Goal: Task Accomplishment & Management: Manage account settings

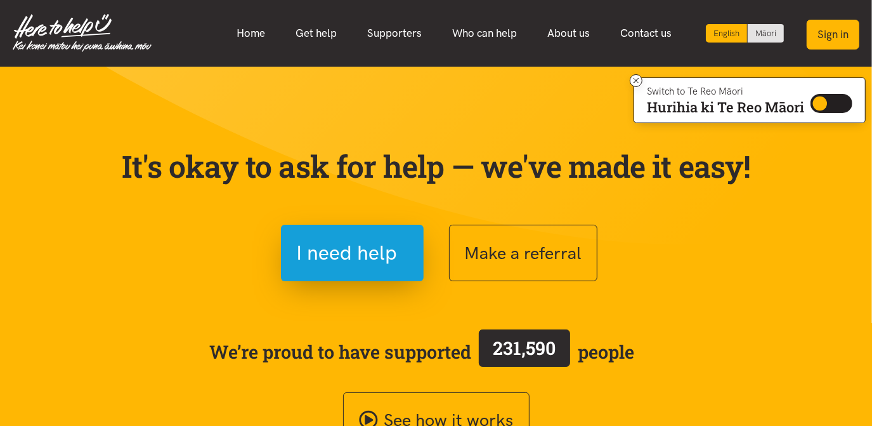
click at [830, 42] on button "Sign in" at bounding box center [833, 35] width 53 height 30
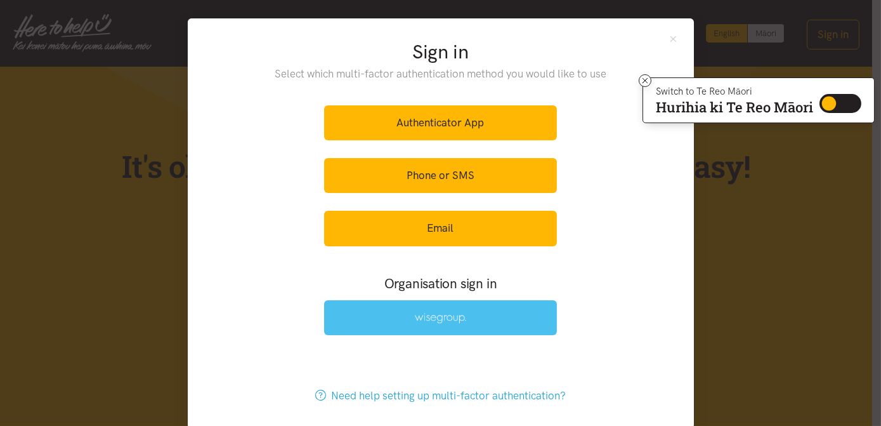
click at [504, 313] on link at bounding box center [440, 317] width 233 height 35
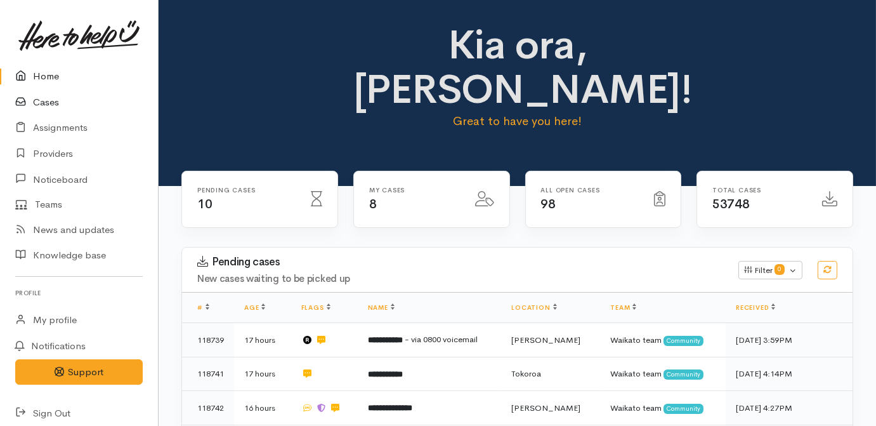
click at [36, 99] on link "Cases" at bounding box center [79, 102] width 158 height 26
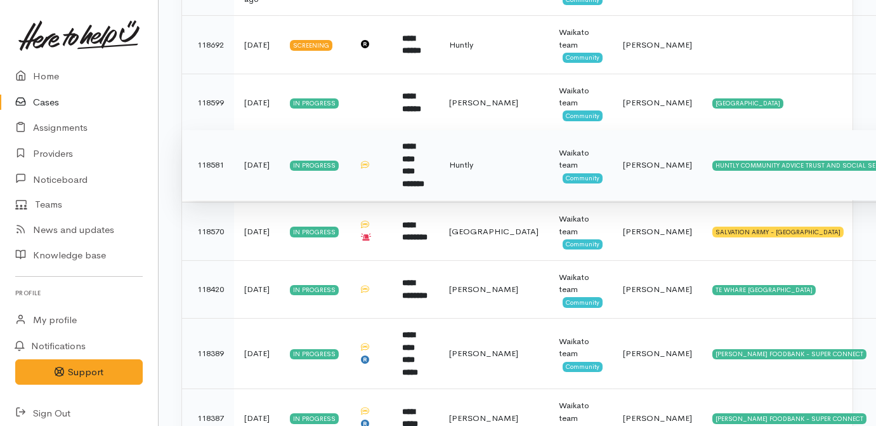
scroll to position [292, 0]
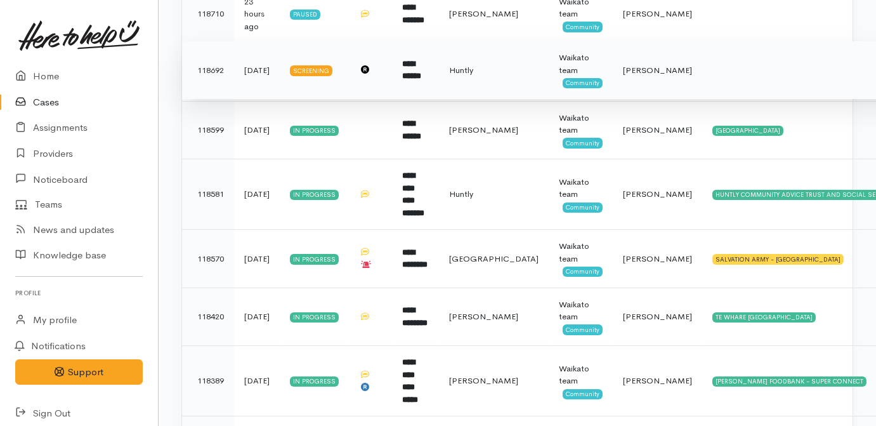
click at [424, 83] on td "**********" at bounding box center [415, 70] width 47 height 58
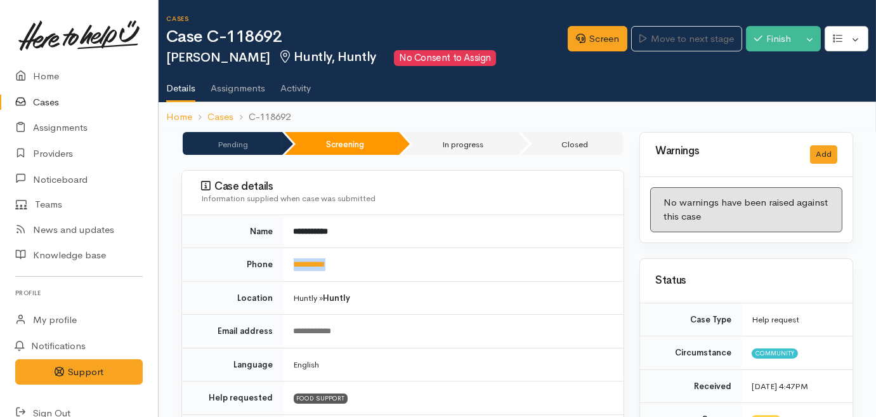
drag, startPoint x: 377, startPoint y: 268, endPoint x: 293, endPoint y: 270, distance: 83.8
click at [293, 270] on td "**********" at bounding box center [454, 265] width 341 height 34
drag, startPoint x: 293, startPoint y: 270, endPoint x: 301, endPoint y: 263, distance: 11.2
copy link "**********"
click at [464, 285] on td "Huntly » Huntly" at bounding box center [454, 298] width 341 height 34
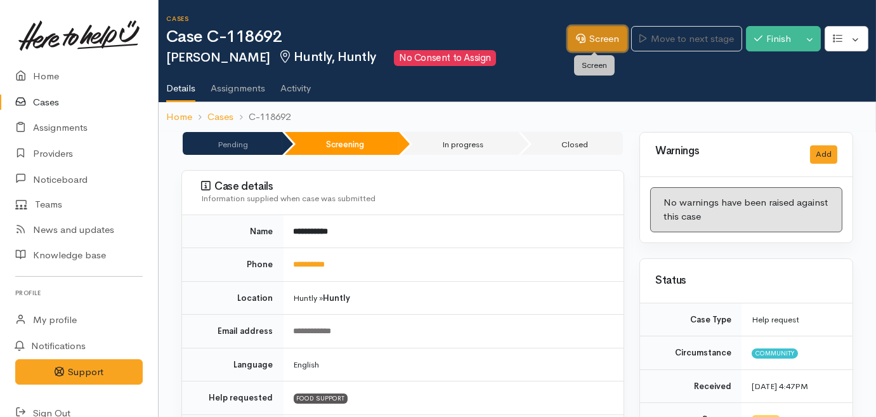
click at [590, 34] on link "Screen" at bounding box center [598, 39] width 60 height 26
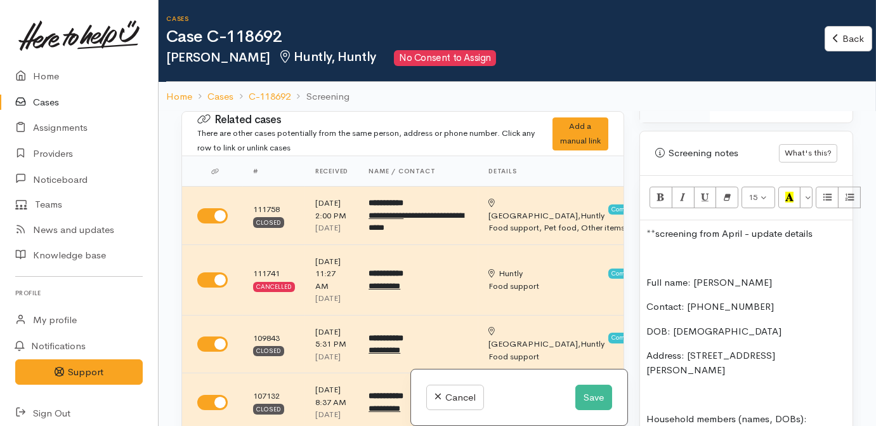
scroll to position [865, 0]
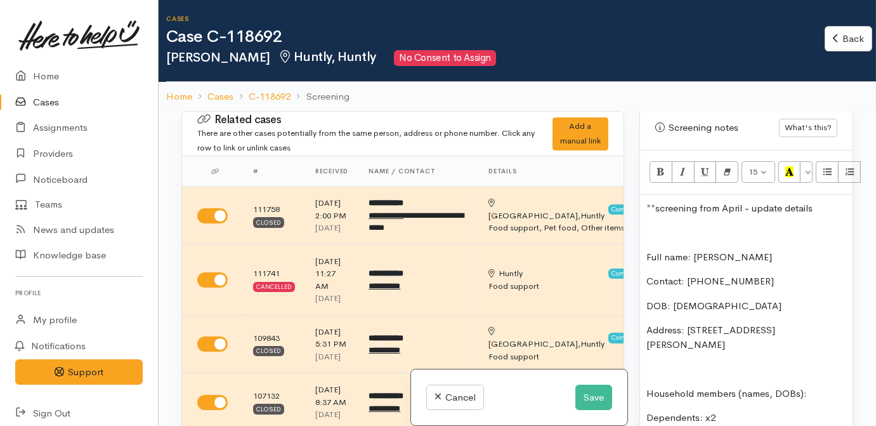
click at [692, 225] on p at bounding box center [747, 232] width 200 height 15
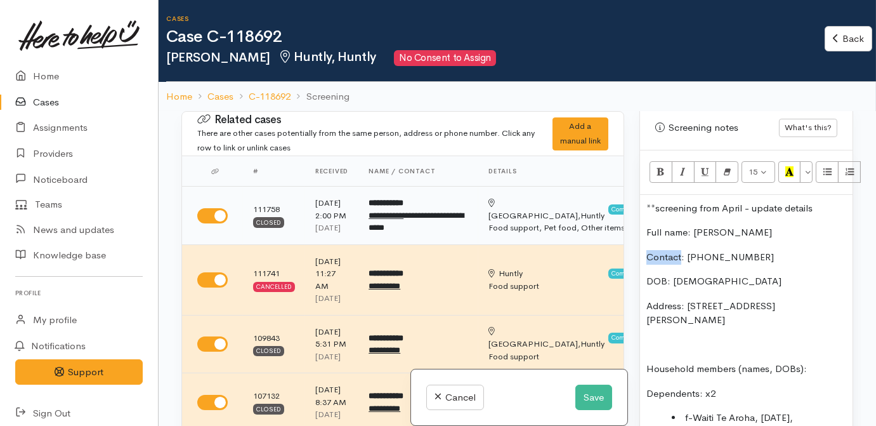
drag, startPoint x: 680, startPoint y: 212, endPoint x: 591, endPoint y: 212, distance: 88.8
click at [591, 212] on div "Related cases There are other cases potentially from the same person, address o…" at bounding box center [517, 324] width 687 height 426
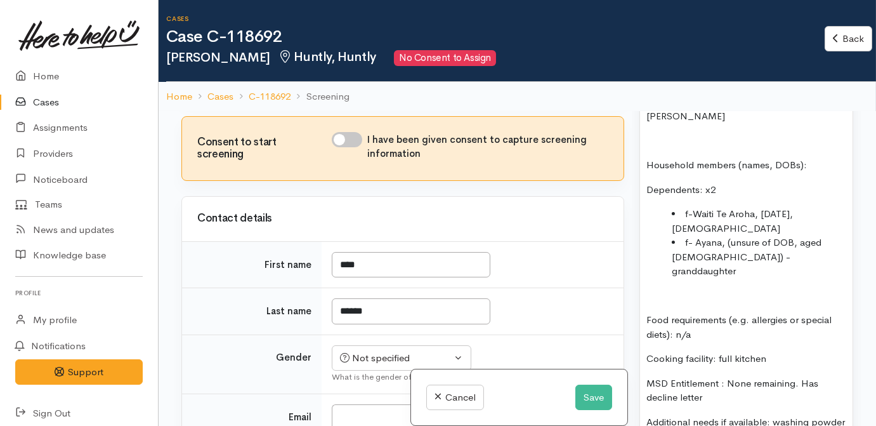
scroll to position [807, 0]
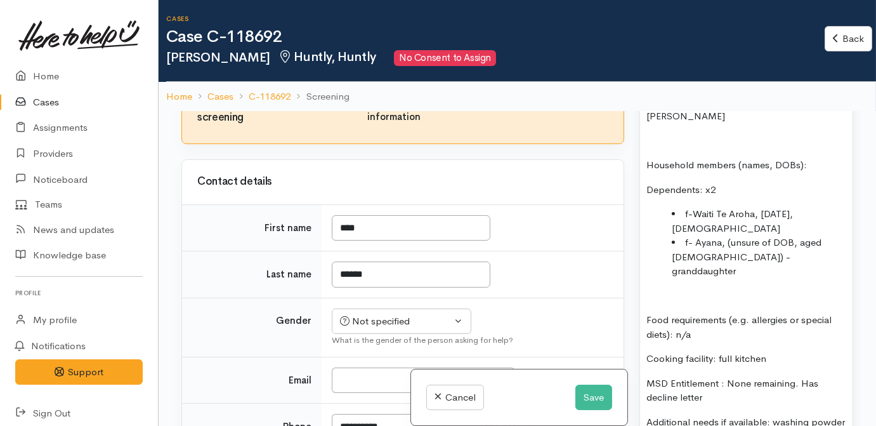
click at [346, 110] on input "I have been given consent to capture screening information" at bounding box center [347, 102] width 30 height 15
checkbox input "true"
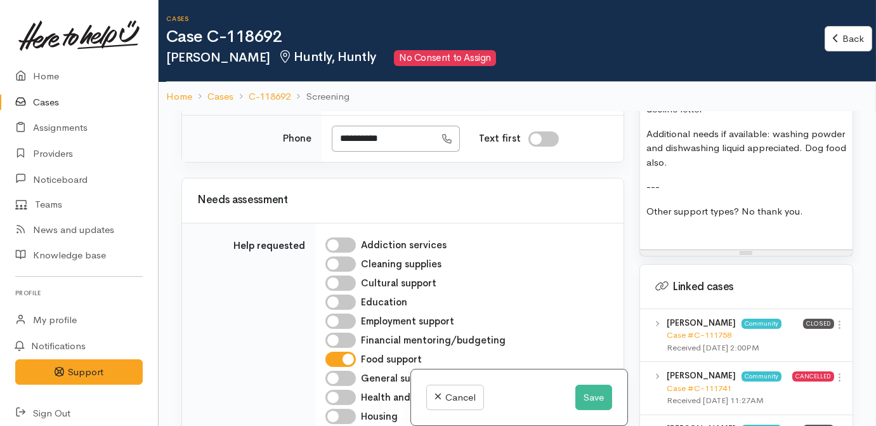
scroll to position [1096, 0]
click at [435, 40] on div "Not specified" at bounding box center [396, 32] width 112 height 15
click at [386, 108] on span "Female" at bounding box center [411, 100] width 109 height 15
select select "[DEMOGRAPHIC_DATA]"
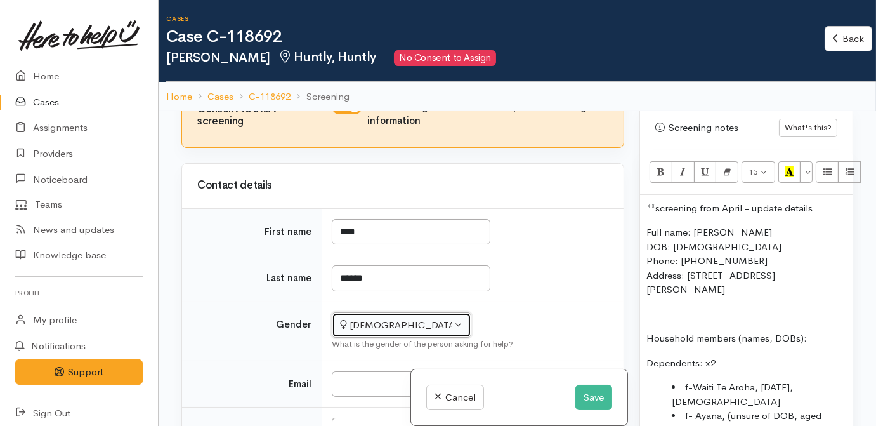
scroll to position [807, 0]
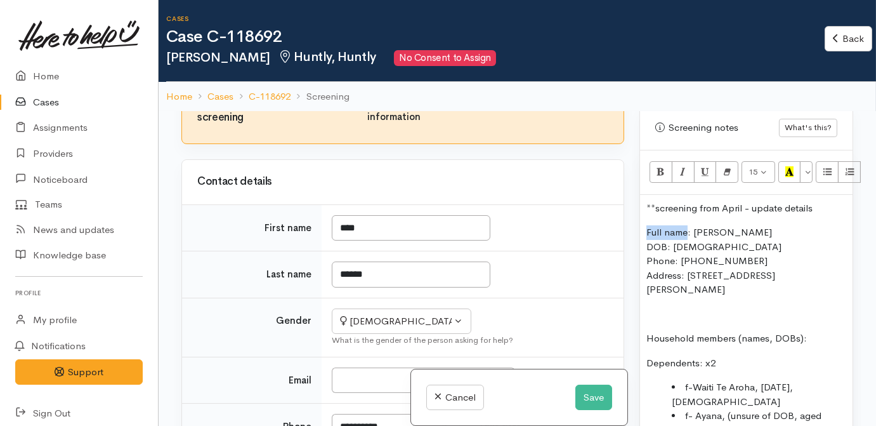
drag, startPoint x: 687, startPoint y: 190, endPoint x: 648, endPoint y: 188, distance: 39.4
click at [648, 225] on p "Full name: Judy Wilson DOB: 24/03/1970 Phone: 021 0405 507 Address: 11 Oleary P…" at bounding box center [747, 261] width 200 height 72
drag, startPoint x: 670, startPoint y: 203, endPoint x: 621, endPoint y: 201, distance: 48.9
click at [621, 201] on div "Related cases There are other cases potentially from the same person, address o…" at bounding box center [517, 324] width 687 height 426
drag, startPoint x: 673, startPoint y: 221, endPoint x: 612, endPoint y: 219, distance: 60.3
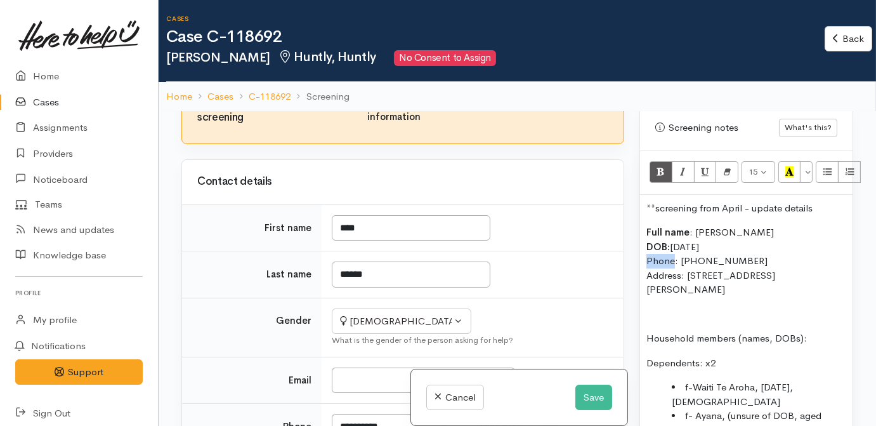
click at [612, 219] on div "Related cases There are other cases potentially from the same person, address o…" at bounding box center [517, 324] width 687 height 426
drag, startPoint x: 688, startPoint y: 234, endPoint x: 789, endPoint y: 229, distance: 101.7
click at [610, 231] on div "Related cases There are other cases potentially from the same person, address o…" at bounding box center [517, 324] width 687 height 426
drag, startPoint x: 813, startPoint y: 229, endPoint x: 688, endPoint y: 235, distance: 125.1
click at [688, 235] on p "Full name : Judy Wilson DOB: 24/03/1970 Phone : 021 0405 507 Address: 11 Oleary…" at bounding box center [747, 261] width 200 height 72
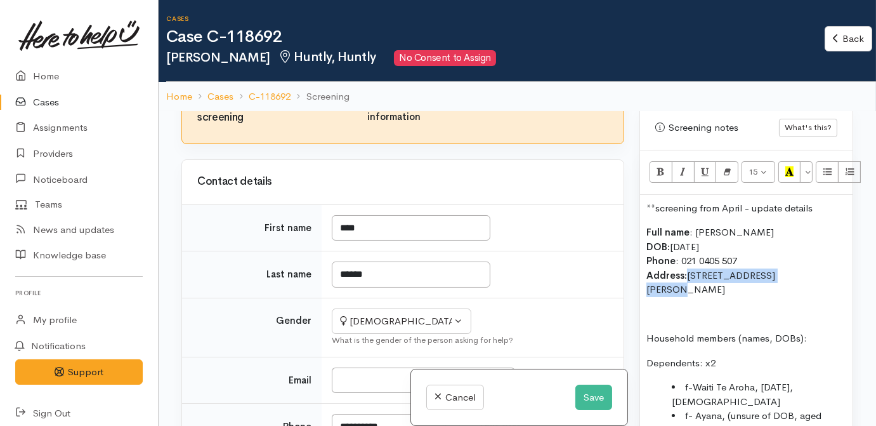
copy p "11 Oleary Place, Huntly"
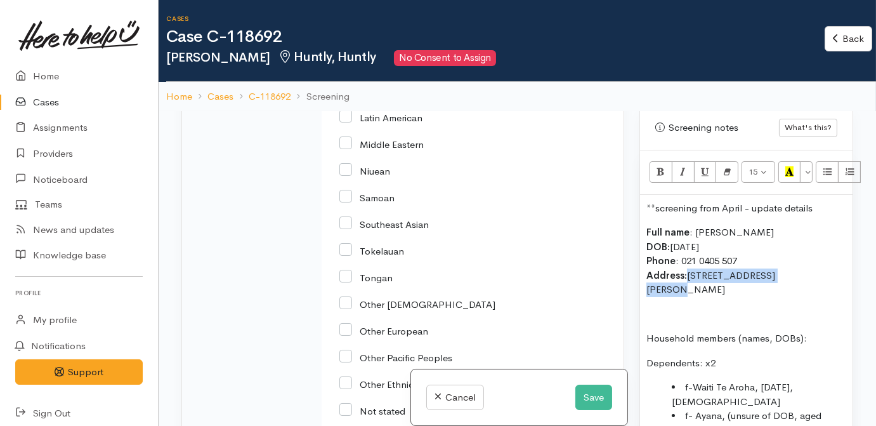
scroll to position [2249, 0]
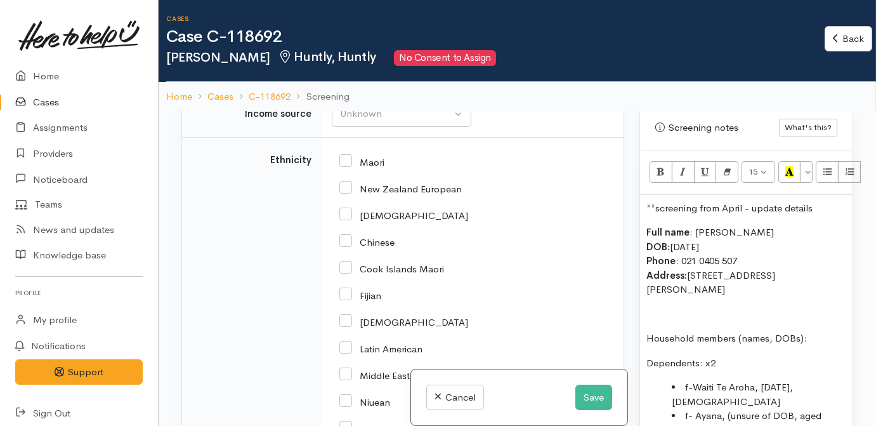
click at [386, 20] on input "text" at bounding box center [470, 7] width 277 height 26
paste input "11 Oleary Place, Huntly"
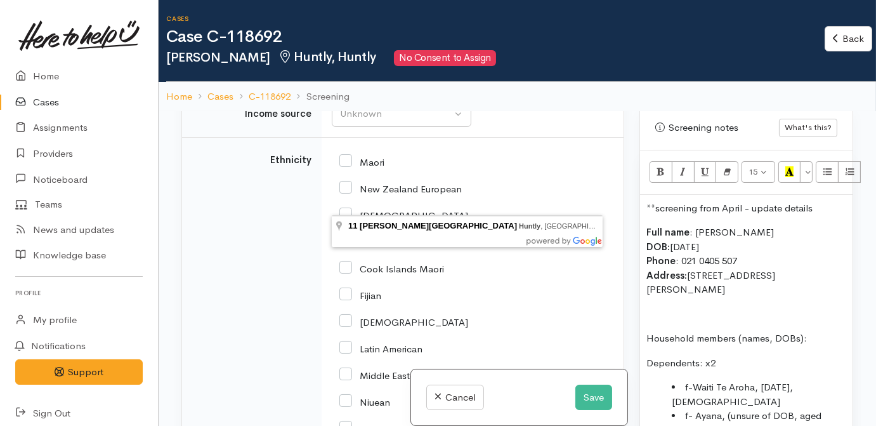
type input "11 Oleary Place, Huntly, New Zealand"
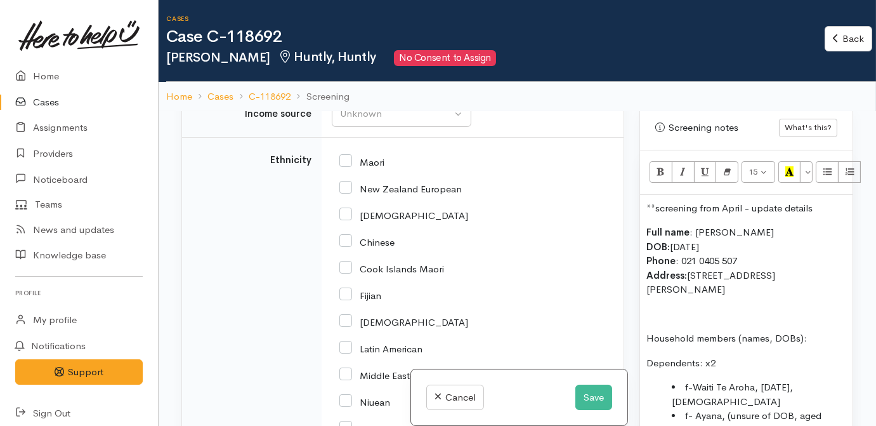
click at [401, 75] on div "Unknown" at bounding box center [396, 67] width 112 height 15
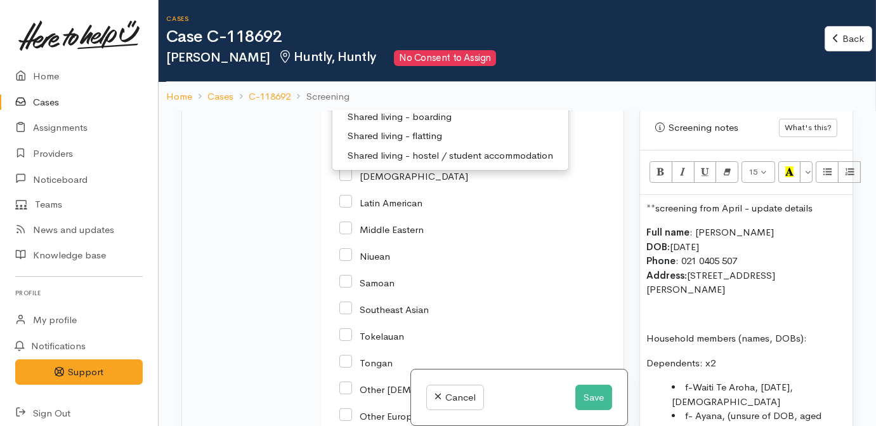
scroll to position [2480, 0]
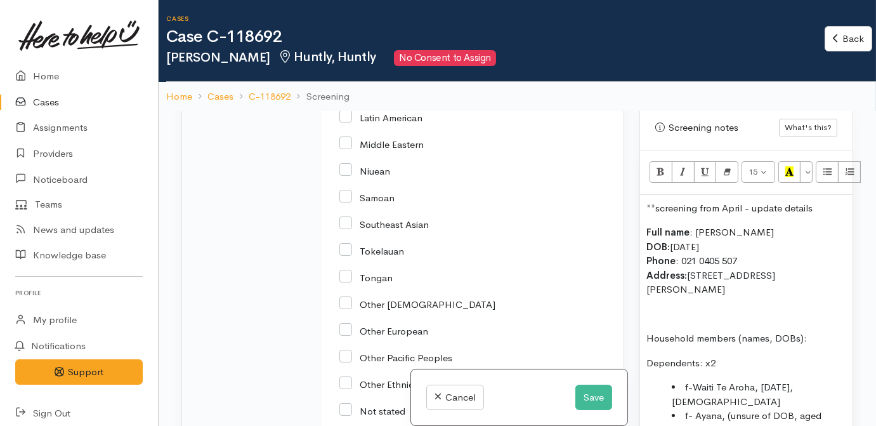
click at [378, 39] on span "Shared living - boarding" at bounding box center [400, 32] width 104 height 15
select select "4"
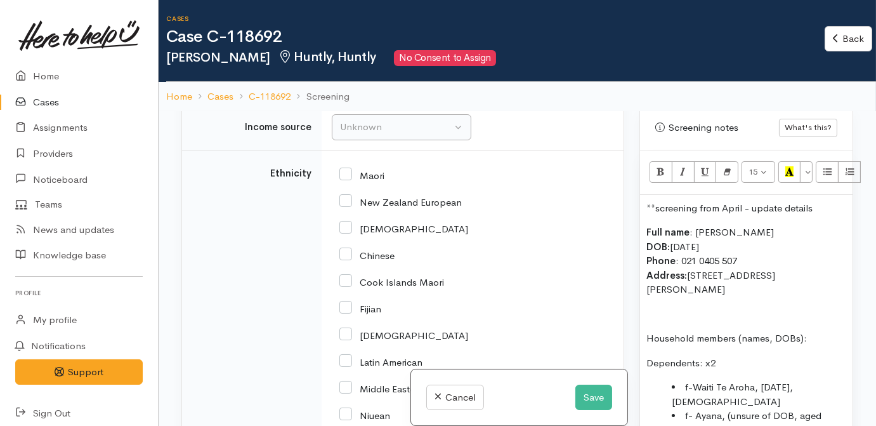
scroll to position [2304, 0]
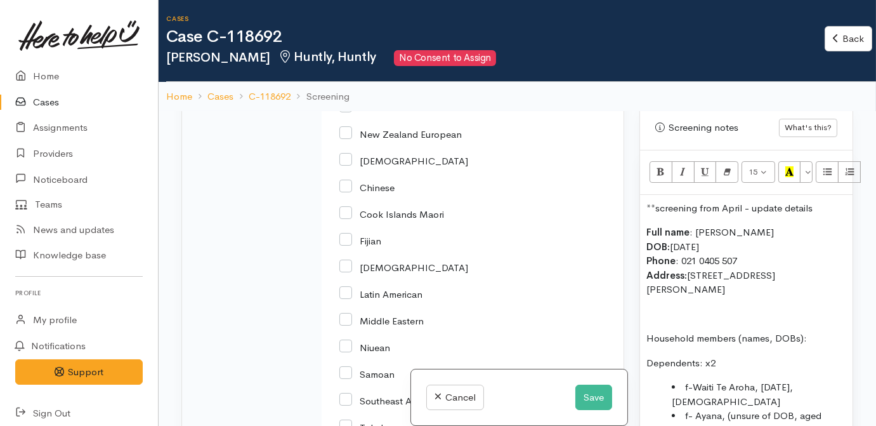
click at [359, 112] on input "Maori" at bounding box center [361, 106] width 45 height 11
checkbox input "true"
click at [374, 67] on div "Unknown" at bounding box center [396, 59] width 112 height 15
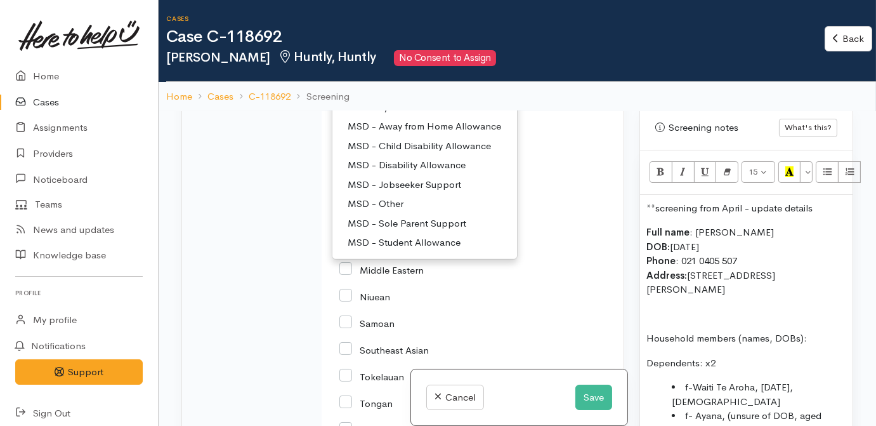
scroll to position [2419, 0]
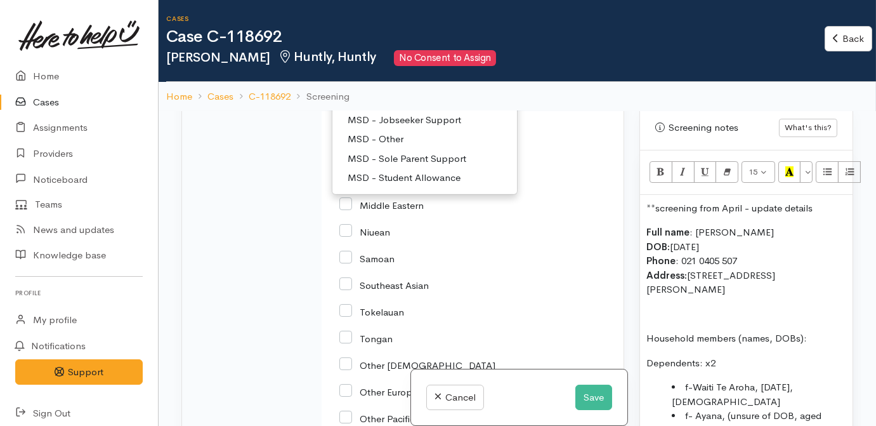
click at [428, 128] on span "MSD - Jobseeker Support" at bounding box center [405, 120] width 114 height 15
select select "4"
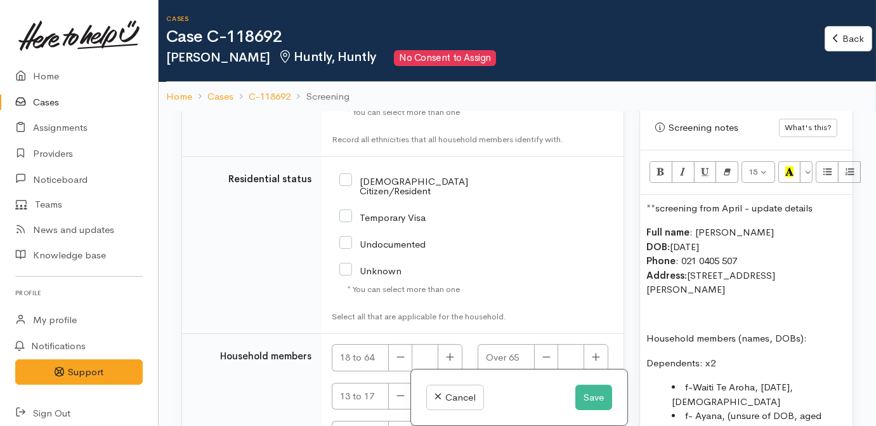
scroll to position [2823, 0]
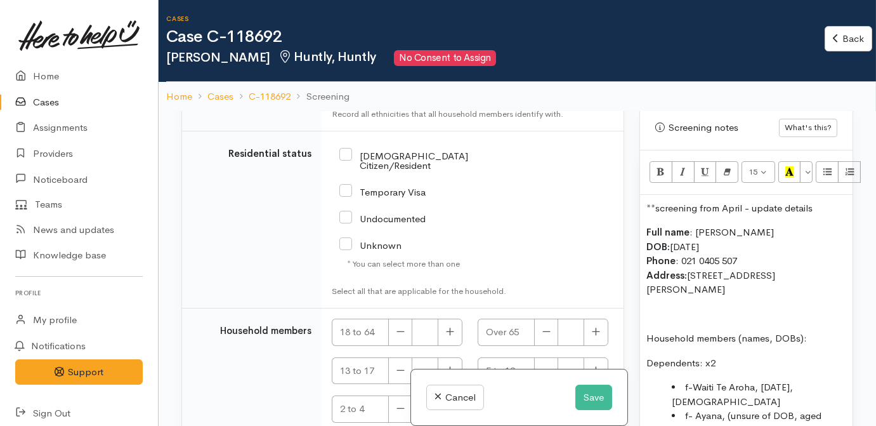
click at [376, 170] on input "[DEMOGRAPHIC_DATA] Citizen/Resident" at bounding box center [419, 159] width 160 height 21
checkbox input "true"
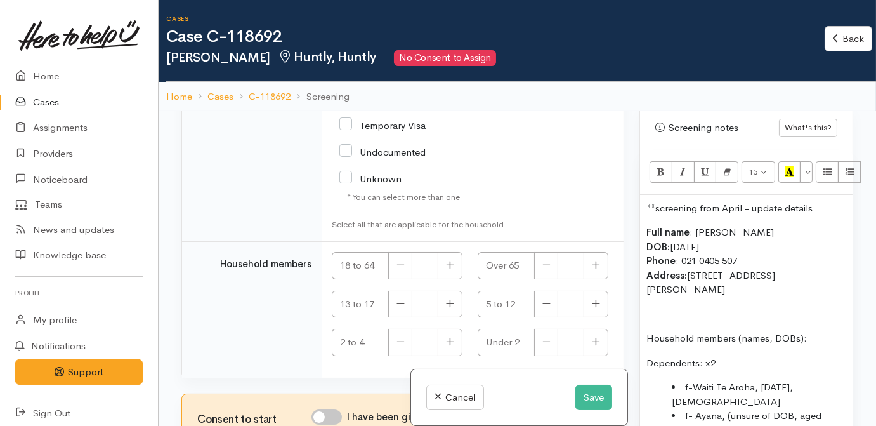
scroll to position [3054, 0]
click at [453, 279] on button "button" at bounding box center [450, 265] width 25 height 27
type input "1"
click at [450, 308] on icon "button" at bounding box center [450, 304] width 8 height 10
type input "1"
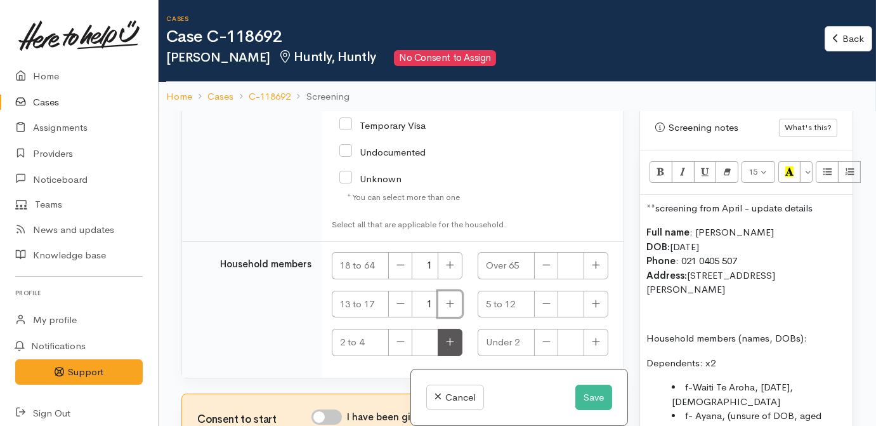
scroll to position [3072, 0]
click at [333, 409] on input "I have been given consent to get help and share this information with appropria…" at bounding box center [327, 416] width 30 height 15
checkbox input "true"
click at [749, 225] on p "Full name : Judy Wilson DOB: 24/03/1970 Phone : 021 0405 507 Address: 11 Oleary…" at bounding box center [747, 261] width 200 height 72
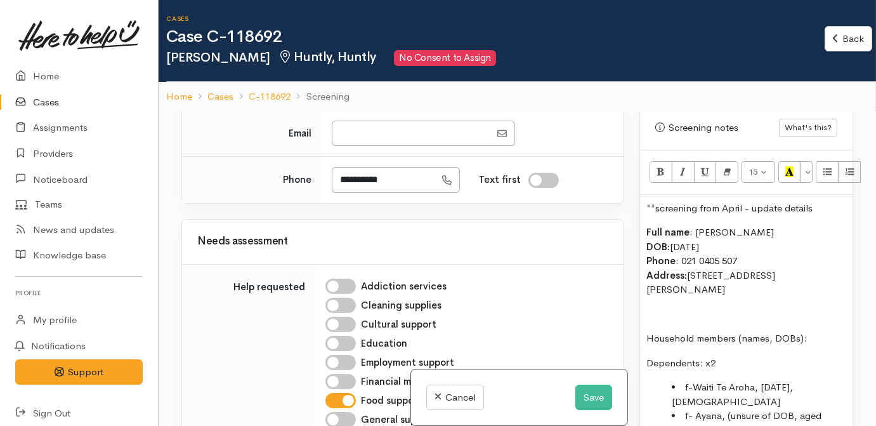
scroll to position [1227, 0]
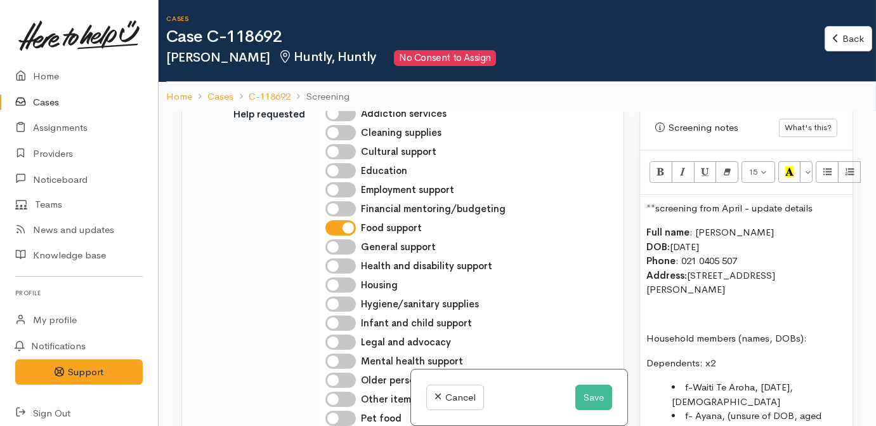
drag, startPoint x: 419, startPoint y: 207, endPoint x: 331, endPoint y: 218, distance: 89.6
click at [331, 30] on td "**********" at bounding box center [473, 7] width 302 height 46
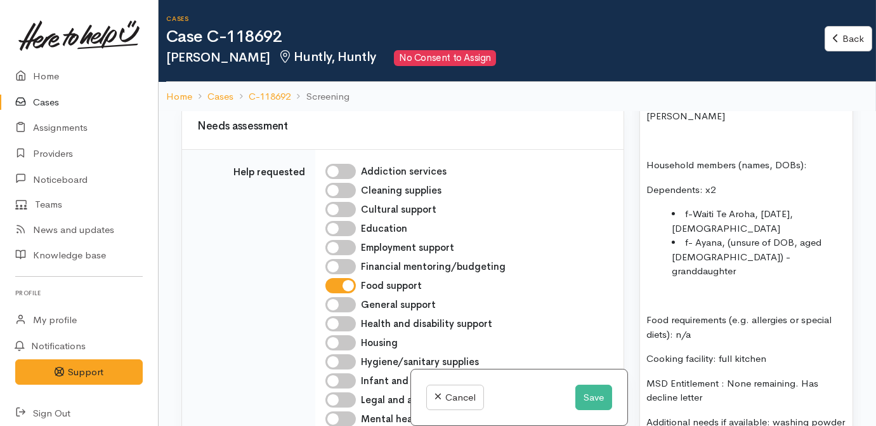
scroll to position [865, 0]
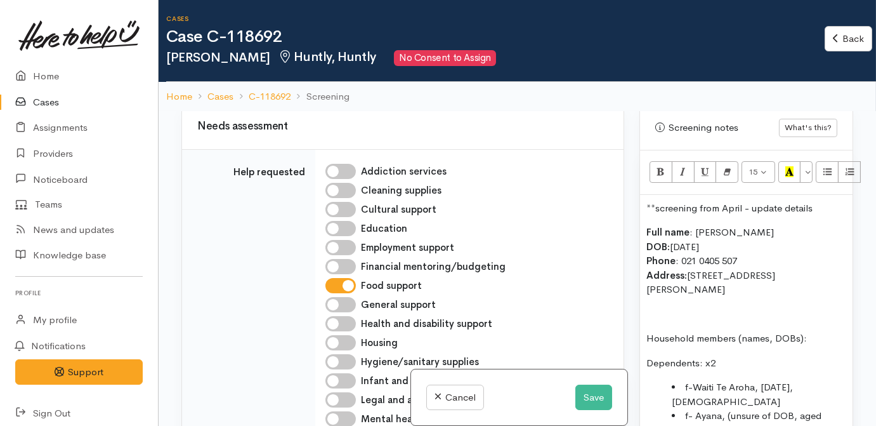
click at [725, 356] on p "Dependents: x2" at bounding box center [747, 363] width 200 height 15
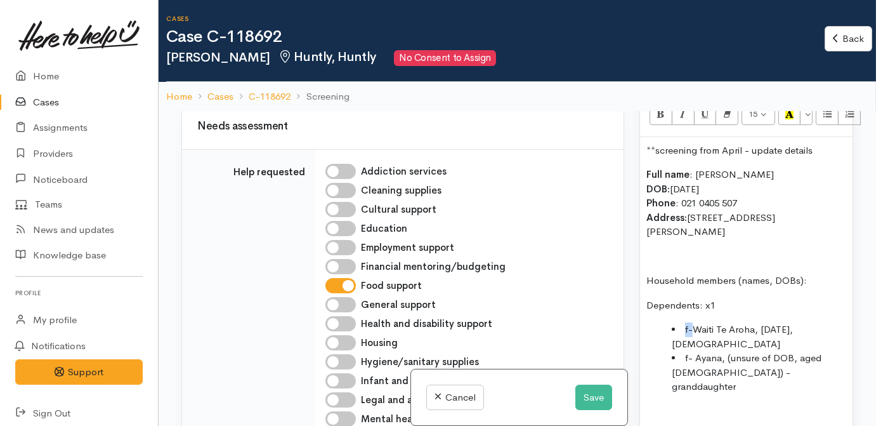
drag, startPoint x: 685, startPoint y: 272, endPoint x: 692, endPoint y: 272, distance: 7.0
click at [692, 322] on li "f-Waiti Te Aroha, 03.08.2011, 13 yrs old" at bounding box center [759, 336] width 174 height 29
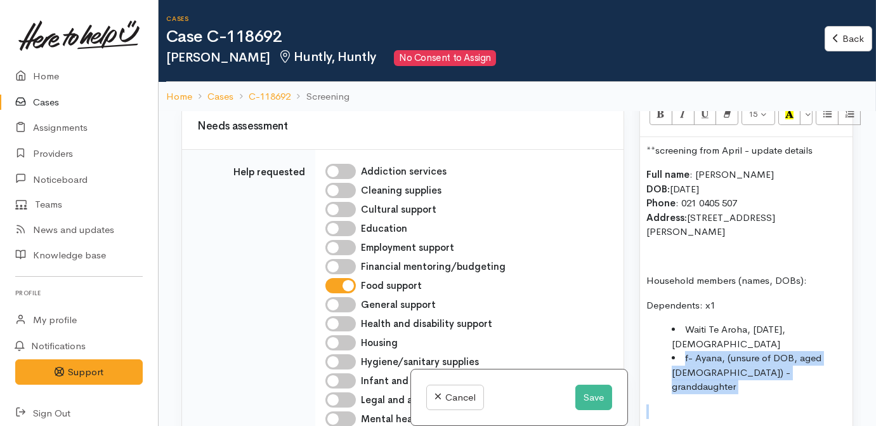
drag, startPoint x: 772, startPoint y: 334, endPoint x: 643, endPoint y: 305, distance: 132.1
click at [643, 305] on div "**screening from April - update details Full name : Judy Wilson DOB: 24/03/1970…" at bounding box center [746, 395] width 213 height 516
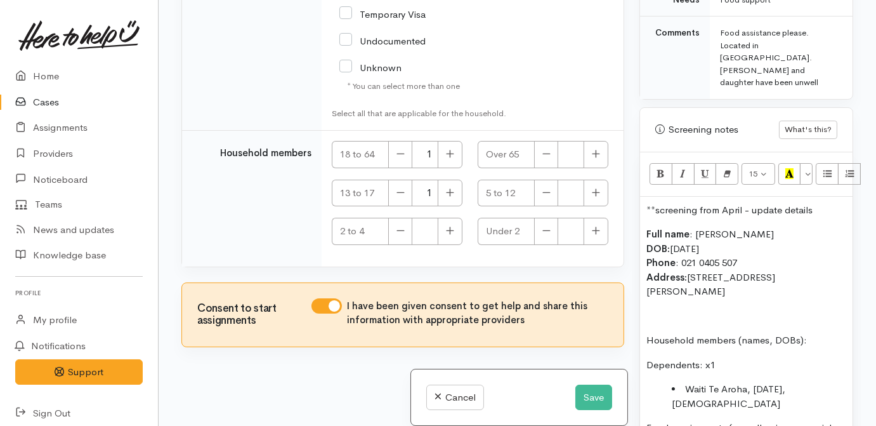
scroll to position [749, 0]
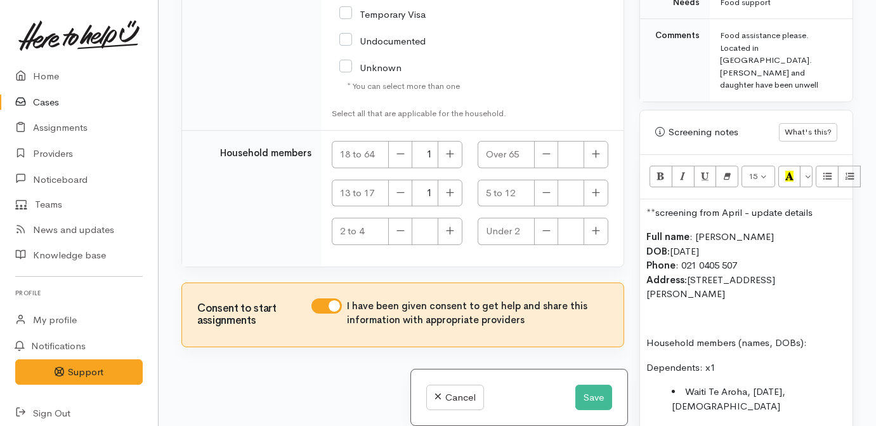
click at [762, 385] on li "Waiti Te Aroha, 03.08.2011, 13 yrs old" at bounding box center [759, 399] width 174 height 29
click at [815, 385] on li "Waiti Te Aroha, 03.08.2011, 13 yrs old" at bounding box center [759, 399] width 174 height 29
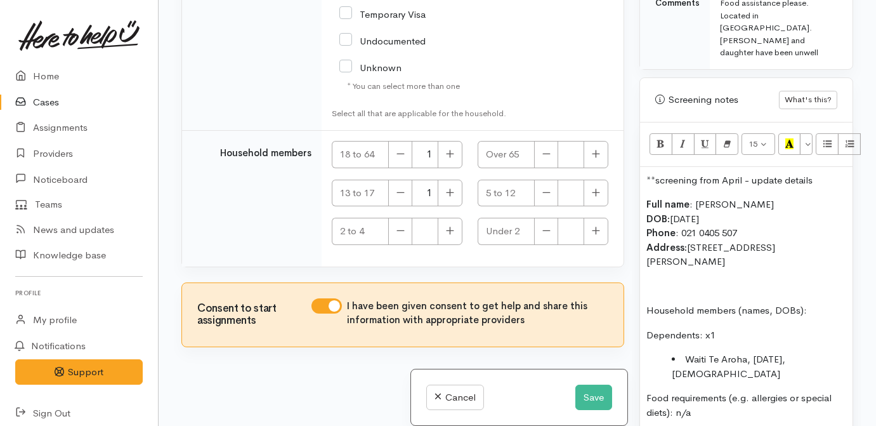
scroll to position [807, 0]
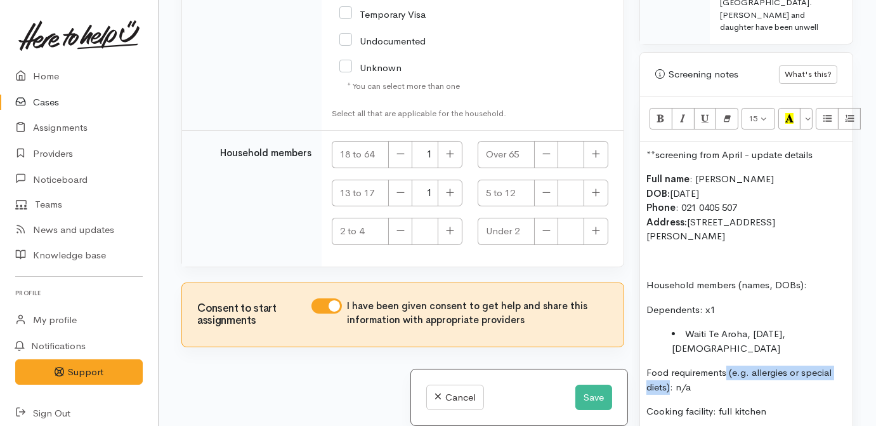
drag, startPoint x: 670, startPoint y: 331, endPoint x: 725, endPoint y: 312, distance: 58.4
click at [725, 365] on p "Food requirements (e.g. allergies or special diets): n/a" at bounding box center [747, 379] width 200 height 29
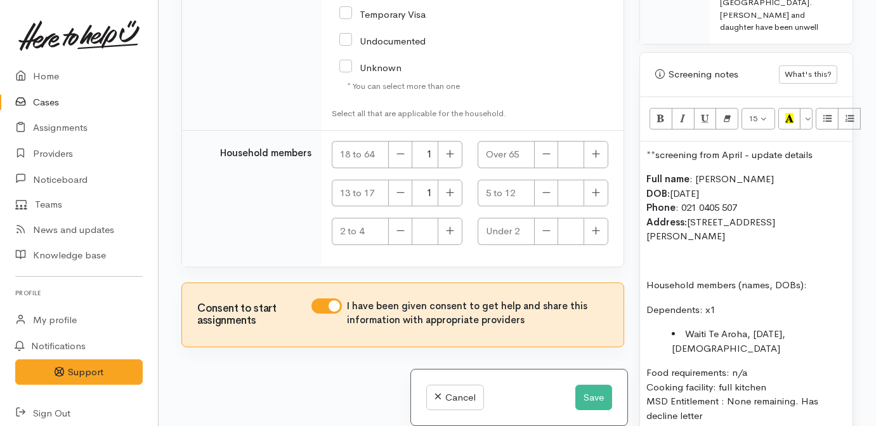
click at [782, 365] on p "Food requirements: n/a Cooking facility: full kitchen MSD Entitlement : None re…" at bounding box center [747, 393] width 200 height 57
drag, startPoint x: 711, startPoint y: 363, endPoint x: 704, endPoint y: 363, distance: 7.0
click at [704, 365] on p "Food requirements: n/a Cooking facility: full kitchen MSD Entitlement : None re…" at bounding box center [747, 393] width 200 height 57
drag, startPoint x: 724, startPoint y: 345, endPoint x: 647, endPoint y: 344, distance: 77.4
click at [647, 365] on p "Food requirements: n/a Cooking facility: full kitchen MSD Entitlement : None re…" at bounding box center [747, 393] width 200 height 57
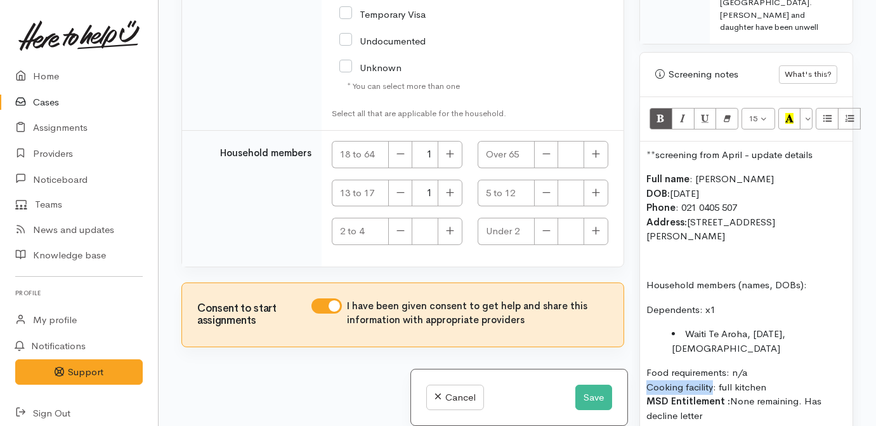
drag, startPoint x: 714, startPoint y: 327, endPoint x: 643, endPoint y: 334, distance: 71.3
click at [643, 334] on div "**screening from April - update details Full name : Judy Wilson DOB: 24/03/1970…" at bounding box center [746, 348] width 213 height 414
drag, startPoint x: 647, startPoint y: 315, endPoint x: 730, endPoint y: 312, distance: 83.8
click at [730, 365] on p "Food requirements: n/a Cooking facility : full kitchen MSD Entitlement : None r…" at bounding box center [747, 393] width 200 height 57
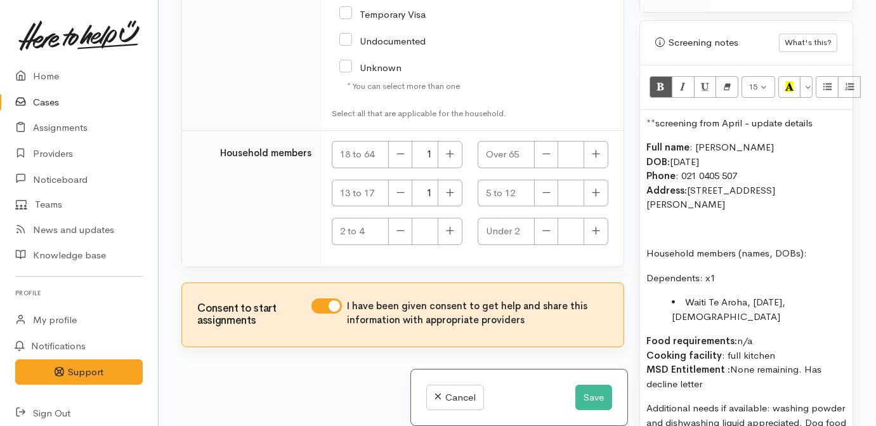
scroll to position [923, 0]
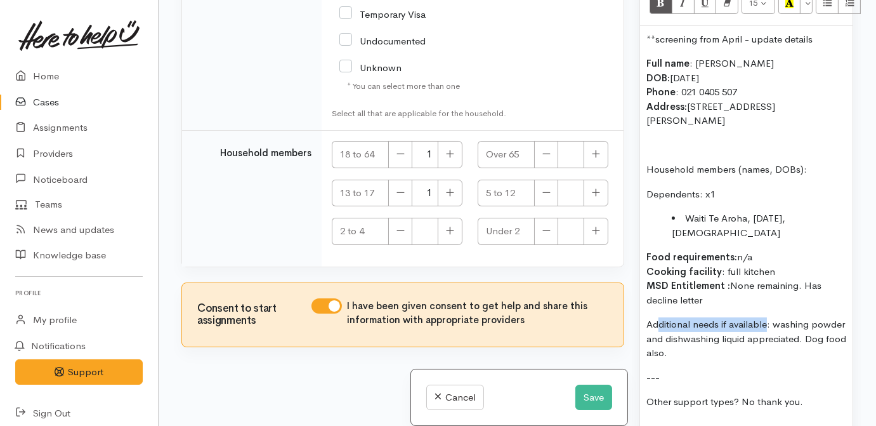
drag, startPoint x: 768, startPoint y: 268, endPoint x: 658, endPoint y: 275, distance: 110.0
click at [658, 317] on p "Additional needs if available: washing powder and dishwashing liquid appreciate…" at bounding box center [747, 338] width 200 height 43
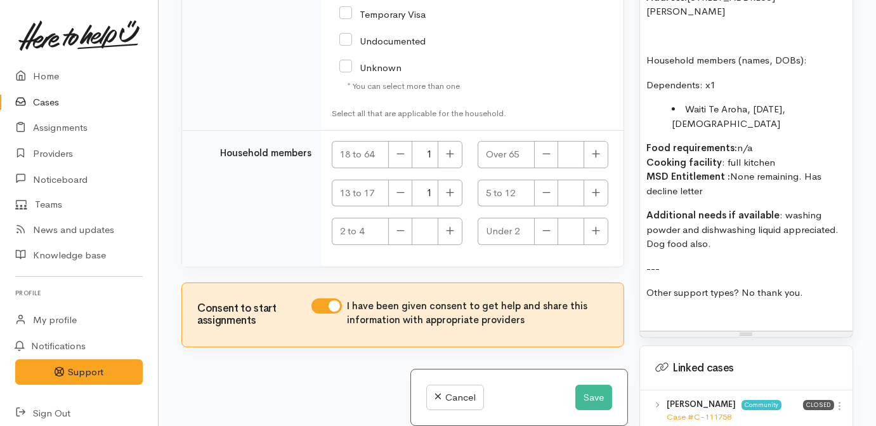
scroll to position [1038, 0]
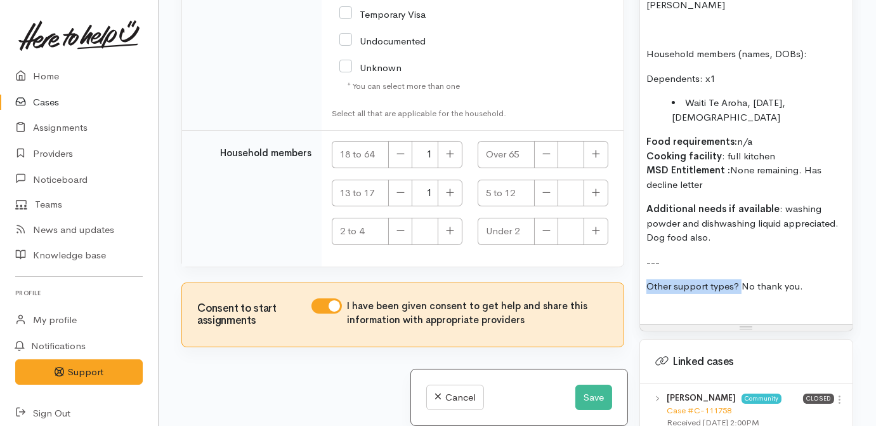
drag, startPoint x: 740, startPoint y: 232, endPoint x: 643, endPoint y: 232, distance: 97.1
click at [643, 232] on div "**screening from April - update details Full name : Judy Wilson DOB: 24/03/1970…" at bounding box center [746, 118] width 213 height 414
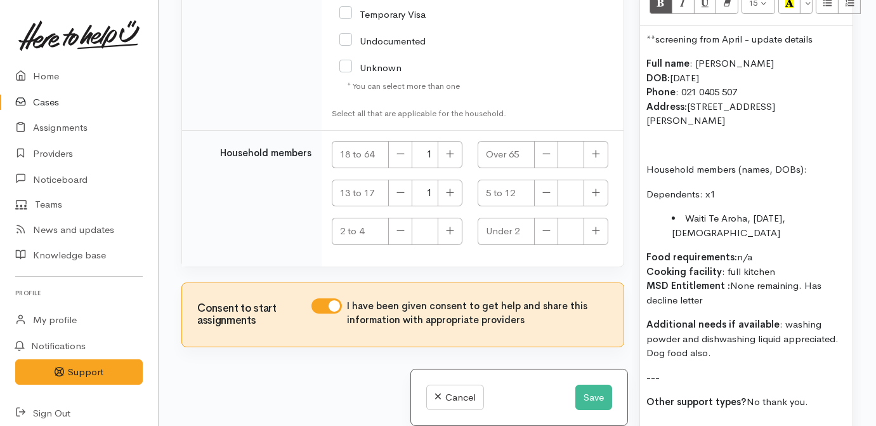
click at [758, 317] on p "Additional needs if available : washing powder and dishwashing liquid appreciat…" at bounding box center [747, 338] width 200 height 43
click at [822, 317] on p "Additional needs if available : washing powder and dishwashing liquid appreciat…" at bounding box center [747, 338] width 200 height 43
click at [679, 317] on p "Additional needs if available : washing powder and dishwashing liquid appreciat…" at bounding box center [747, 338] width 200 height 43
click at [767, 317] on p "Additional needs if available : washing powder, dishwashing liquid appreciated.…" at bounding box center [747, 338] width 200 height 43
drag, startPoint x: 777, startPoint y: 302, endPoint x: 704, endPoint y: 297, distance: 73.8
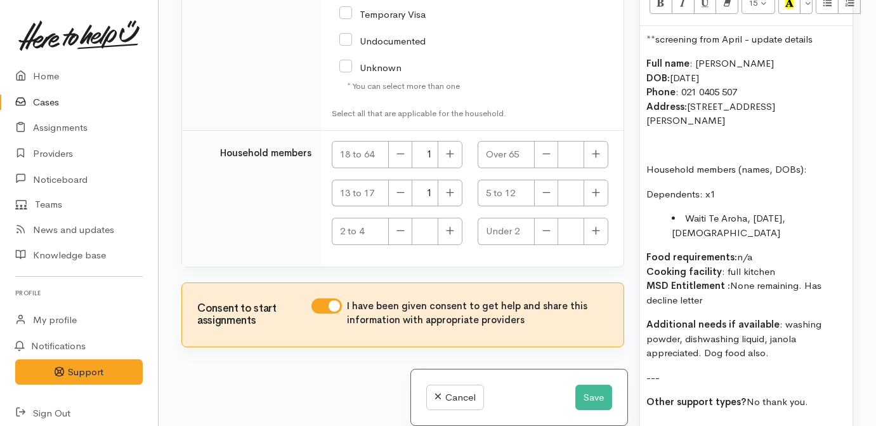
click at [704, 317] on p "Additional needs if available : washing powder, dishwashing liquid, janola appr…" at bounding box center [747, 338] width 200 height 43
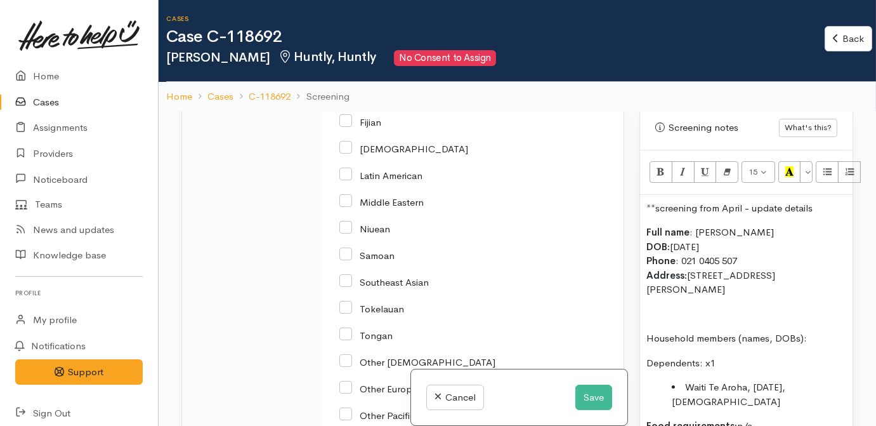
scroll to position [2208, 0]
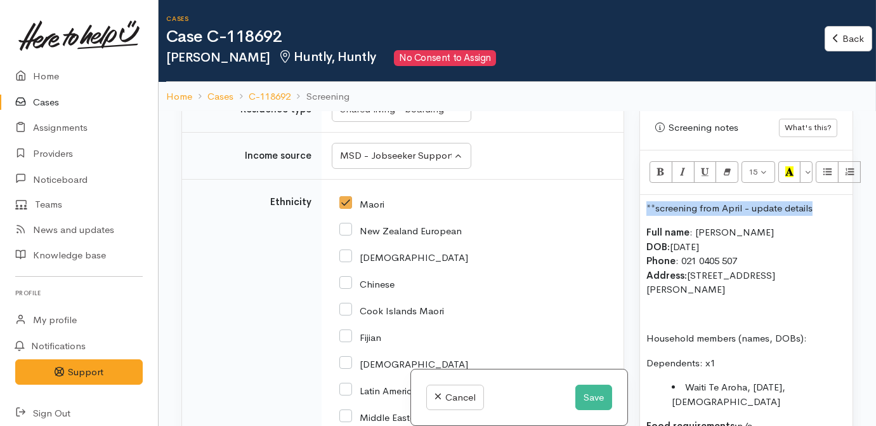
drag, startPoint x: 701, startPoint y: 169, endPoint x: 582, endPoint y: 169, distance: 118.7
click at [582, 169] on div "Related cases There are other cases potentially from the same person, address o…" at bounding box center [517, 324] width 687 height 426
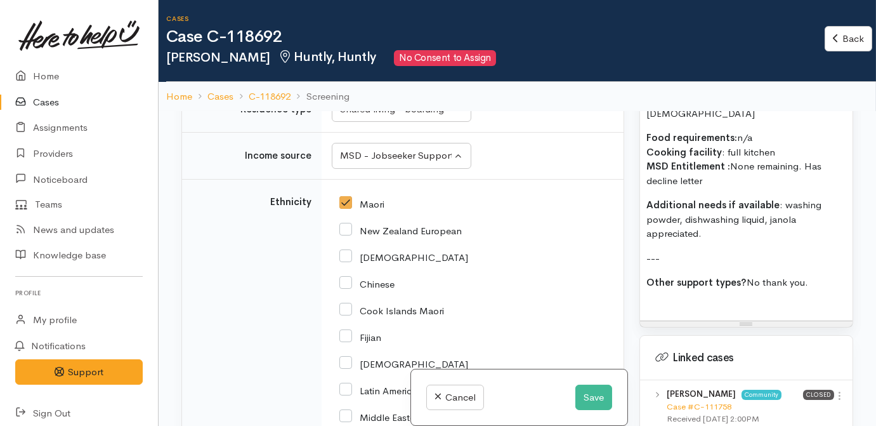
scroll to position [1096, 0]
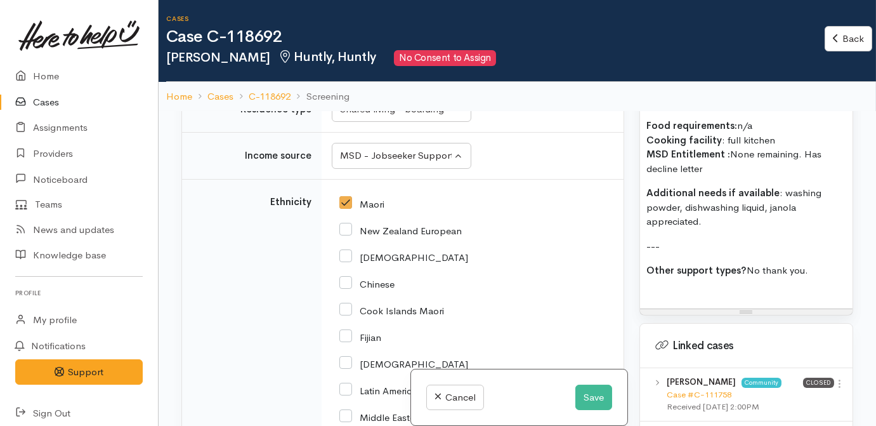
drag, startPoint x: 700, startPoint y: 216, endPoint x: 490, endPoint y: 247, distance: 211.6
click at [699, 216] on div "Full name : Judy Wilson DOB: 24/03/1970 Phone : 021 0405 507 Address: 11 Oleary…" at bounding box center [747, 136] width 200 height 332
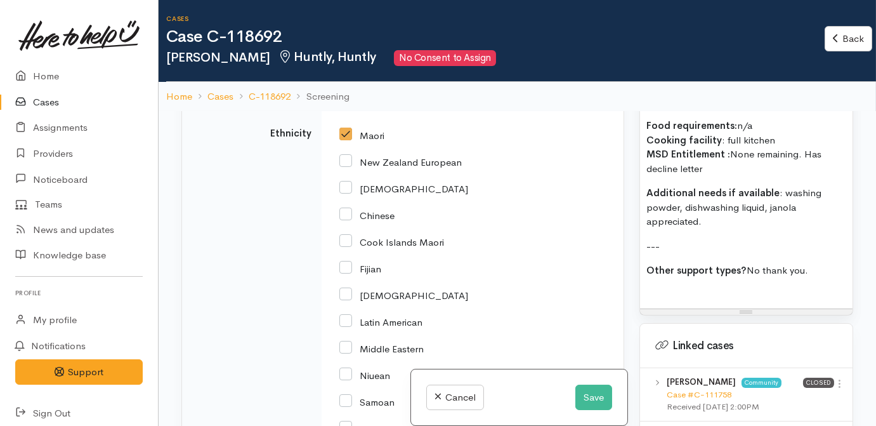
scroll to position [2150, 0]
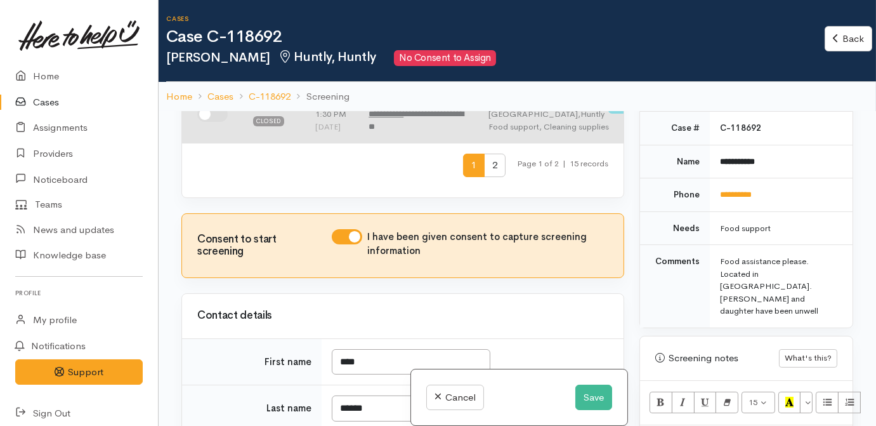
scroll to position [707, 0]
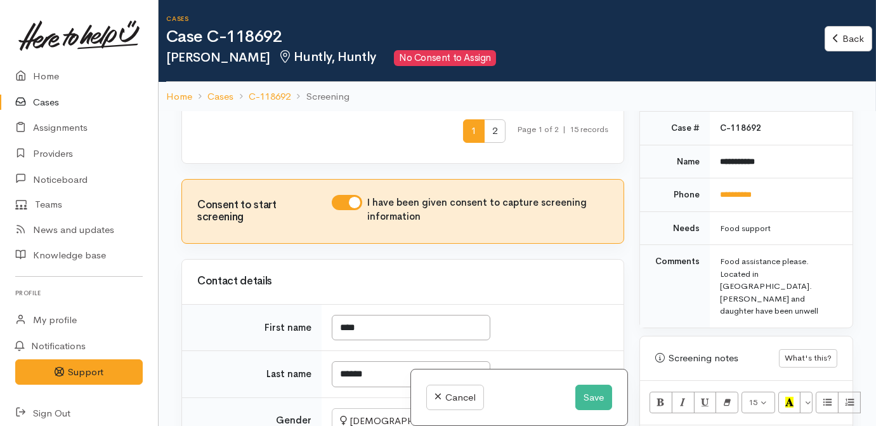
click at [204, 88] on input "checkbox" at bounding box center [212, 79] width 30 height 15
checkbox input "true"
click at [217, 23] on input "checkbox" at bounding box center [212, 15] width 30 height 15
checkbox input "true"
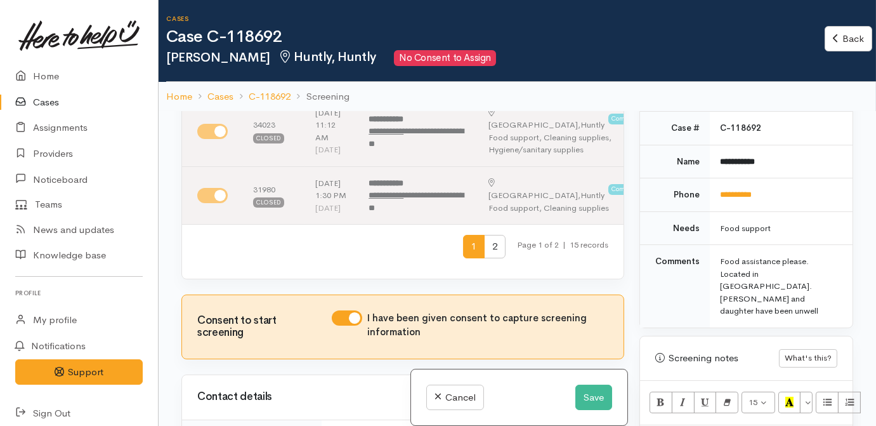
click at [204, 96] on td at bounding box center [212, 67] width 61 height 58
drag, startPoint x: 208, startPoint y: 144, endPoint x: 206, endPoint y: 154, distance: 10.5
click at [207, 10] on input "checkbox" at bounding box center [212, 2] width 30 height 15
checkbox input "true"
click at [218, 75] on input "checkbox" at bounding box center [212, 67] width 30 height 15
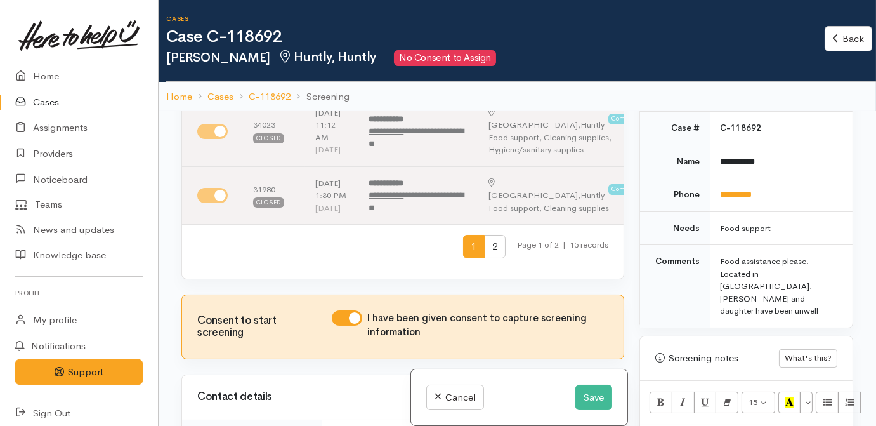
checkbox input "true"
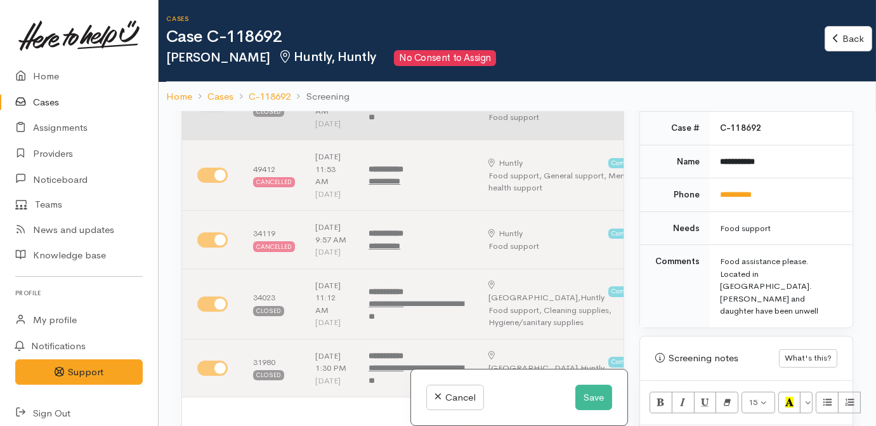
click at [211, 112] on input "checkbox" at bounding box center [212, 104] width 30 height 15
checkbox input "true"
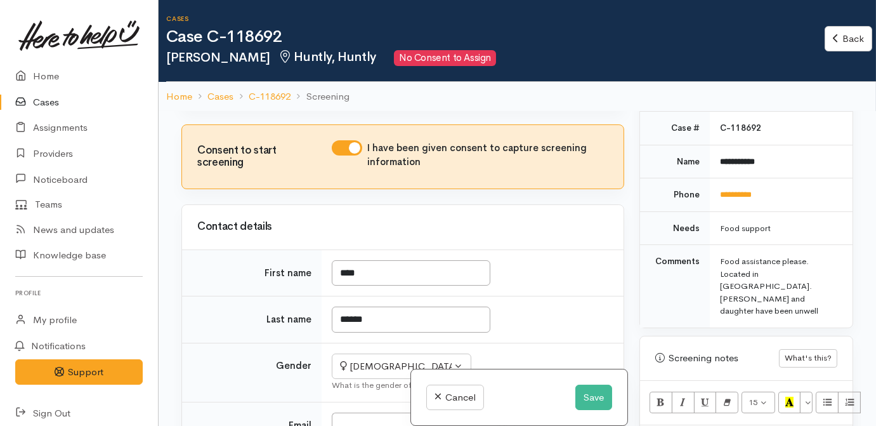
scroll to position [765, 0]
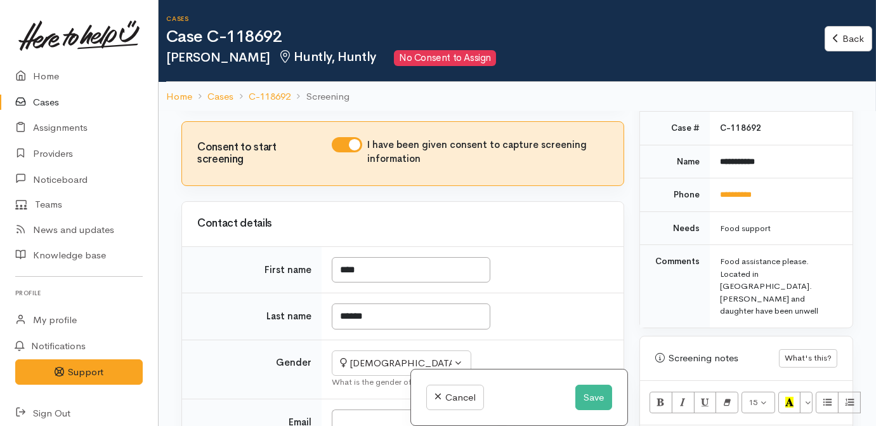
click at [486, 85] on span "2" at bounding box center [495, 73] width 22 height 23
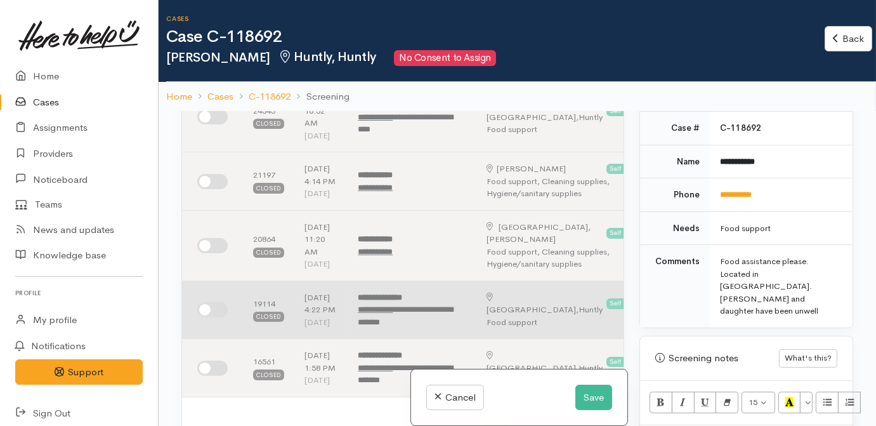
scroll to position [0, 0]
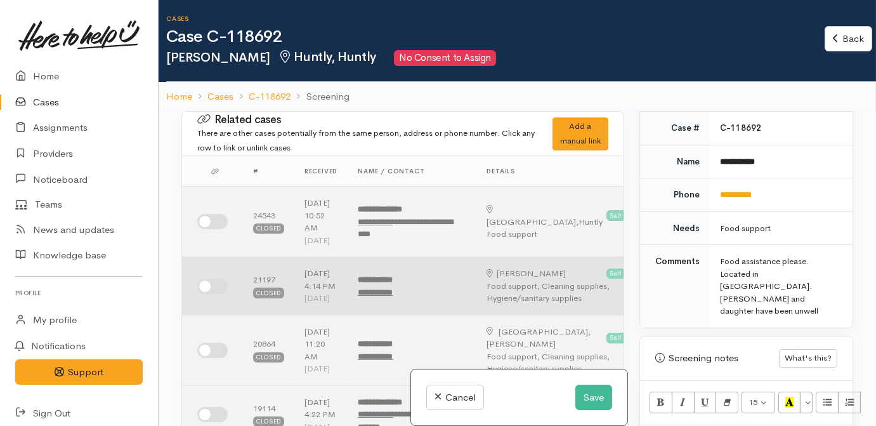
click at [211, 294] on input "checkbox" at bounding box center [212, 286] width 30 height 15
checkbox input "true"
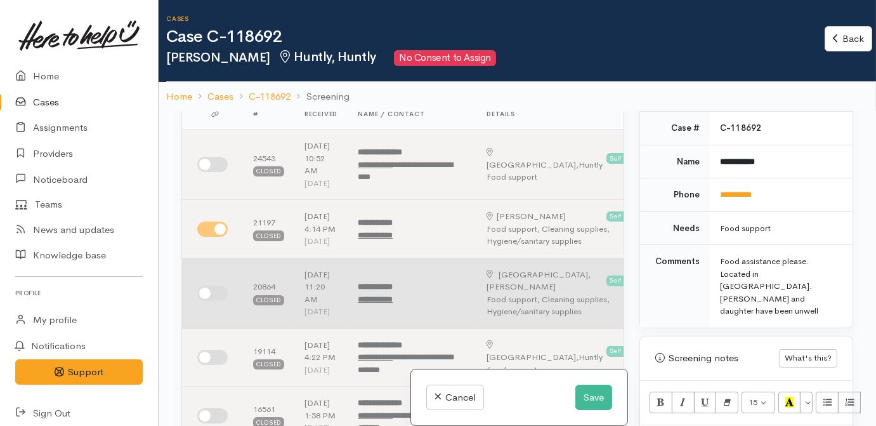
click at [204, 301] on input "checkbox" at bounding box center [212, 293] width 30 height 15
checkbox input "true"
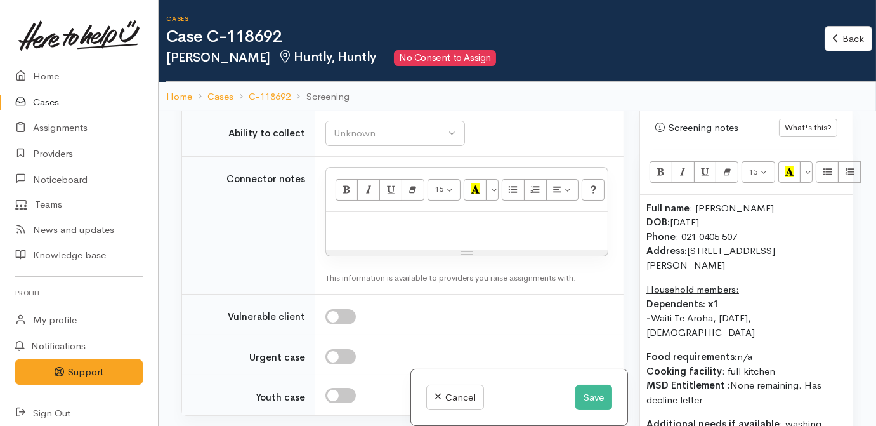
scroll to position [1096, 0]
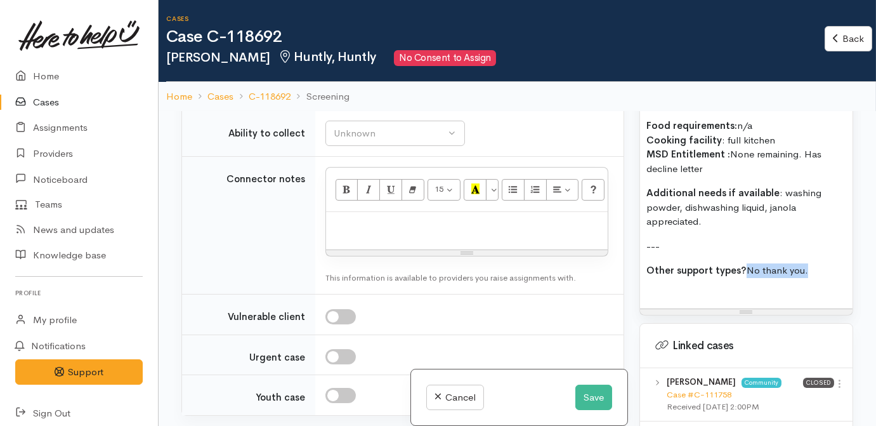
drag, startPoint x: 805, startPoint y: 197, endPoint x: 741, endPoint y: 195, distance: 64.1
click at [741, 263] on p "Other support types? No thank you." at bounding box center [747, 270] width 200 height 15
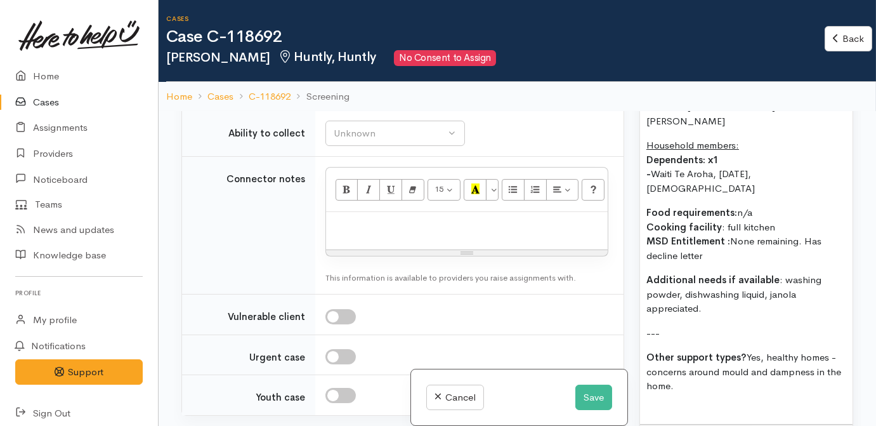
scroll to position [865, 0]
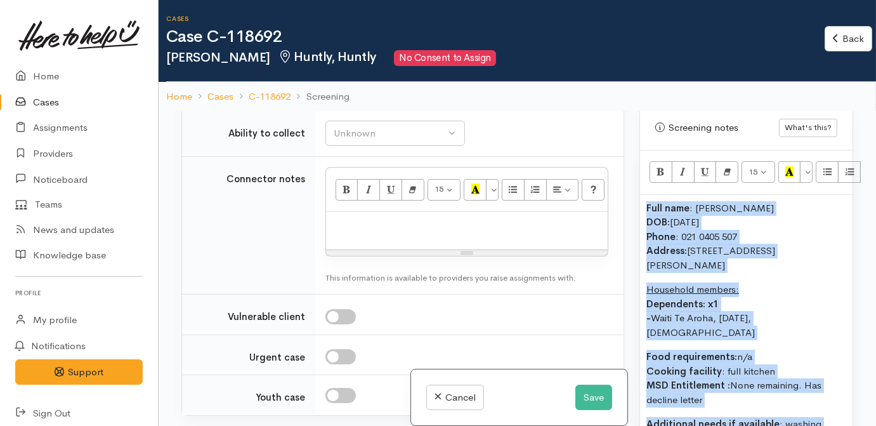
copy div "Full name : Judy Wilson DOB: 24/03/1970 Phone : 021 0405 507 Address: 11 Oleary…"
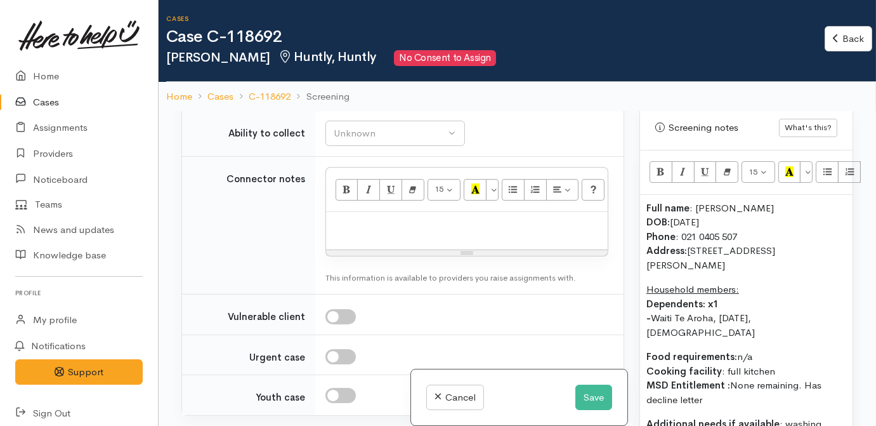
click at [473, 249] on div at bounding box center [467, 230] width 282 height 37
paste div
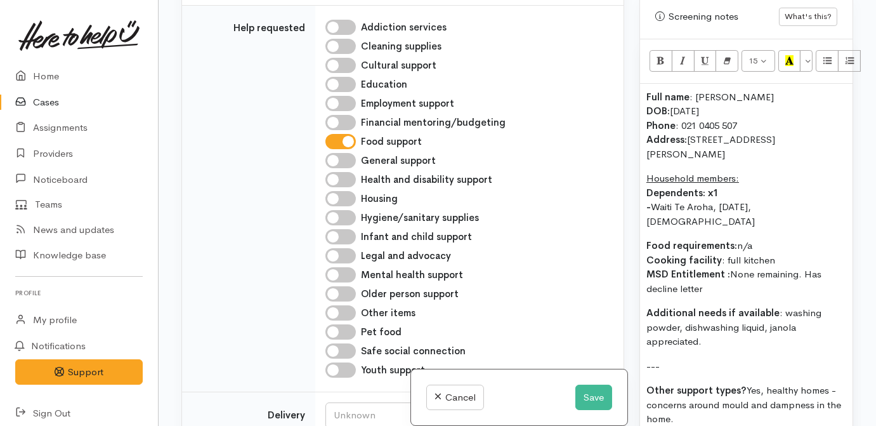
scroll to position [980, 0]
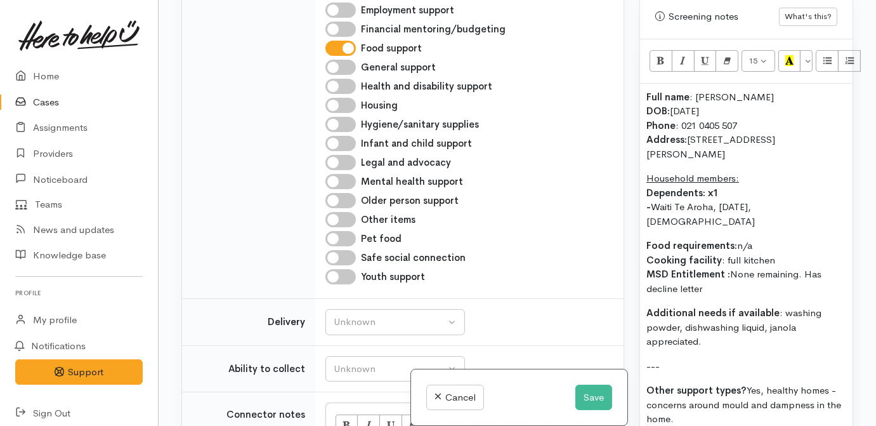
click at [336, 75] on input "General support" at bounding box center [341, 67] width 30 height 15
checkbox input "true"
click at [582, 398] on button "Save" at bounding box center [594, 398] width 37 height 26
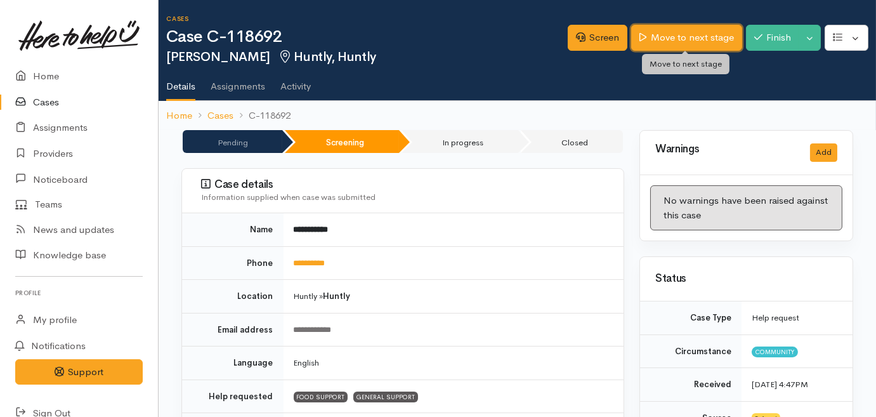
click at [677, 29] on link "Move to next stage" at bounding box center [686, 38] width 110 height 26
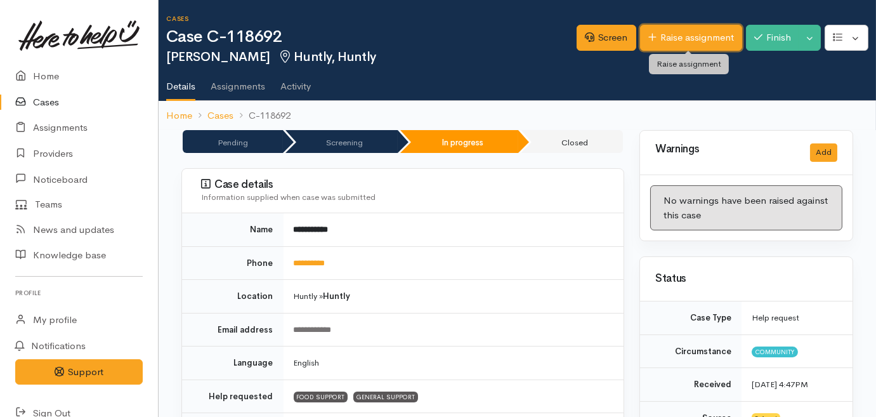
click at [703, 48] on link "Raise assignment" at bounding box center [691, 38] width 102 height 26
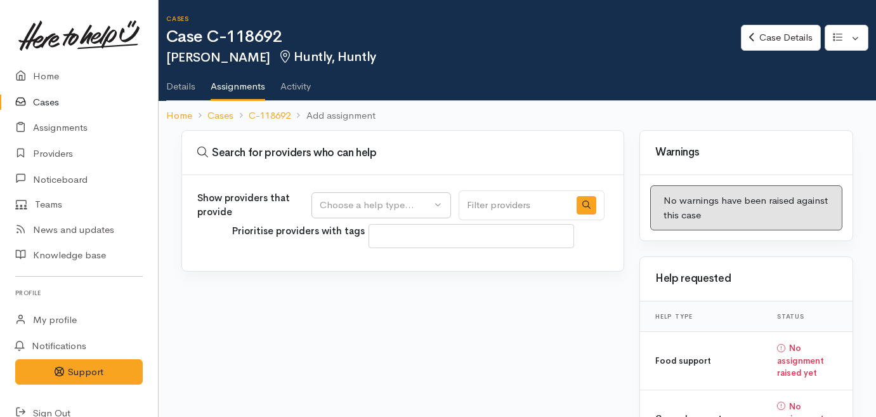
select select
click at [335, 206] on div "Choose a help type..." at bounding box center [376, 205] width 112 height 15
click at [357, 267] on span "Food support" at bounding box center [356, 265] width 59 height 15
select select "3"
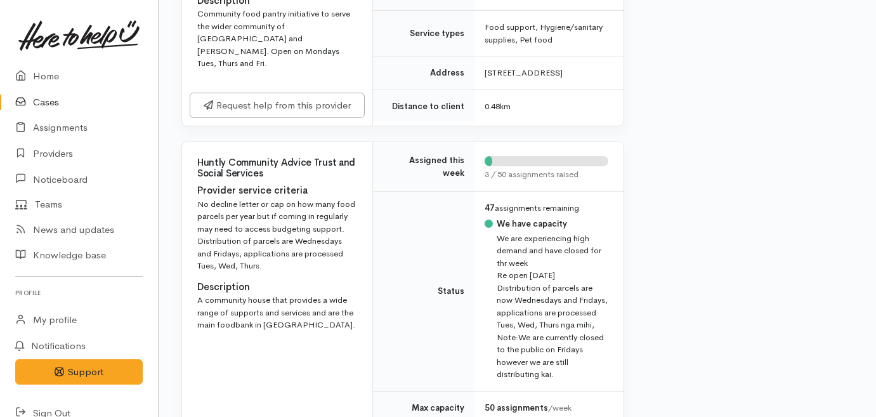
scroll to position [533, 0]
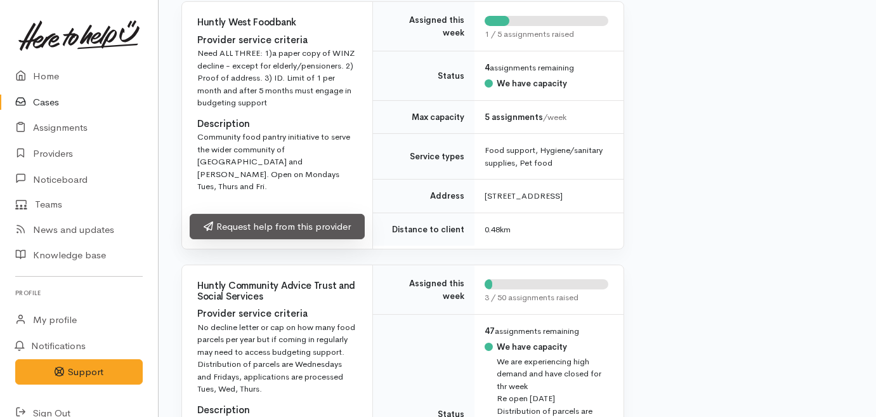
click at [264, 229] on link "Request help from this provider" at bounding box center [277, 227] width 175 height 26
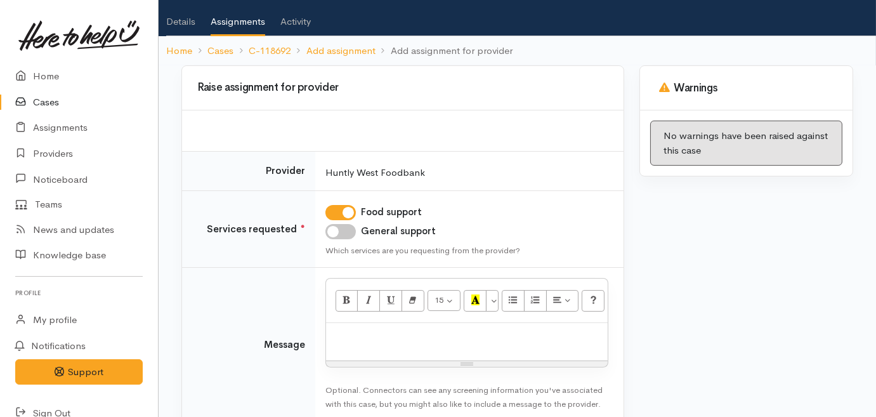
scroll to position [133, 0]
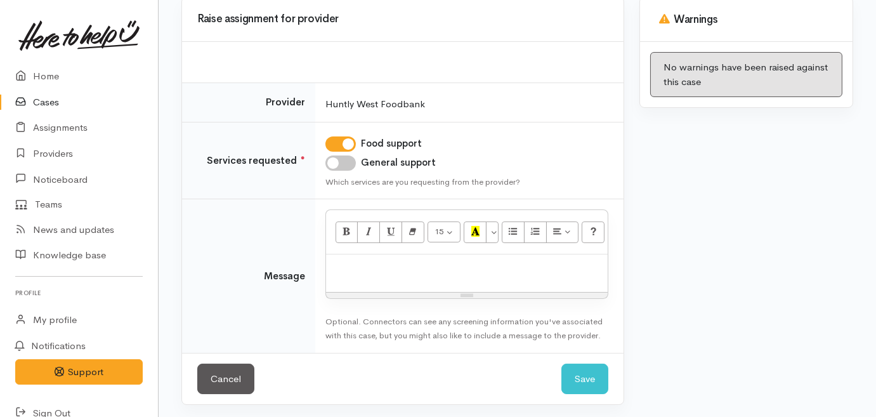
drag, startPoint x: 396, startPoint y: 271, endPoint x: 412, endPoint y: 284, distance: 20.7
click at [411, 283] on div at bounding box center [467, 272] width 282 height 37
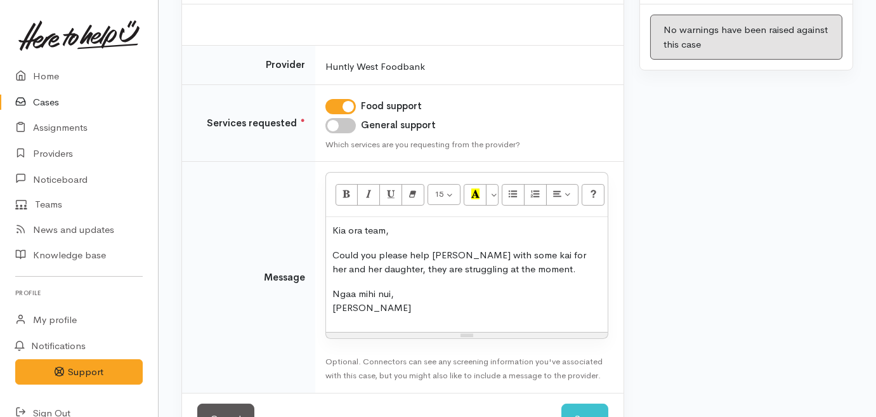
scroll to position [211, 0]
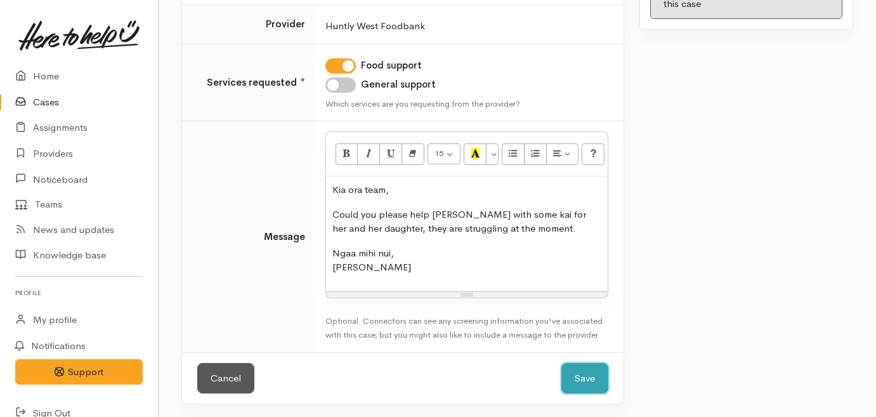
click at [570, 364] on button "Save" at bounding box center [585, 378] width 47 height 31
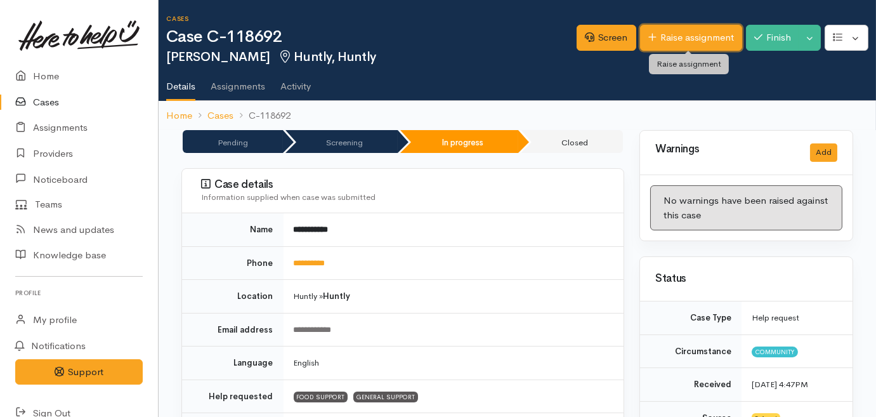
click at [687, 38] on link "Raise assignment" at bounding box center [691, 38] width 102 height 26
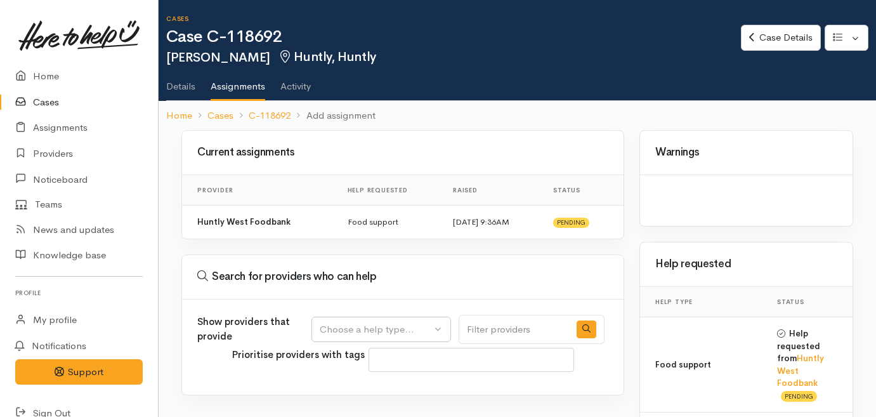
select select
click at [352, 324] on div "Choose a help type..." at bounding box center [376, 329] width 112 height 15
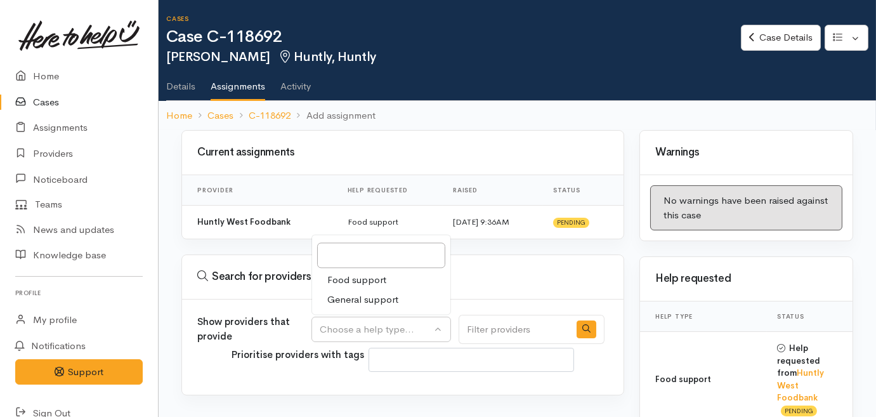
click at [353, 302] on span "General support" at bounding box center [362, 300] width 71 height 15
select select "4"
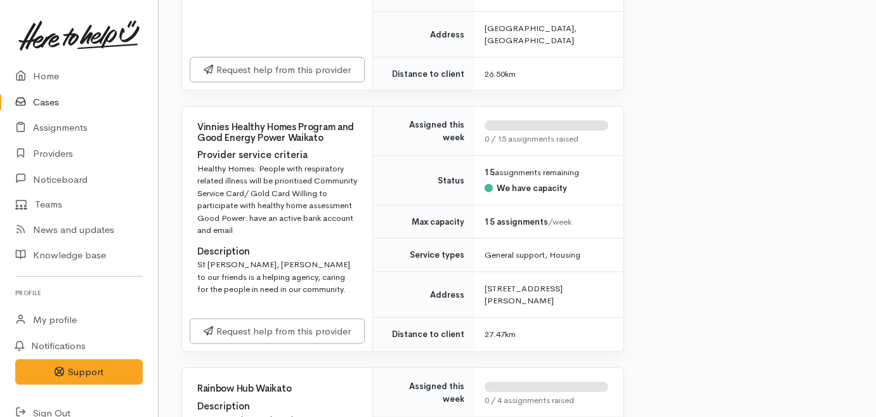
scroll to position [3345, 0]
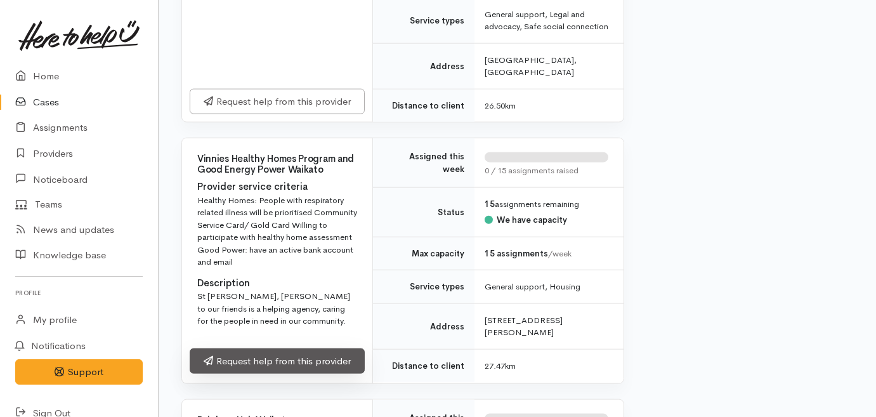
click at [262, 355] on link "Request help from this provider" at bounding box center [277, 361] width 175 height 26
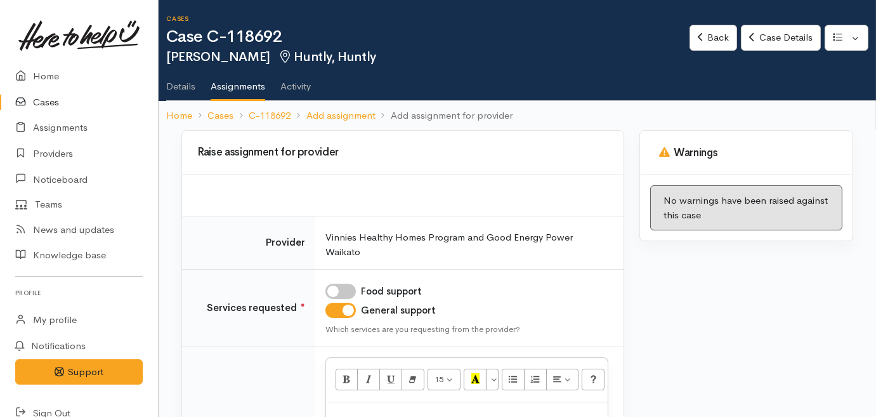
scroll to position [115, 0]
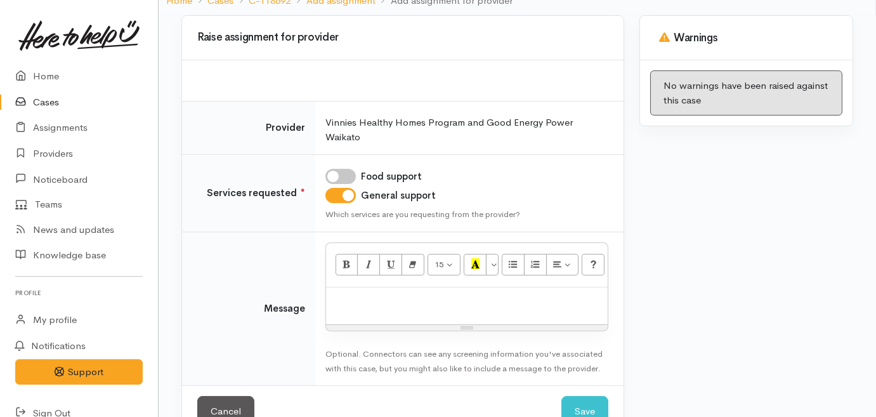
click at [426, 313] on div at bounding box center [467, 305] width 282 height 37
click at [412, 300] on p "Kia ora" at bounding box center [466, 301] width 269 height 15
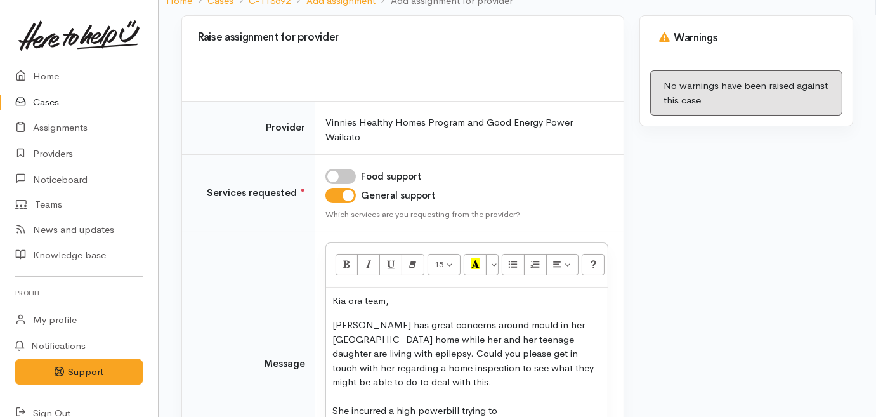
click at [449, 405] on p "Judy has great concerns around mould in her Kainga Ora home while her and her t…" at bounding box center [466, 368] width 269 height 100
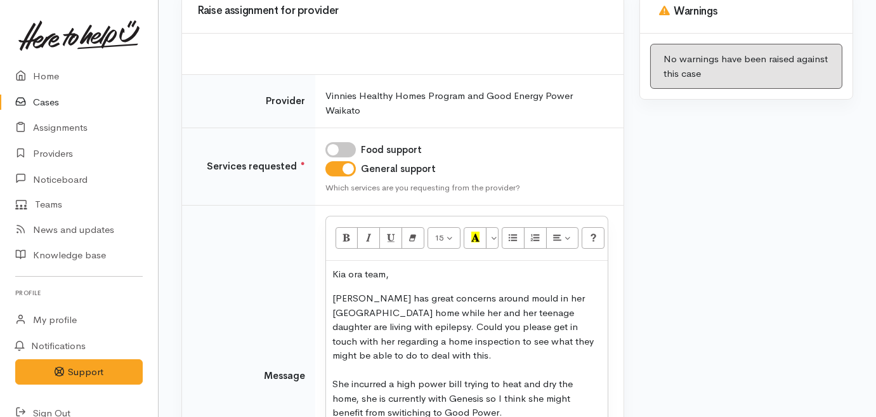
scroll to position [190, 0]
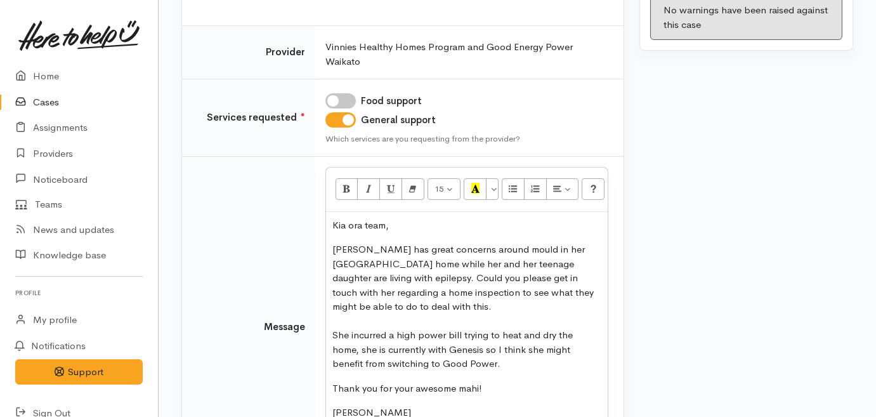
click at [479, 359] on p "Judy has great concerns around mould in her Kainga Ora home while her and her t…" at bounding box center [466, 306] width 269 height 129
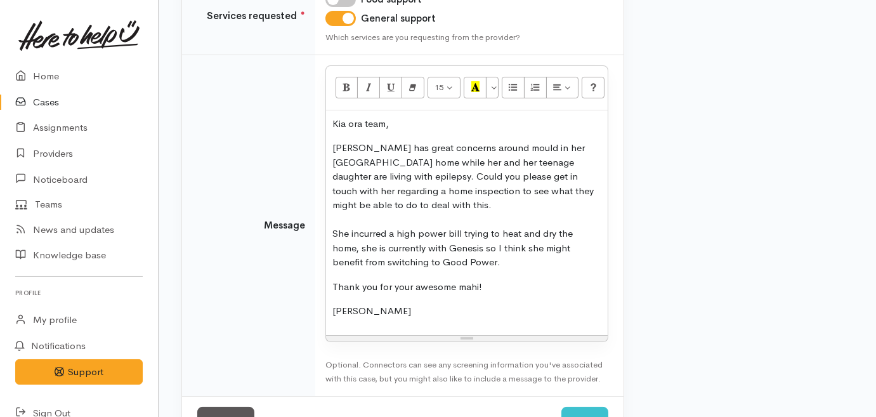
scroll to position [335, 0]
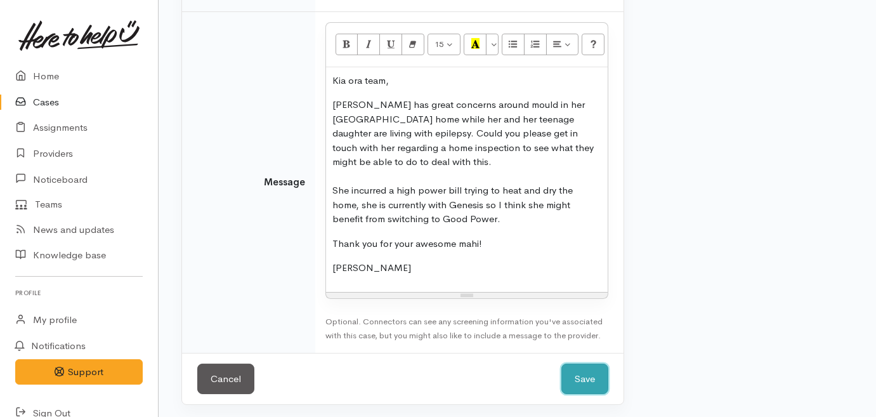
click at [574, 378] on button "Save" at bounding box center [585, 379] width 47 height 31
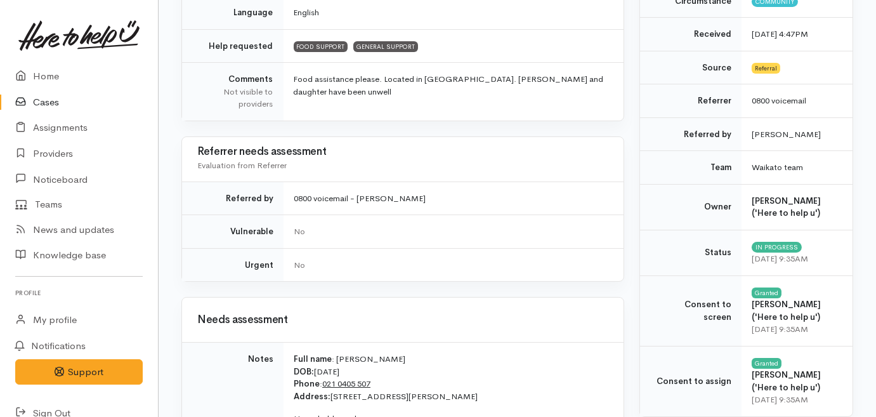
scroll to position [749, 0]
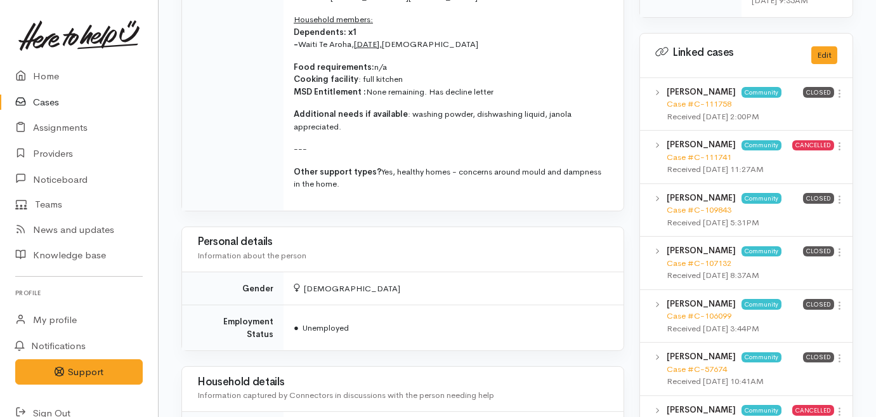
click at [45, 102] on link "Cases" at bounding box center [79, 102] width 158 height 26
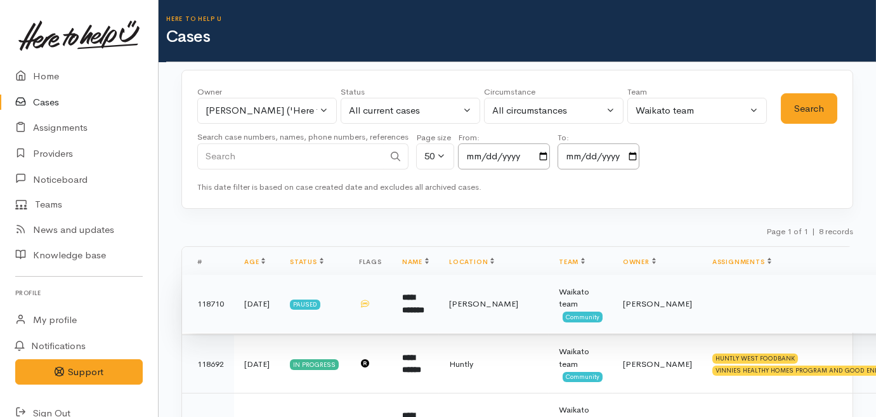
click at [316, 320] on td "Paused" at bounding box center [314, 304] width 69 height 58
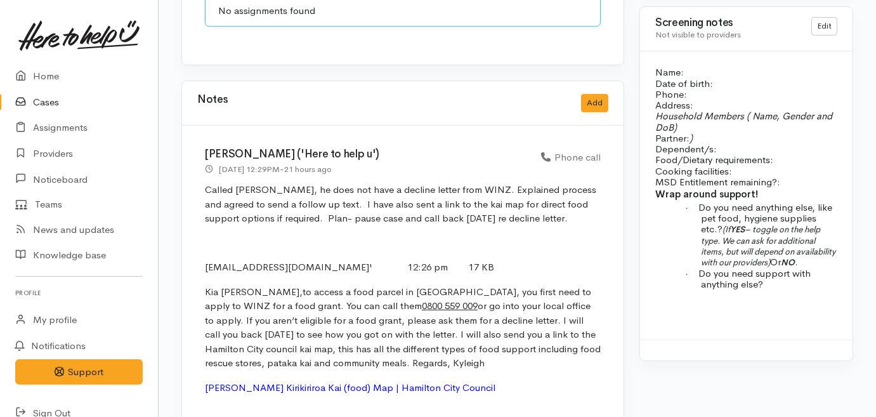
scroll to position [1064, 0]
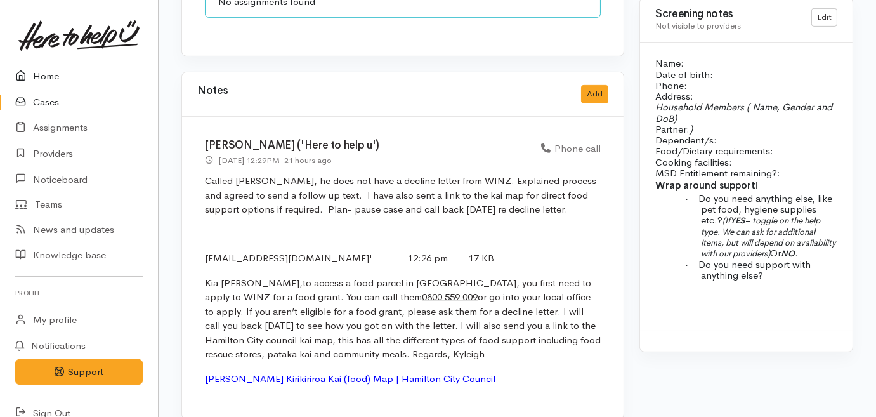
click at [45, 72] on link "Home" at bounding box center [79, 76] width 158 height 26
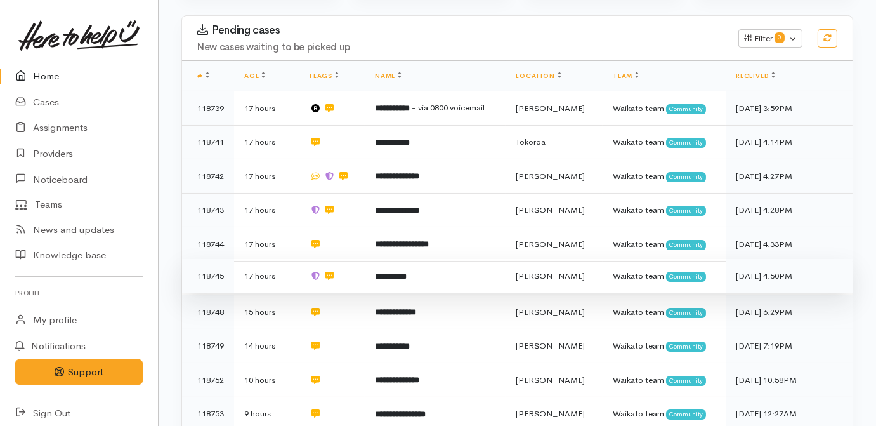
scroll to position [288, 0]
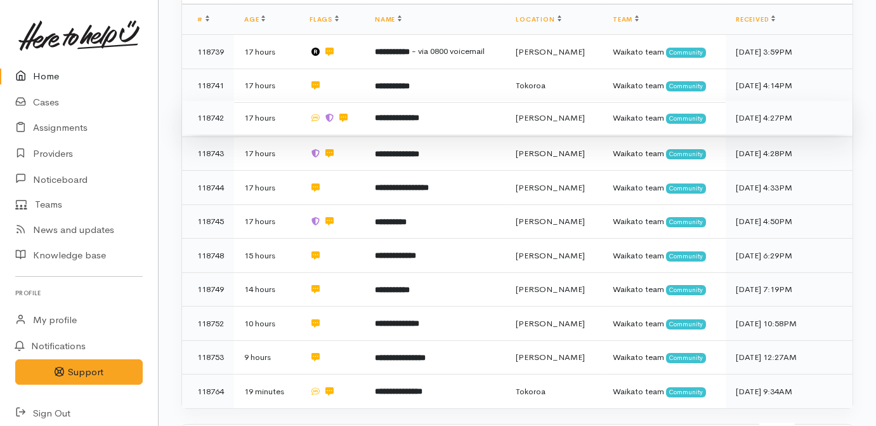
click at [386, 114] on b "**********" at bounding box center [397, 118] width 44 height 8
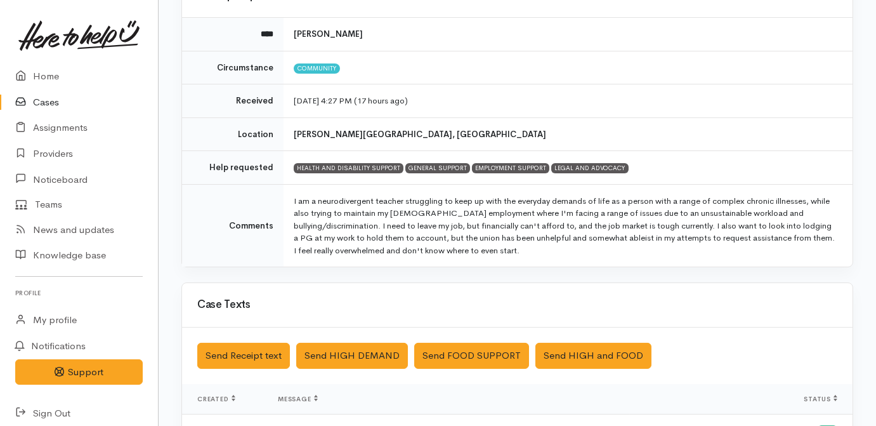
scroll to position [173, 0]
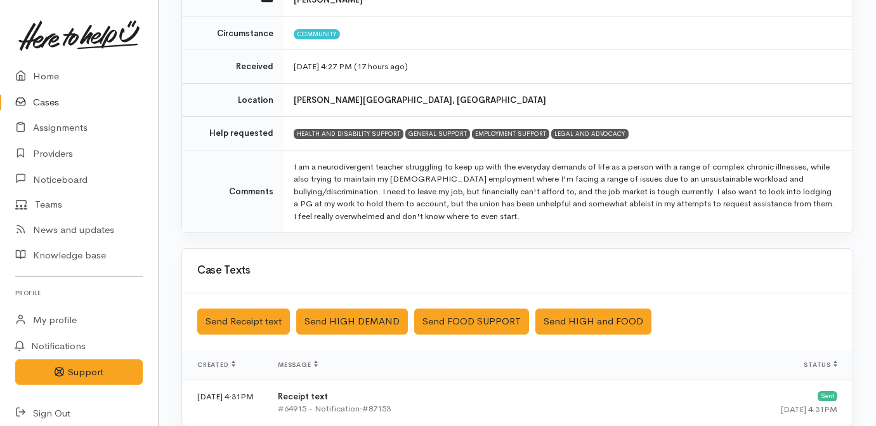
click at [42, 99] on link "Cases" at bounding box center [79, 102] width 158 height 26
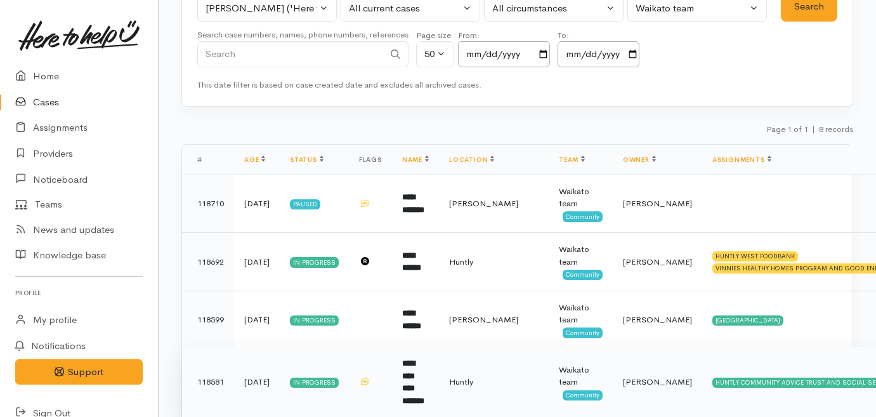
scroll to position [288, 0]
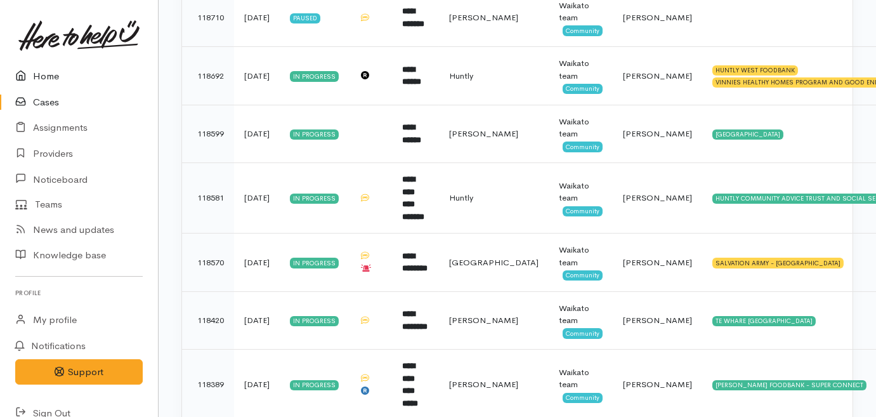
click at [36, 72] on link "Home" at bounding box center [79, 76] width 158 height 26
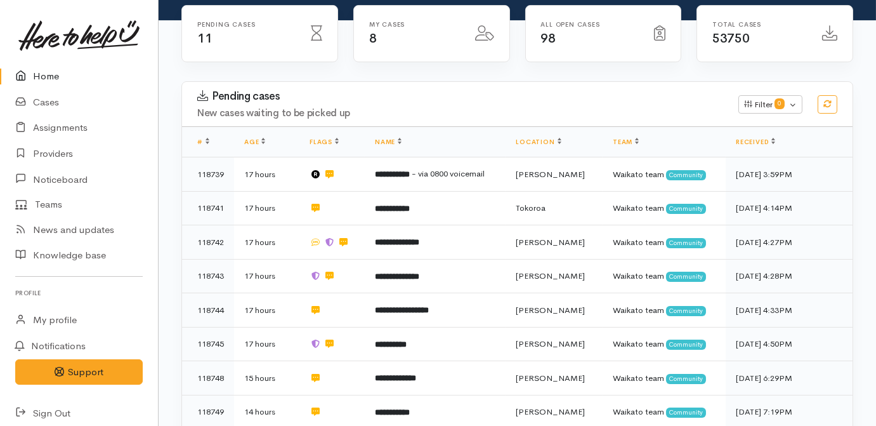
scroll to position [173, 0]
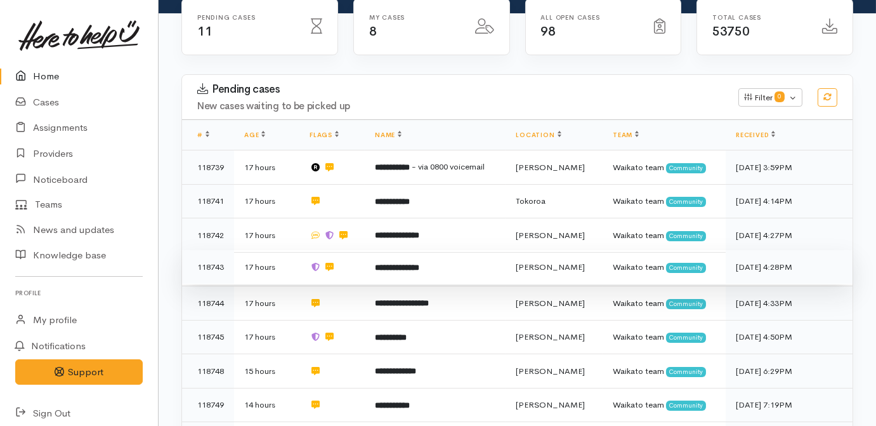
click at [380, 263] on b "**********" at bounding box center [397, 267] width 44 height 8
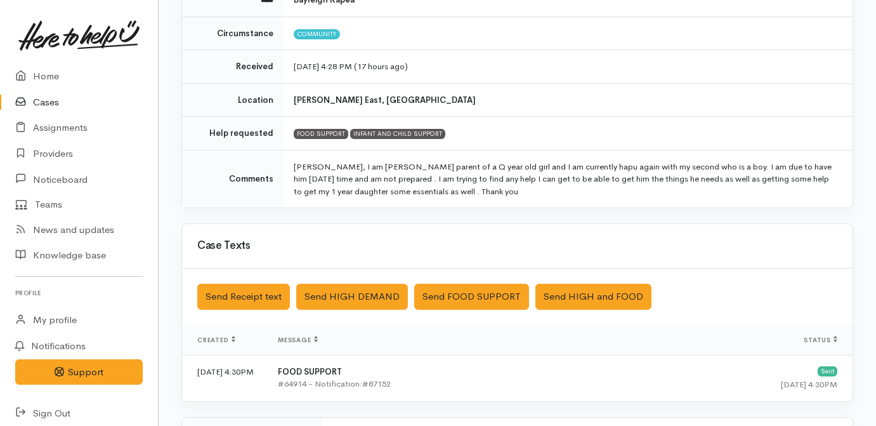
scroll to position [392, 0]
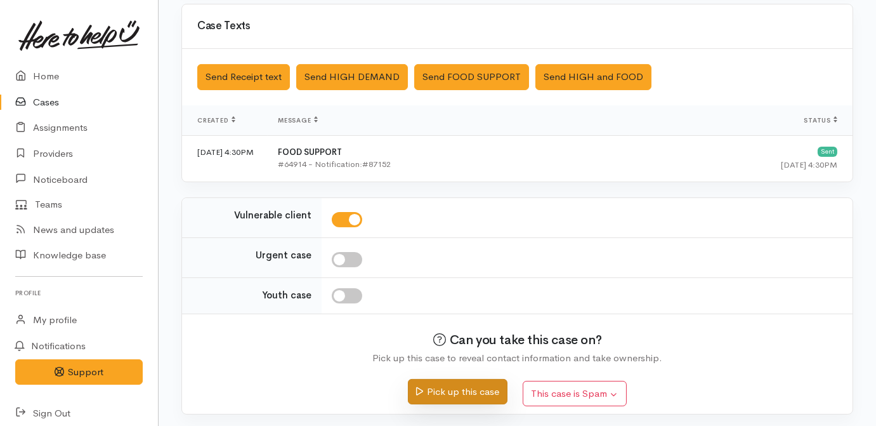
drag, startPoint x: 445, startPoint y: 404, endPoint x: 452, endPoint y: 395, distance: 11.3
click at [447, 402] on div "Pick up this case This case is Spam Yes, cancel this case as spam" at bounding box center [517, 387] width 640 height 45
click at [452, 394] on button "Pick up this case" at bounding box center [458, 392] width 100 height 26
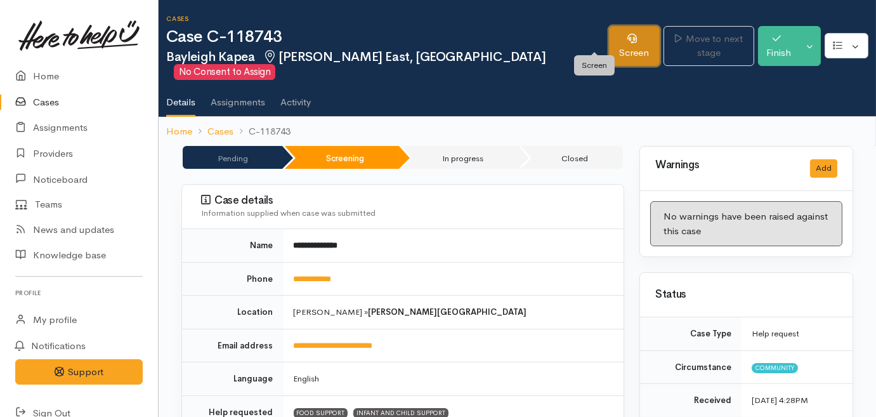
click at [610, 38] on link "Screen" at bounding box center [634, 46] width 51 height 40
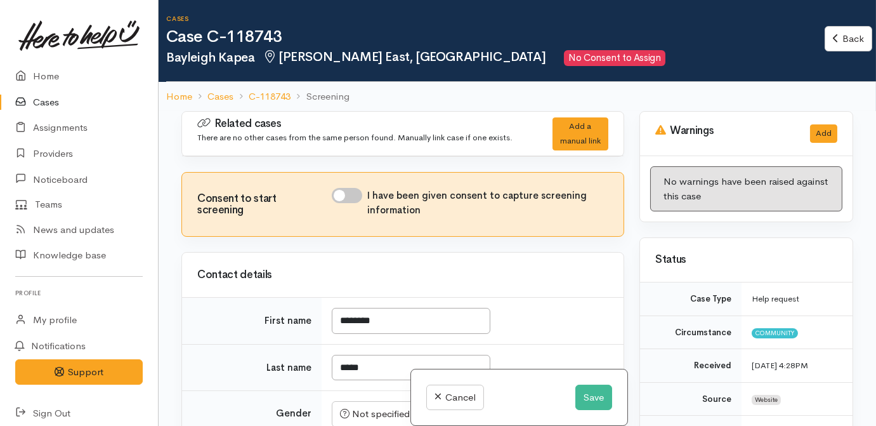
drag, startPoint x: 346, startPoint y: 192, endPoint x: 350, endPoint y: 201, distance: 9.9
click at [346, 192] on input "I have been given consent to capture screening information" at bounding box center [347, 195] width 30 height 15
checkbox input "true"
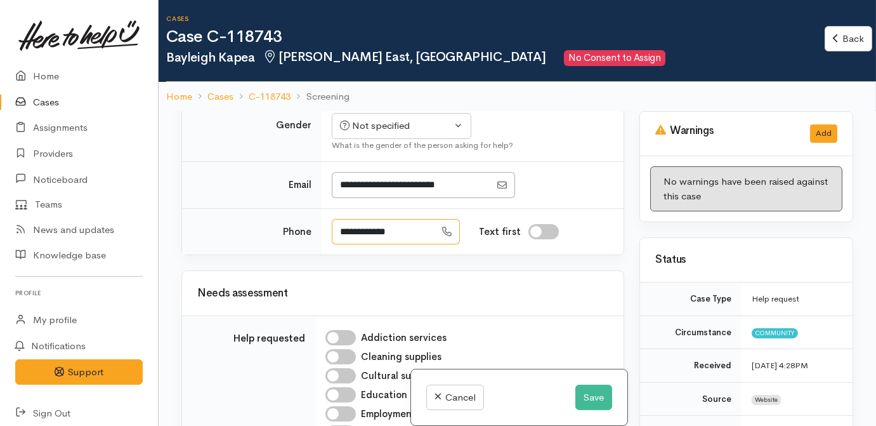
drag, startPoint x: 405, startPoint y: 227, endPoint x: 306, endPoint y: 229, distance: 99.6
click at [306, 229] on tr "**********" at bounding box center [403, 231] width 442 height 46
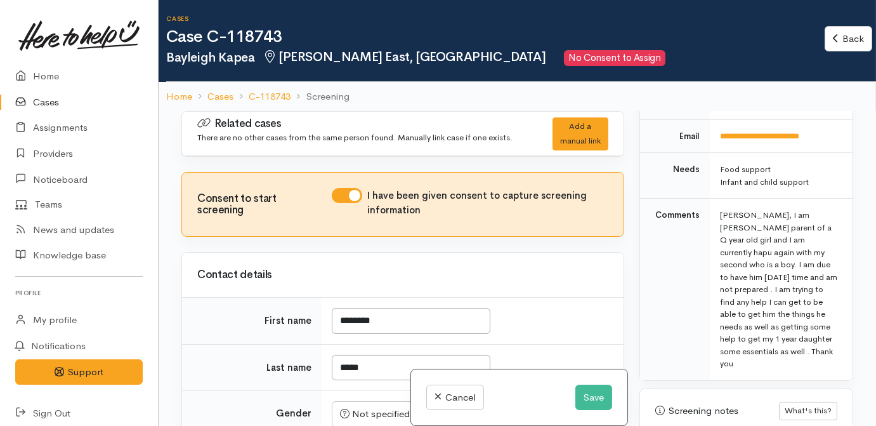
scroll to position [749, 0]
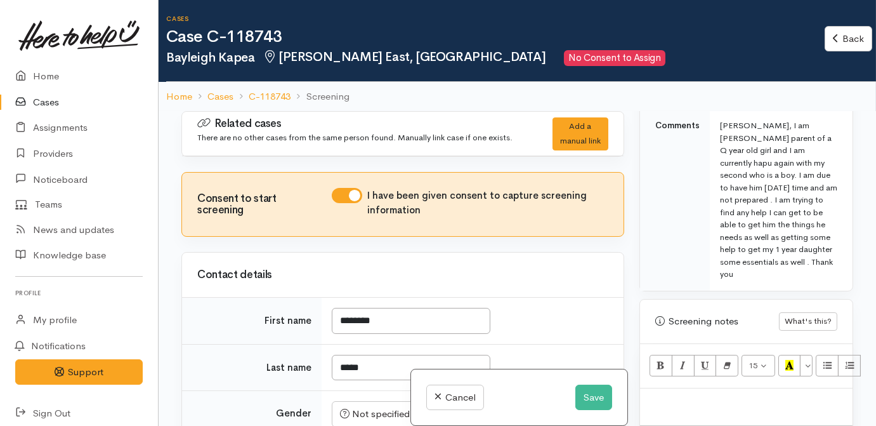
click at [688, 395] on p at bounding box center [747, 402] width 200 height 15
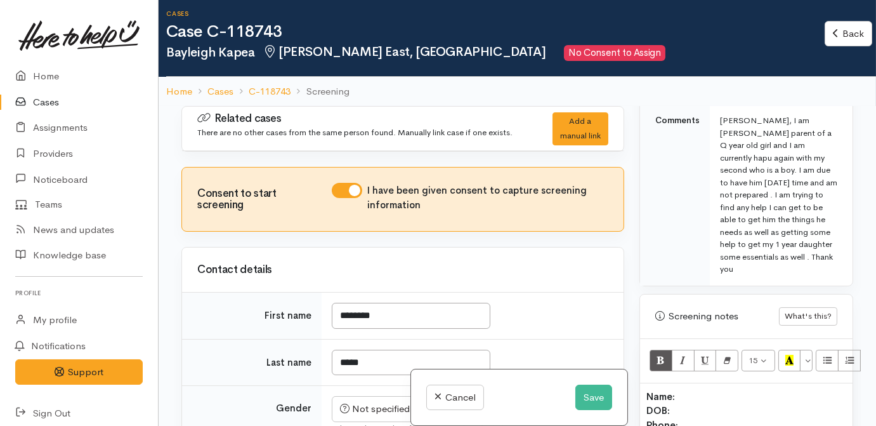
click at [784, 390] on p "Name: DOB: Phone: Address:" at bounding box center [747, 418] width 200 height 57
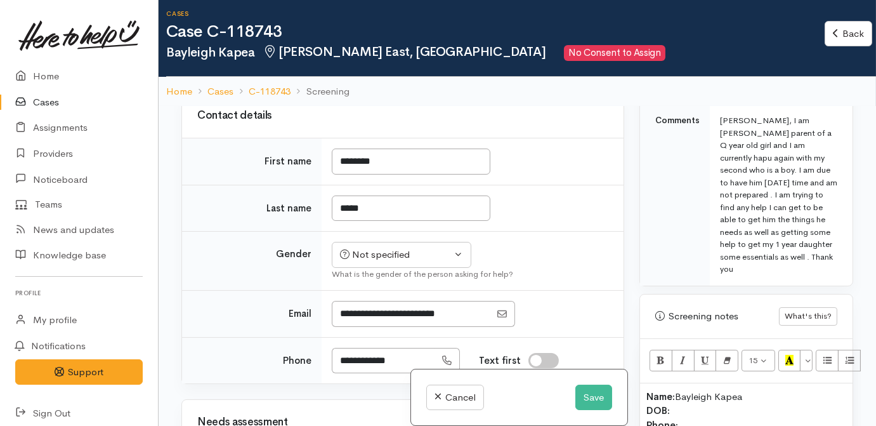
scroll to position [173, 0]
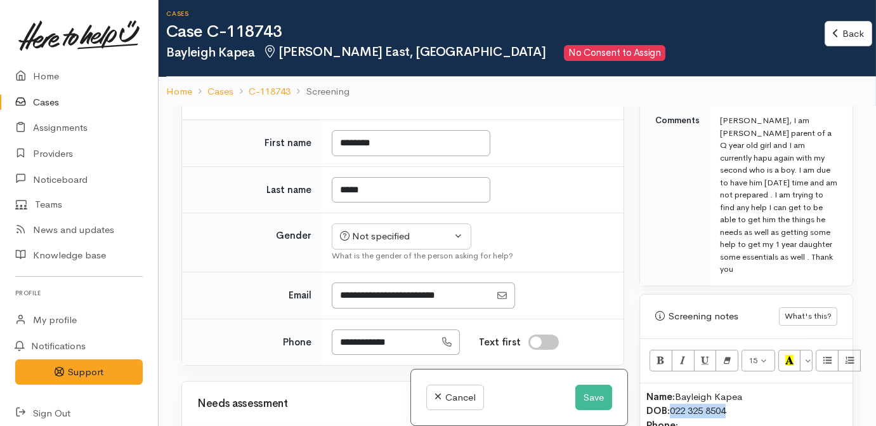
click at [668, 404] on b "DOB:" at bounding box center [658, 410] width 23 height 12
click at [701, 398] on p "Name: Bayleigh Kapea DOB: Phone: Address:" at bounding box center [747, 418] width 200 height 57
click at [600, 395] on button "Save" at bounding box center [594, 398] width 37 height 26
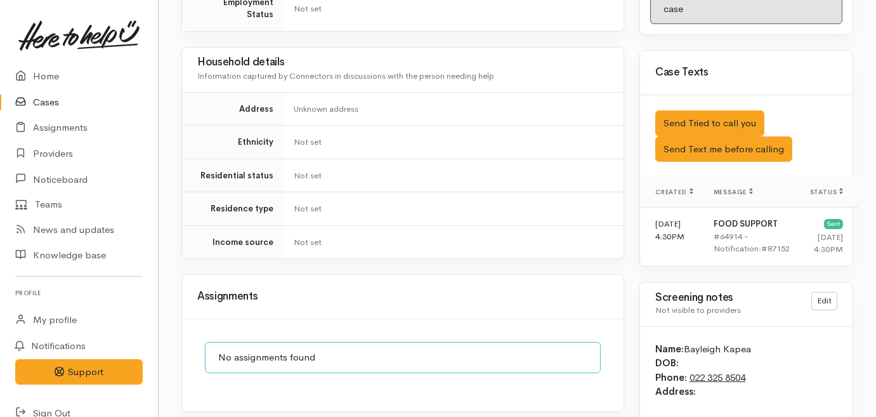
scroll to position [849, 0]
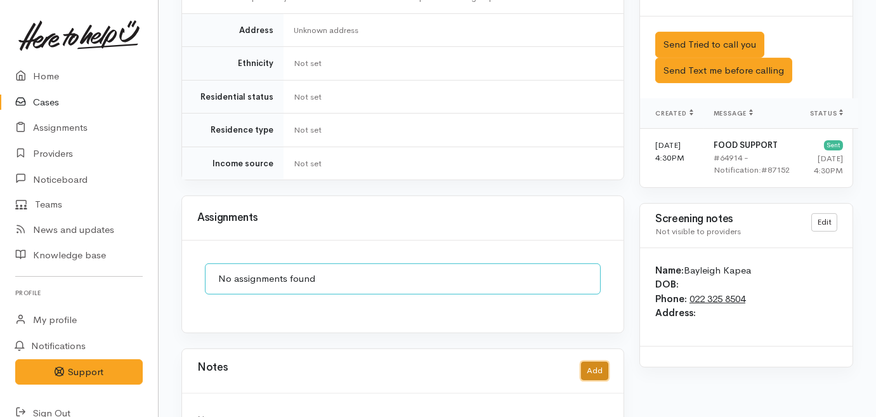
click at [597, 362] on button "Add" at bounding box center [594, 371] width 27 height 18
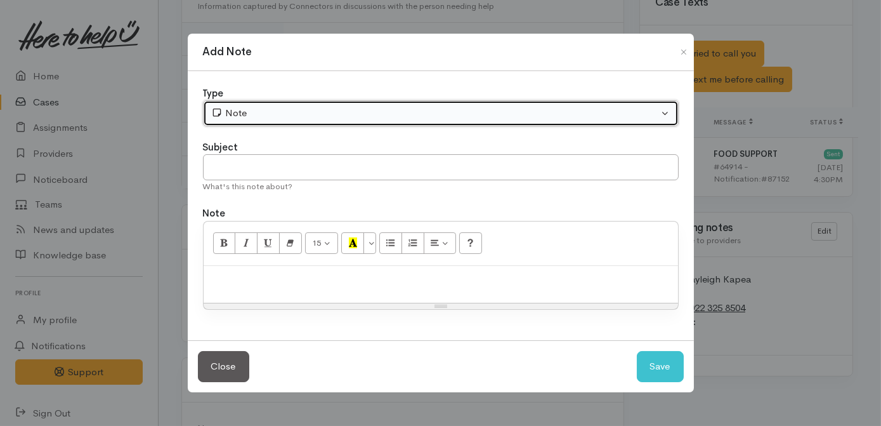
click at [405, 113] on div "Note" at bounding box center [435, 113] width 448 height 15
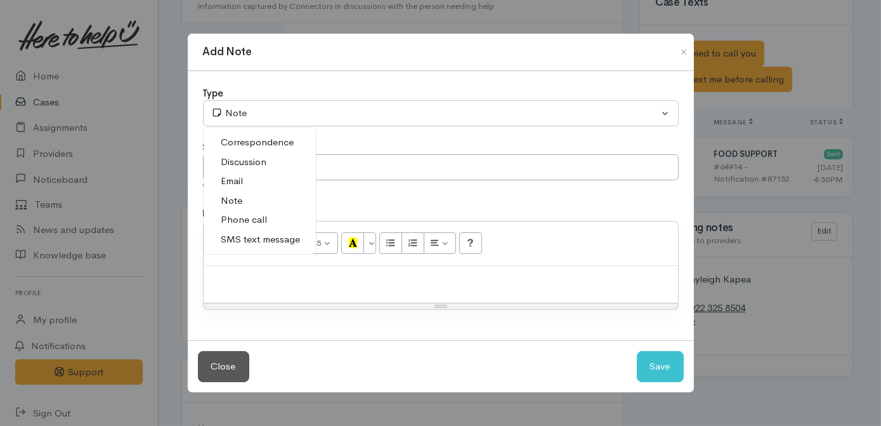
drag, startPoint x: 275, startPoint y: 224, endPoint x: 293, endPoint y: 190, distance: 38.6
click at [274, 224] on link "Phone call" at bounding box center [260, 220] width 112 height 20
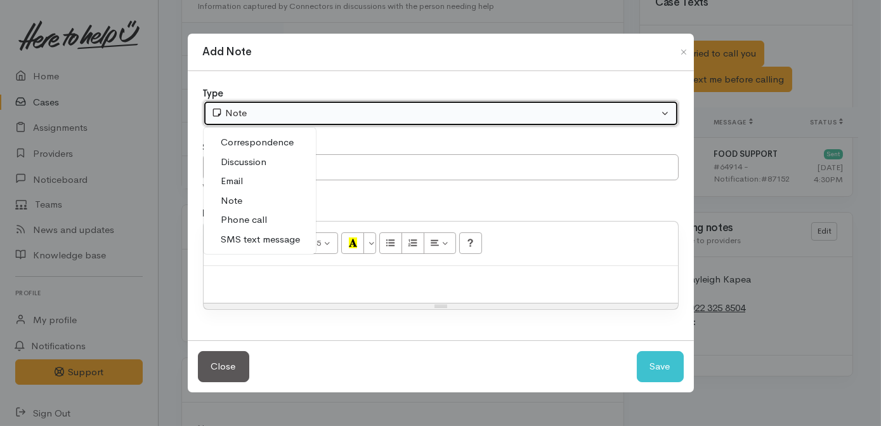
select select "3"
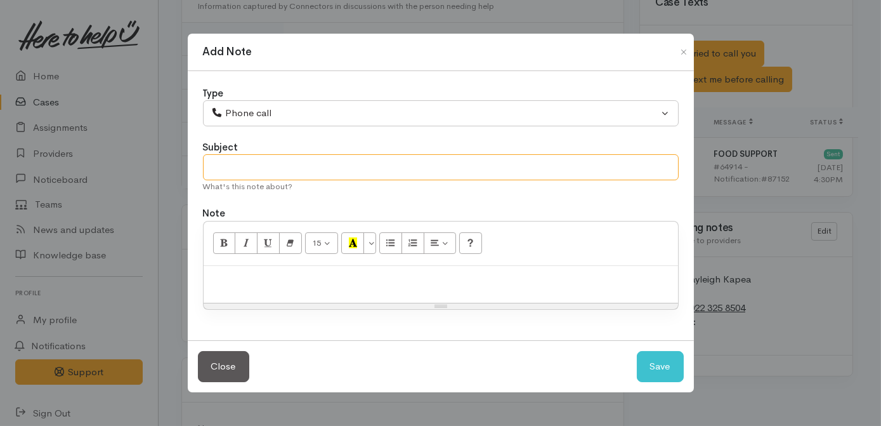
click at [315, 171] on input "text" at bounding box center [441, 167] width 476 height 26
type input "Attempted contact no.1"
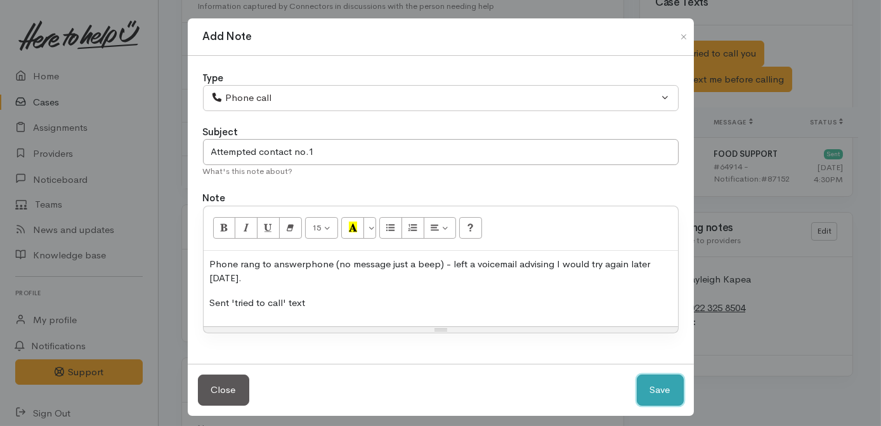
click at [654, 392] on button "Save" at bounding box center [660, 389] width 47 height 31
select select "1"
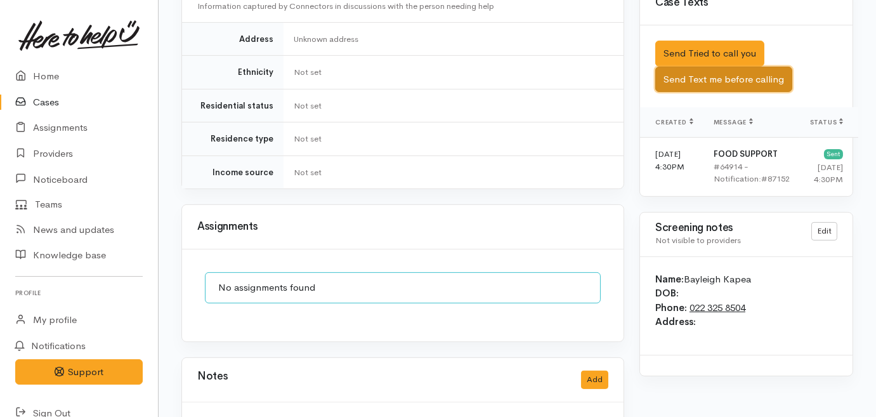
click at [745, 67] on button "Send Text me before calling" at bounding box center [723, 80] width 137 height 26
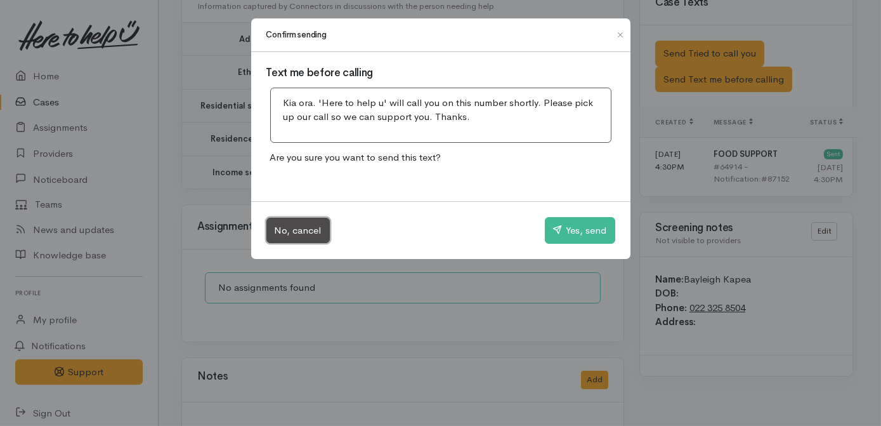
click at [311, 223] on button "No, cancel" at bounding box center [297, 231] width 63 height 26
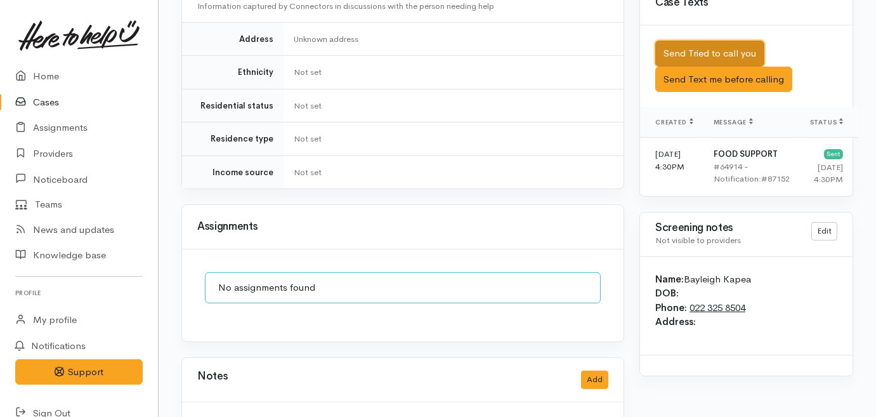
click at [737, 41] on button "Send Tried to call you" at bounding box center [709, 54] width 109 height 26
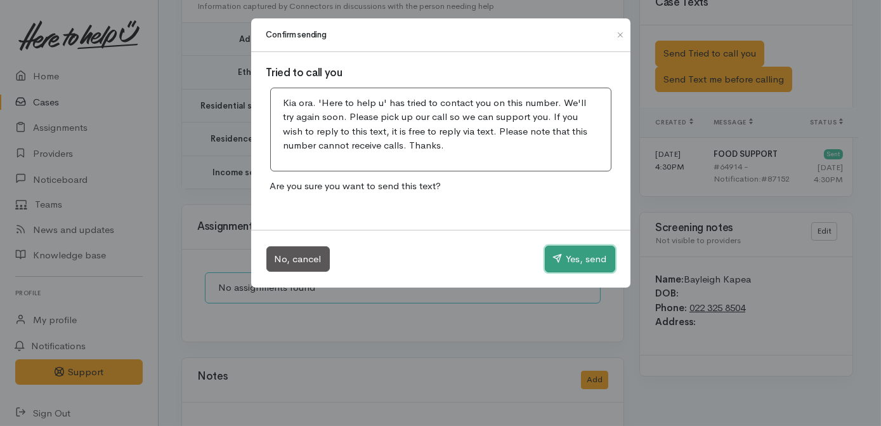
click at [593, 253] on button "Yes, send" at bounding box center [580, 259] width 70 height 27
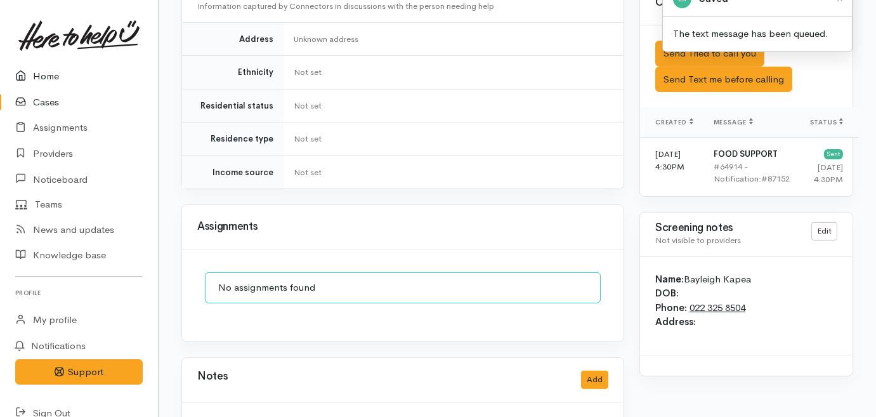
click at [40, 77] on link "Home" at bounding box center [79, 76] width 158 height 26
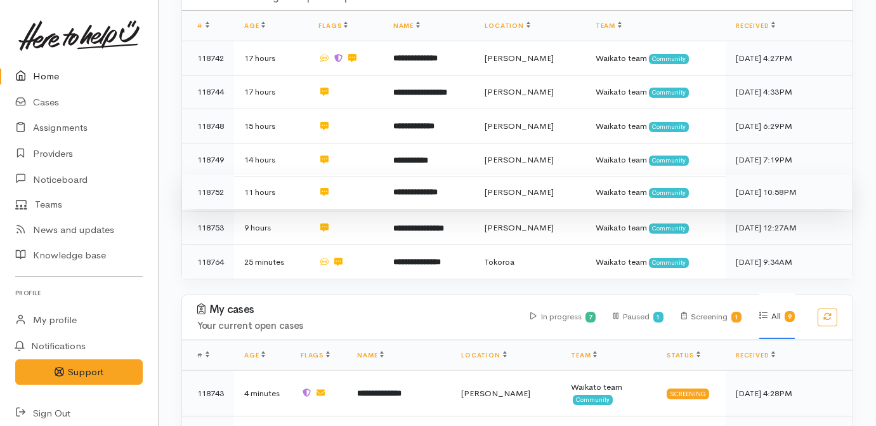
scroll to position [173, 0]
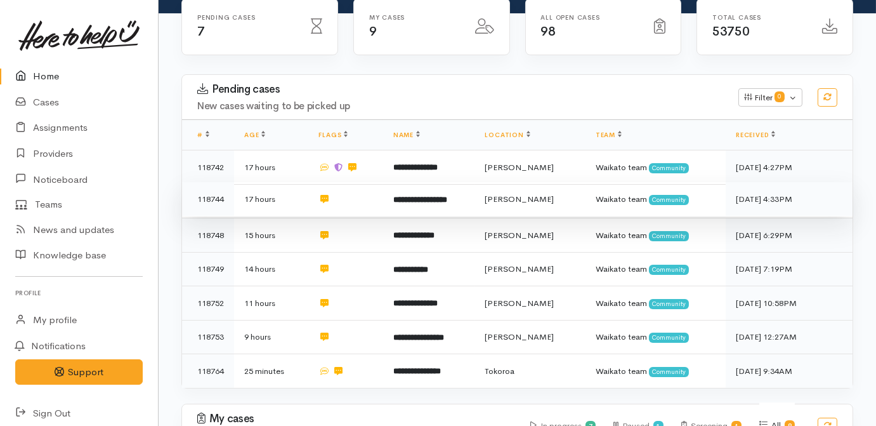
click at [415, 182] on td "**********" at bounding box center [429, 199] width 92 height 34
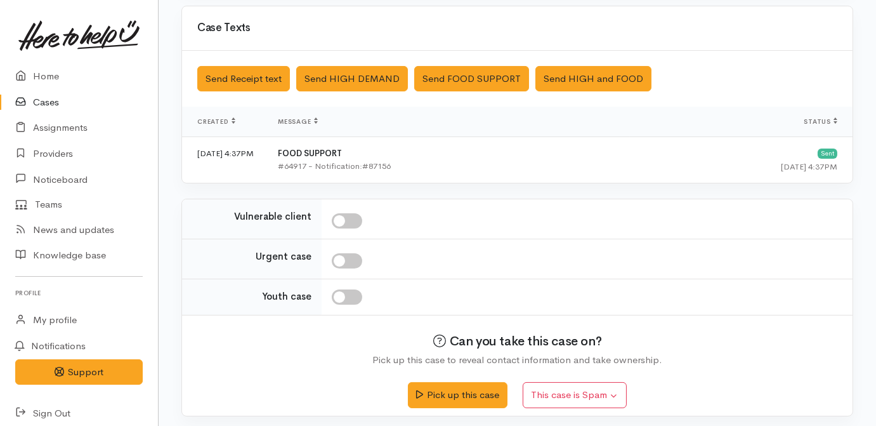
scroll to position [379, 0]
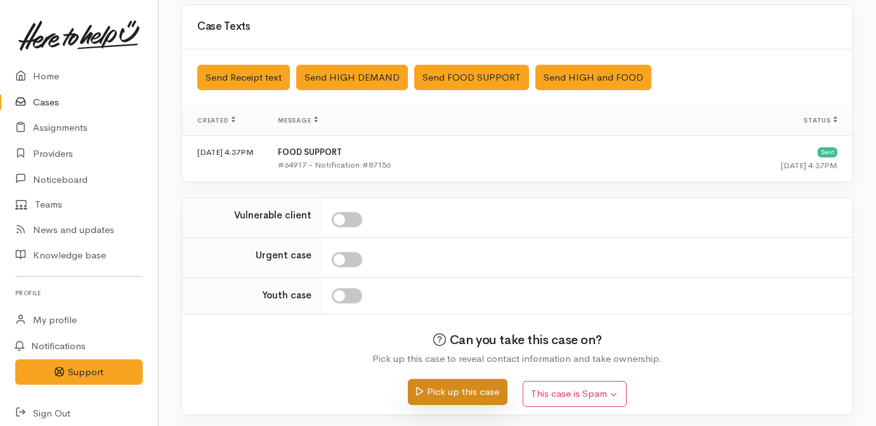
click at [438, 392] on button "Pick up this case" at bounding box center [458, 392] width 100 height 26
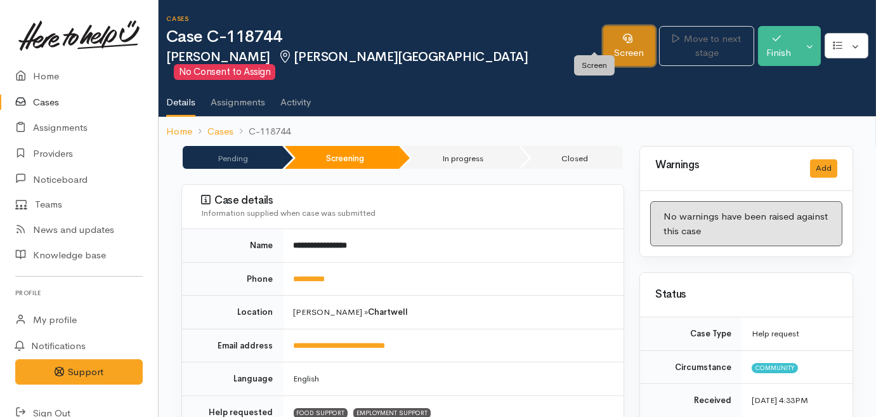
click at [603, 37] on link "Screen" at bounding box center [629, 46] width 53 height 40
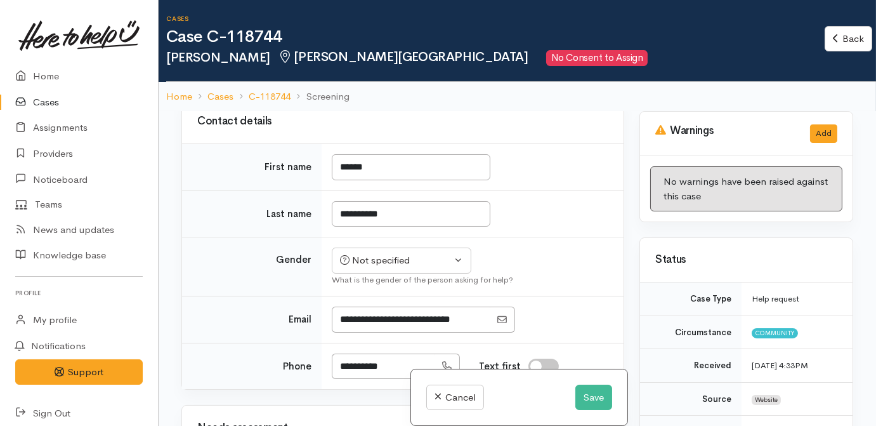
scroll to position [230, 0]
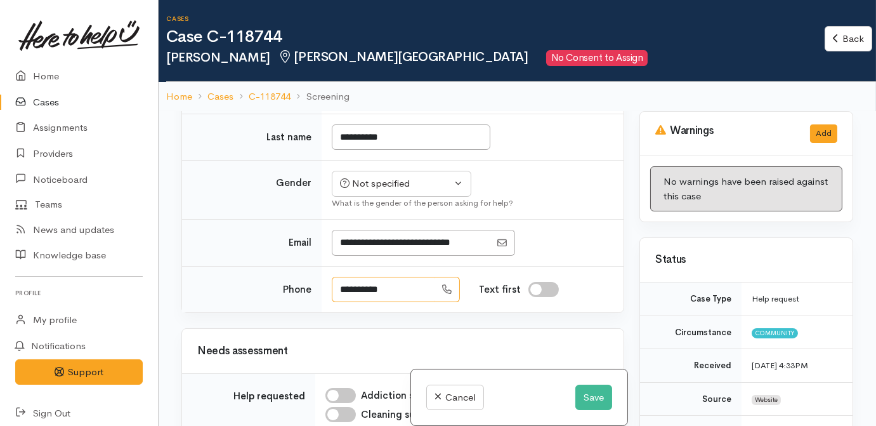
drag, startPoint x: 411, startPoint y: 295, endPoint x: 330, endPoint y: 295, distance: 81.2
click at [330, 295] on td "**********" at bounding box center [473, 289] width 302 height 46
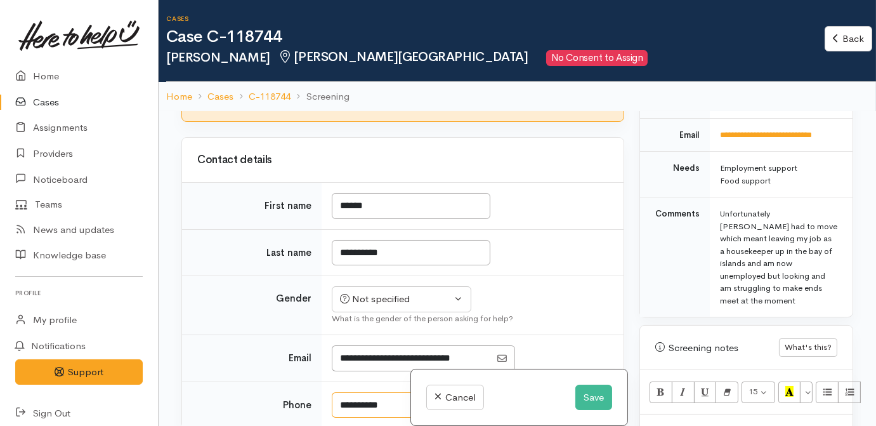
scroll to position [749, 0]
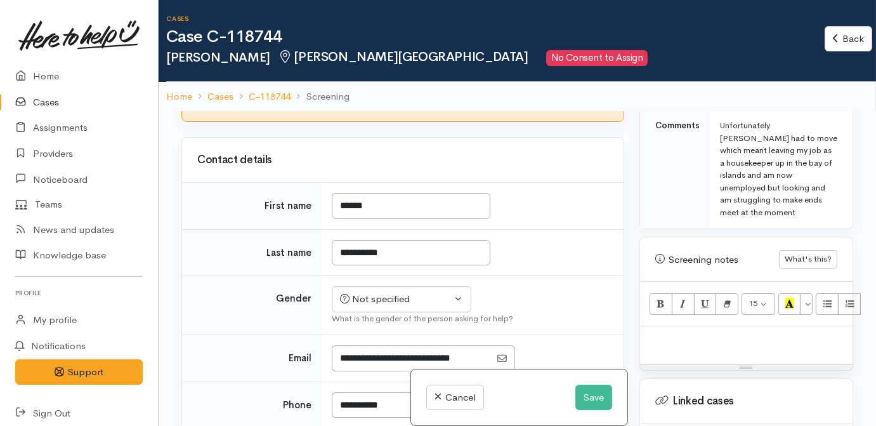
click at [699, 332] on p at bounding box center [747, 339] width 200 height 15
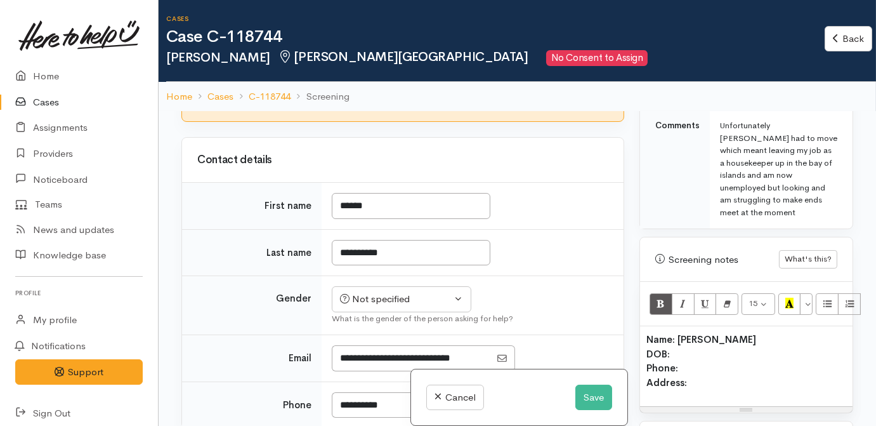
click at [716, 333] on b "Name: Temica walkerwaru" at bounding box center [702, 339] width 110 height 12
click at [678, 333] on b "Name: Temica Walkerwaru" at bounding box center [702, 339] width 110 height 12
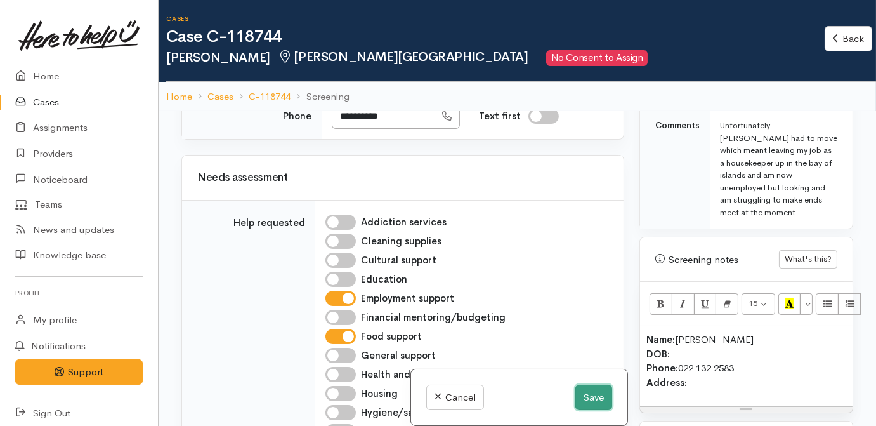
click at [580, 390] on button "Save" at bounding box center [594, 398] width 37 height 26
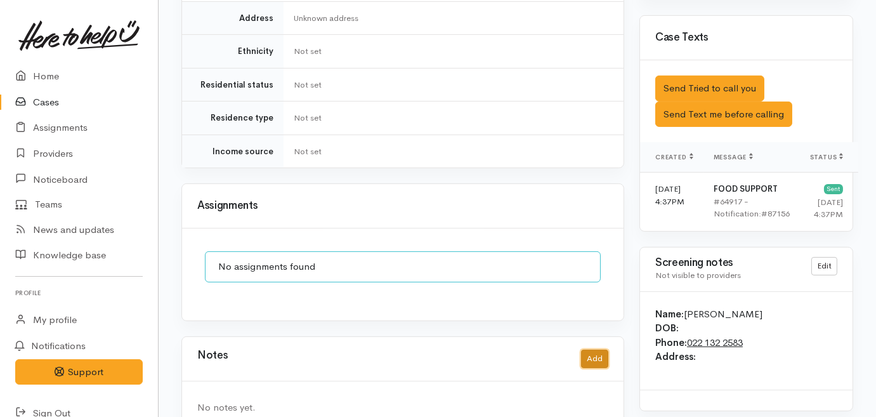
click at [589, 350] on button "Add" at bounding box center [594, 359] width 27 height 18
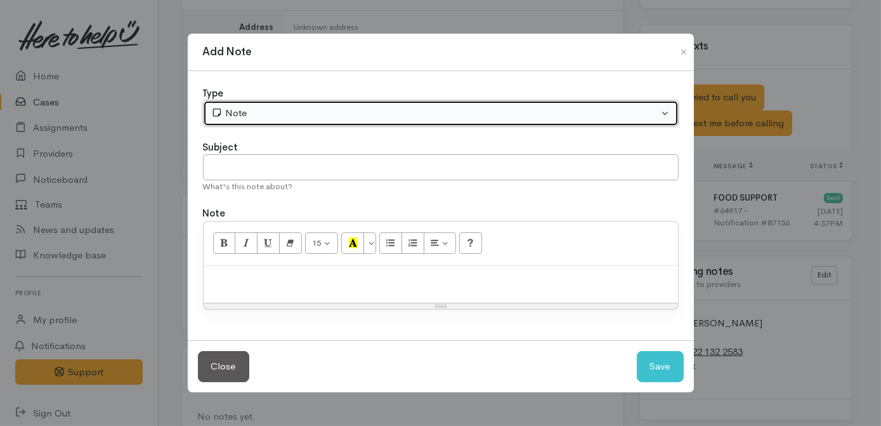
click at [339, 117] on div "Note" at bounding box center [435, 113] width 448 height 15
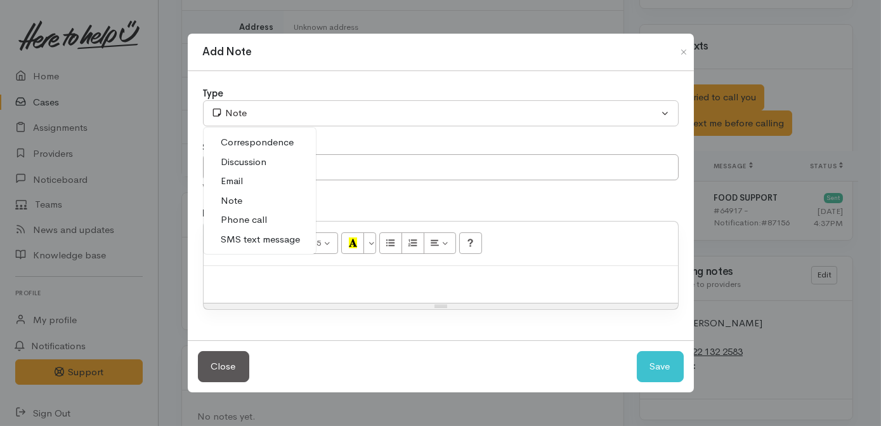
drag, startPoint x: 270, startPoint y: 219, endPoint x: 297, endPoint y: 181, distance: 46.0
click at [272, 217] on link "Phone call" at bounding box center [260, 220] width 112 height 20
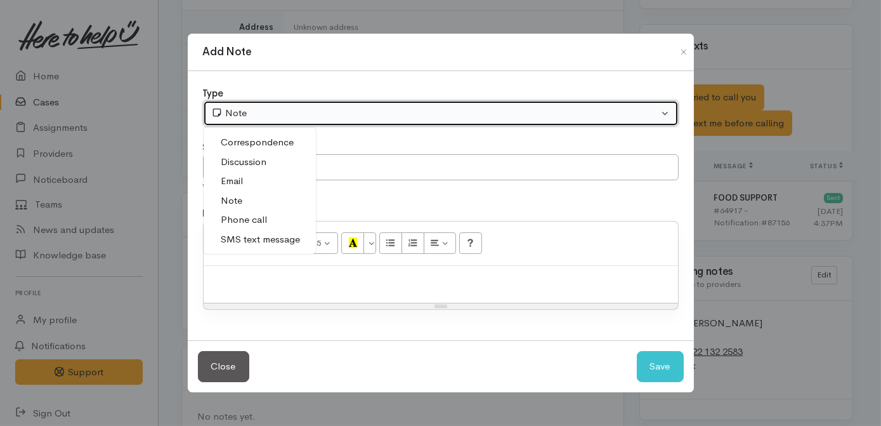
select select "3"
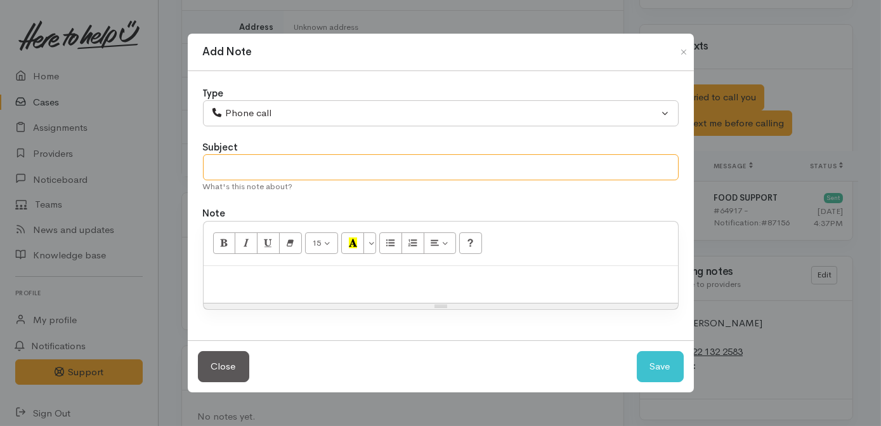
click at [313, 158] on input "text" at bounding box center [441, 167] width 476 height 26
type input "Attempted contact no.1"
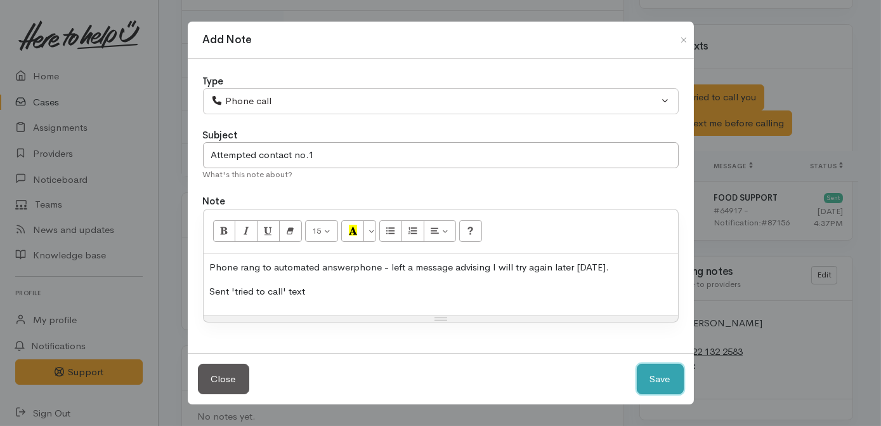
click at [650, 379] on button "Save" at bounding box center [660, 379] width 47 height 31
select select "1"
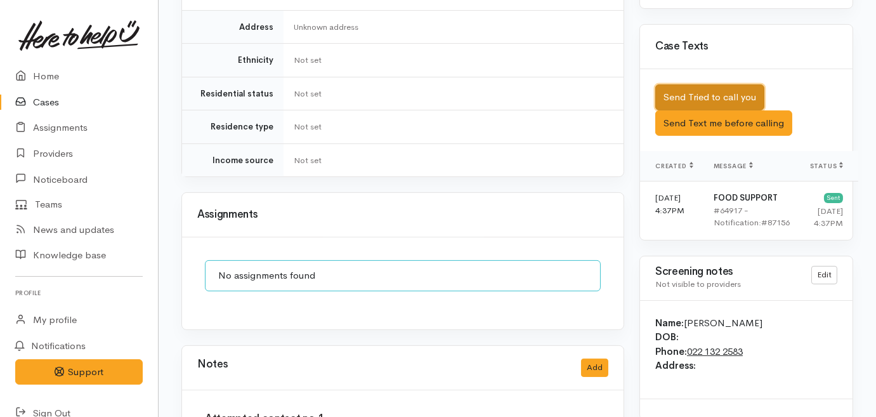
click at [695, 84] on button "Send Tried to call you" at bounding box center [709, 97] width 109 height 26
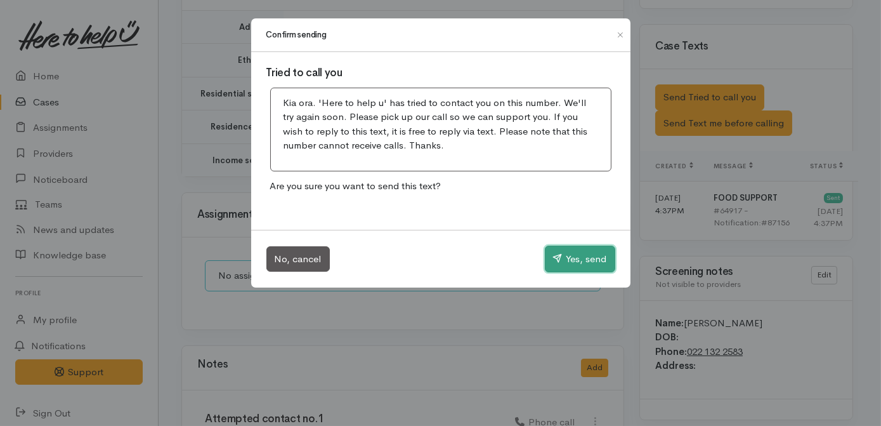
click at [581, 258] on button "Yes, send" at bounding box center [580, 259] width 70 height 27
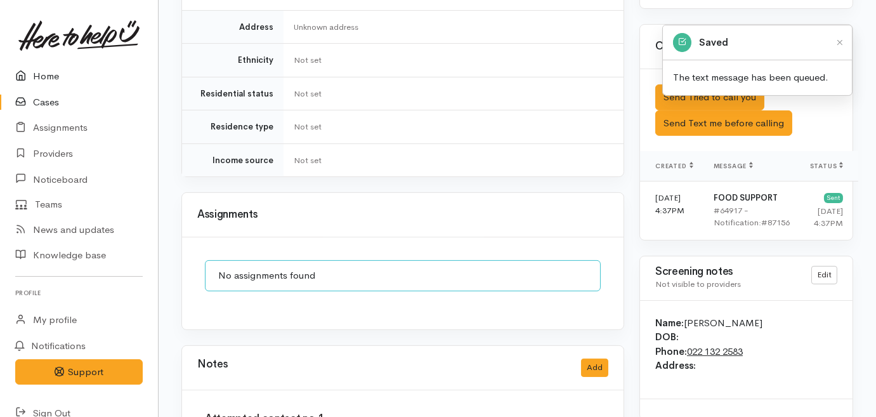
click at [37, 69] on link "Home" at bounding box center [79, 76] width 158 height 26
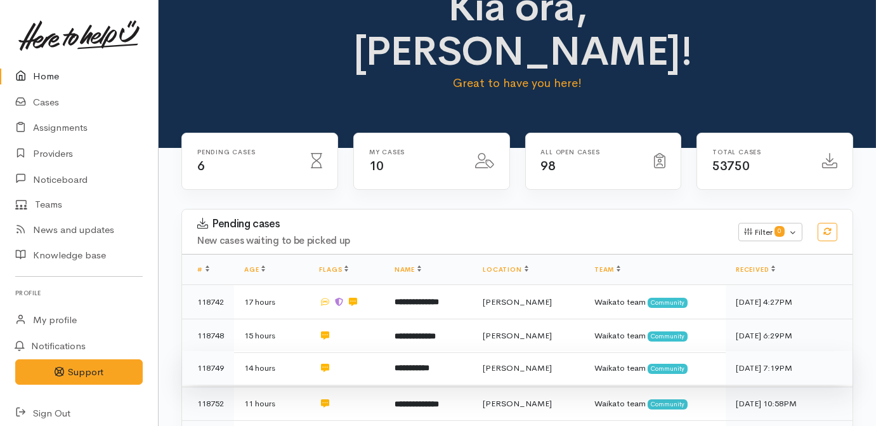
scroll to position [57, 0]
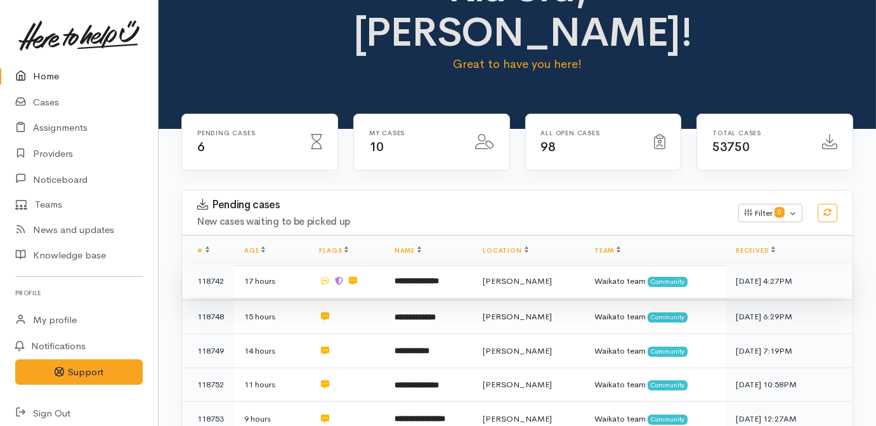
click at [447, 264] on td "**********" at bounding box center [429, 281] width 89 height 34
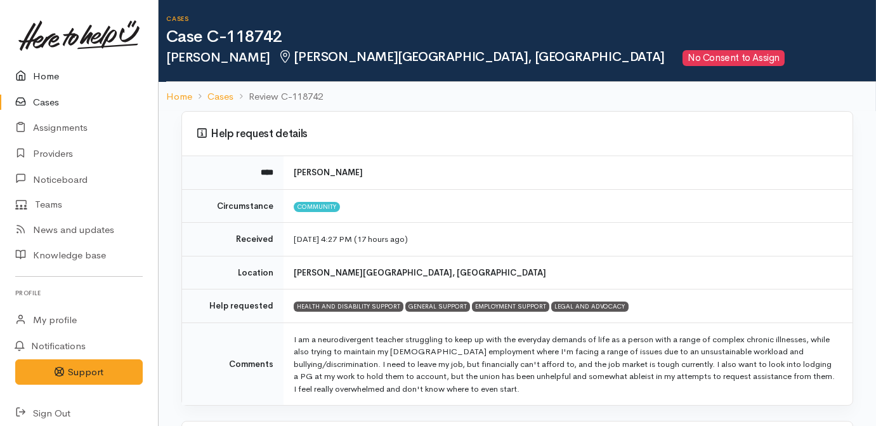
click at [43, 82] on link "Home" at bounding box center [79, 76] width 158 height 26
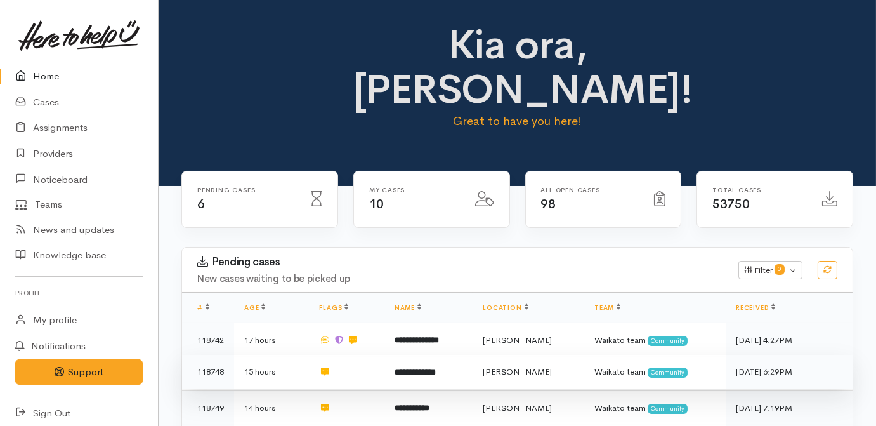
click at [416, 355] on td "**********" at bounding box center [429, 372] width 89 height 34
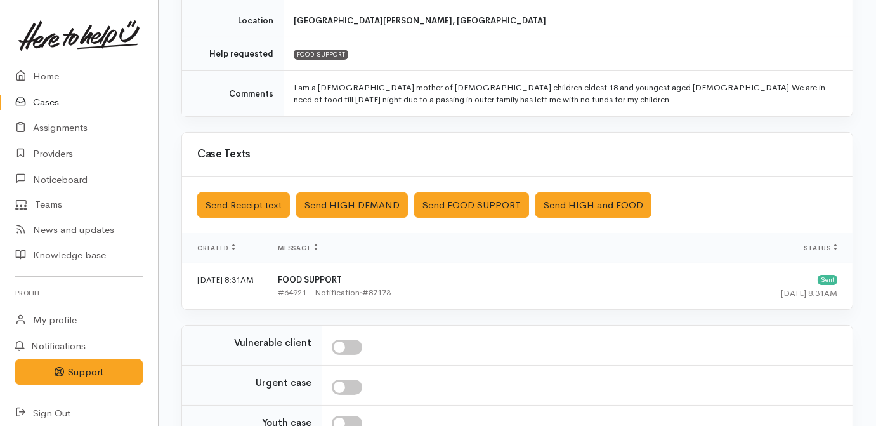
scroll to position [379, 0]
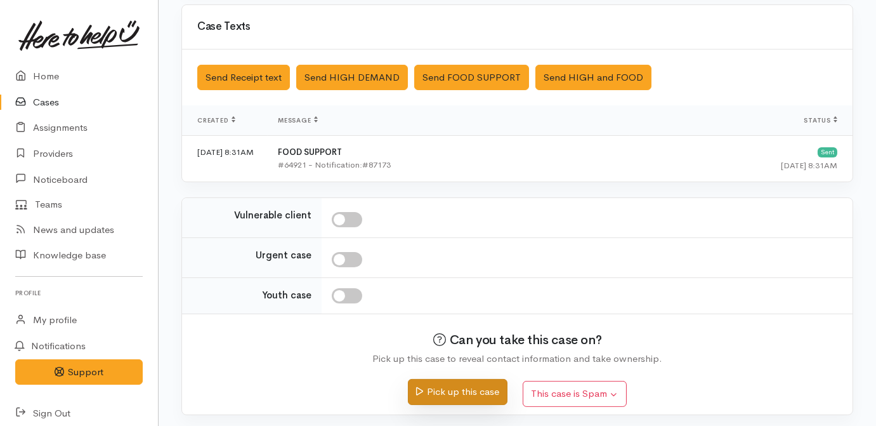
click at [471, 385] on button "Pick up this case" at bounding box center [458, 392] width 100 height 26
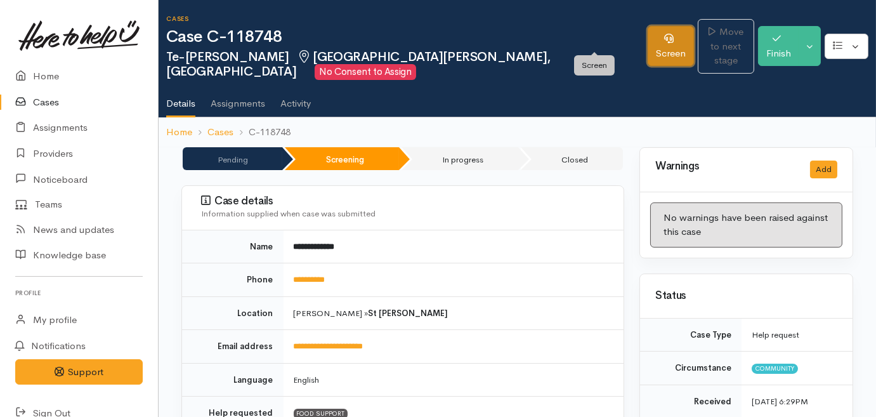
click at [664, 34] on icon at bounding box center [669, 39] width 10 height 10
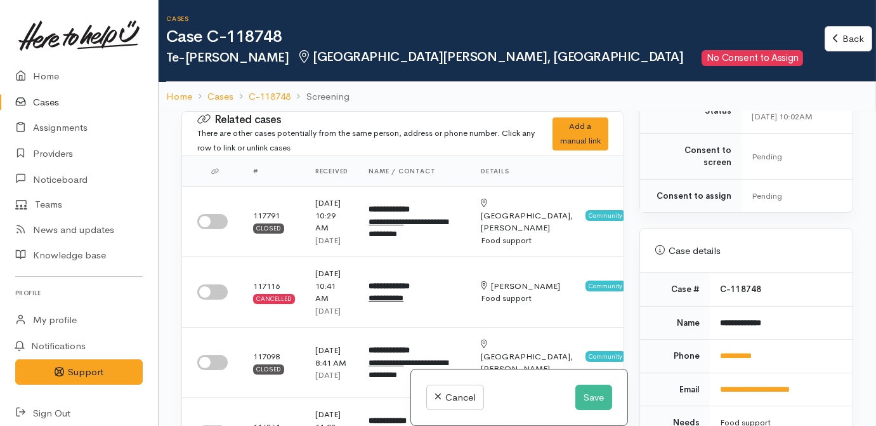
scroll to position [577, 0]
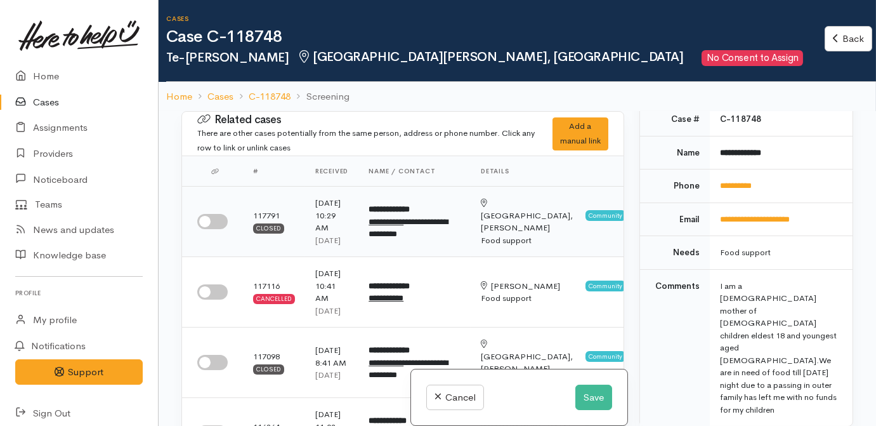
click at [211, 229] on input "checkbox" at bounding box center [212, 221] width 30 height 15
checkbox input "true"
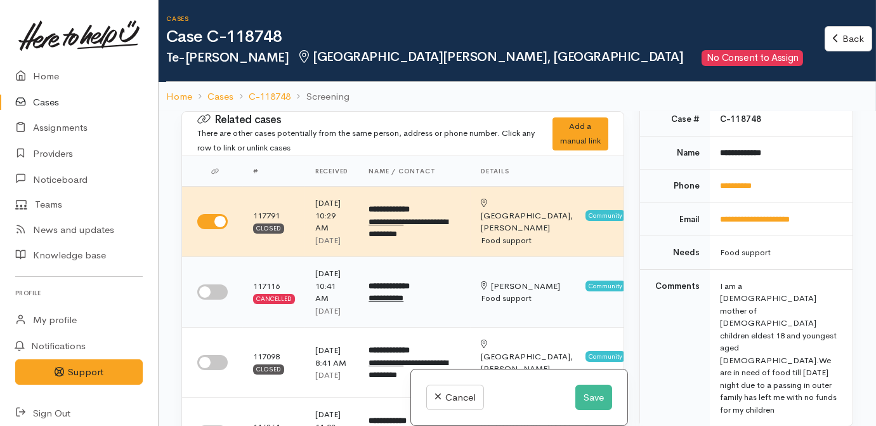
click at [224, 299] on input "checkbox" at bounding box center [212, 291] width 30 height 15
checkbox input "true"
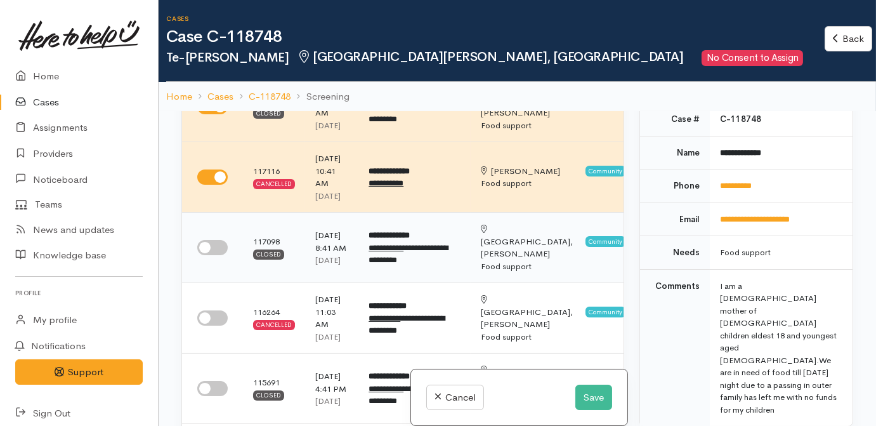
click at [223, 255] on input "checkbox" at bounding box center [212, 247] width 30 height 15
checkbox input "true"
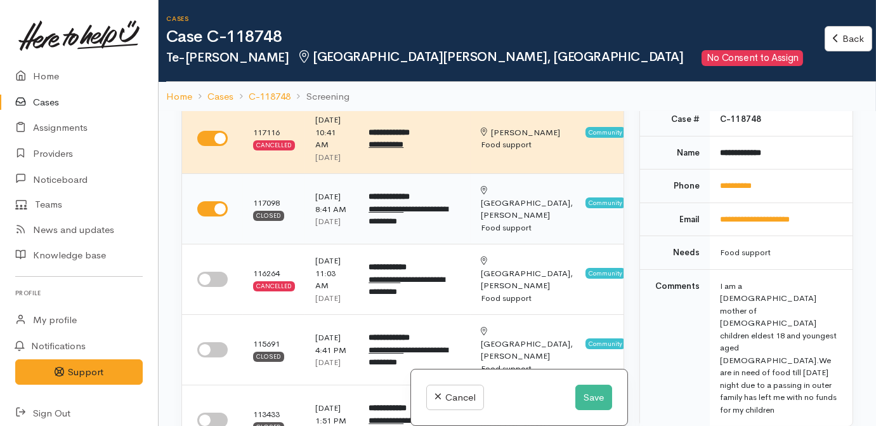
scroll to position [173, 0]
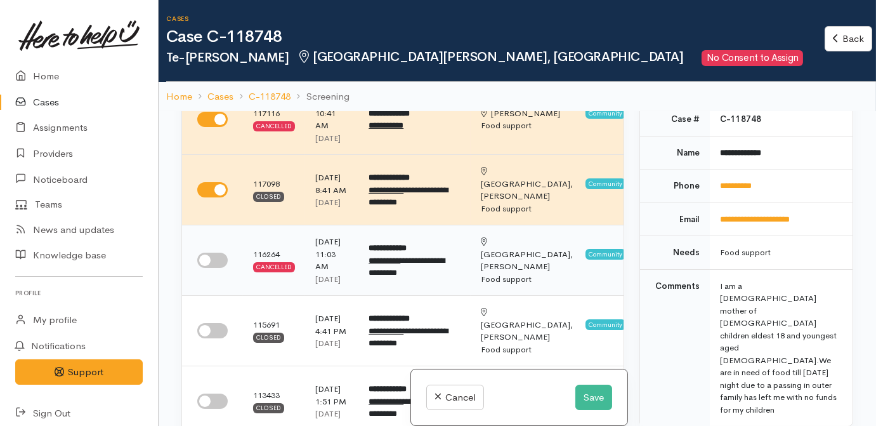
click at [216, 268] on input "checkbox" at bounding box center [212, 260] width 30 height 15
checkbox input "true"
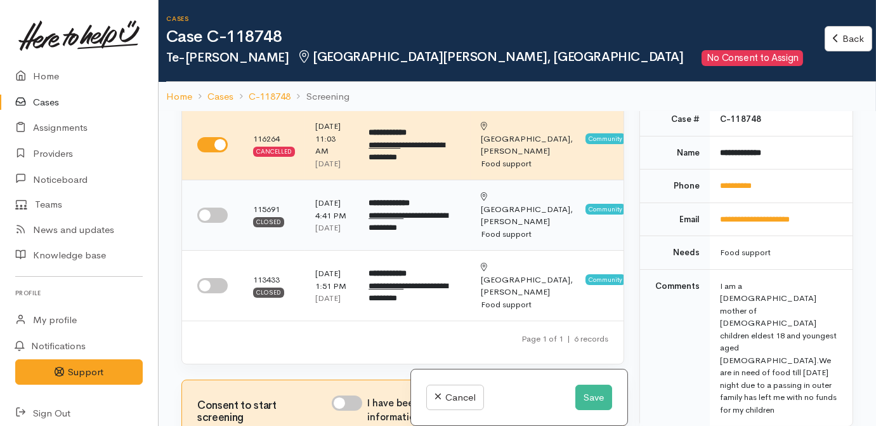
click at [213, 223] on input "checkbox" at bounding box center [212, 214] width 30 height 15
checkbox input "true"
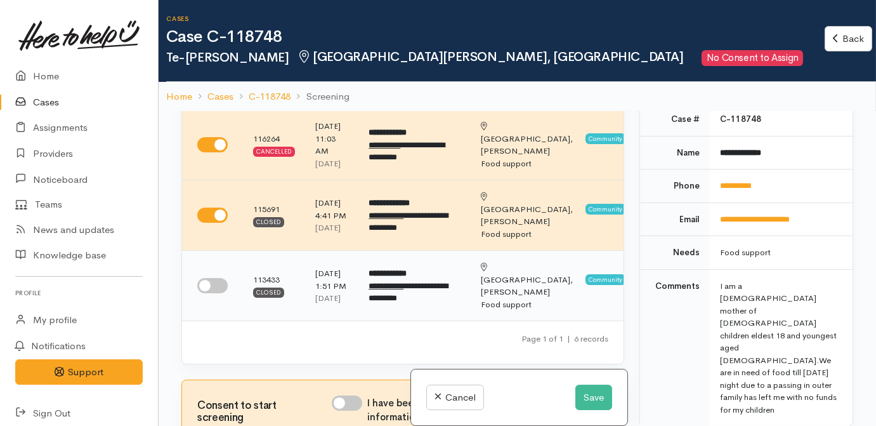
click at [216, 293] on input "checkbox" at bounding box center [212, 285] width 30 height 15
checkbox input "true"
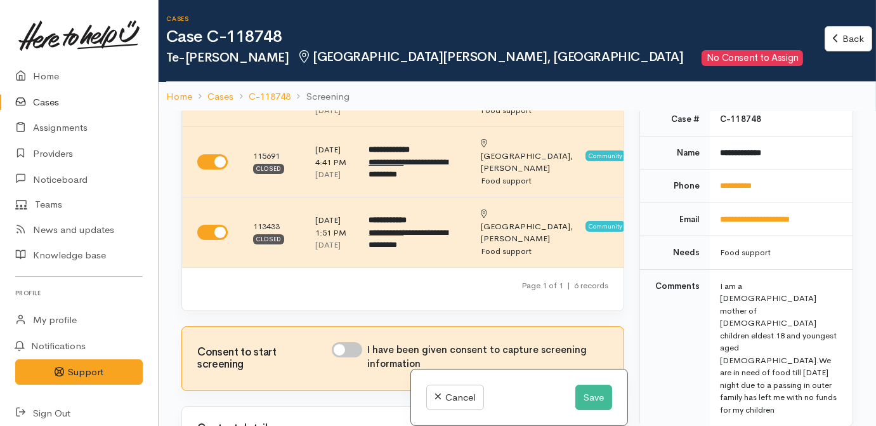
scroll to position [404, 0]
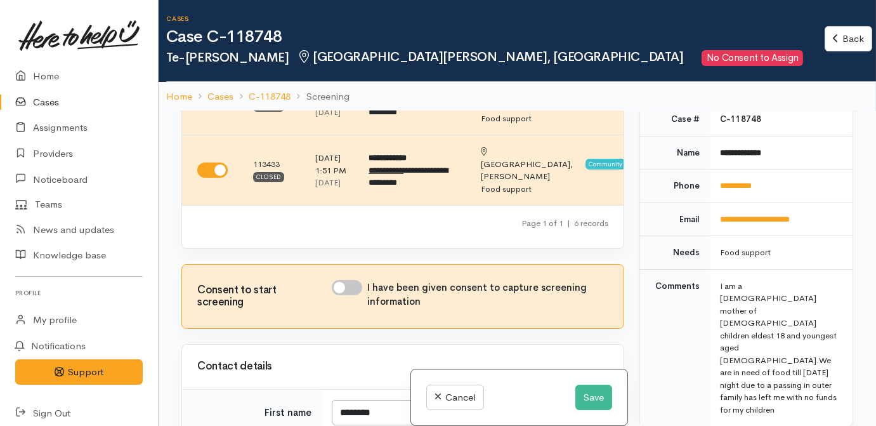
click at [346, 295] on input "I have been given consent to capture screening information" at bounding box center [347, 287] width 30 height 15
checkbox input "true"
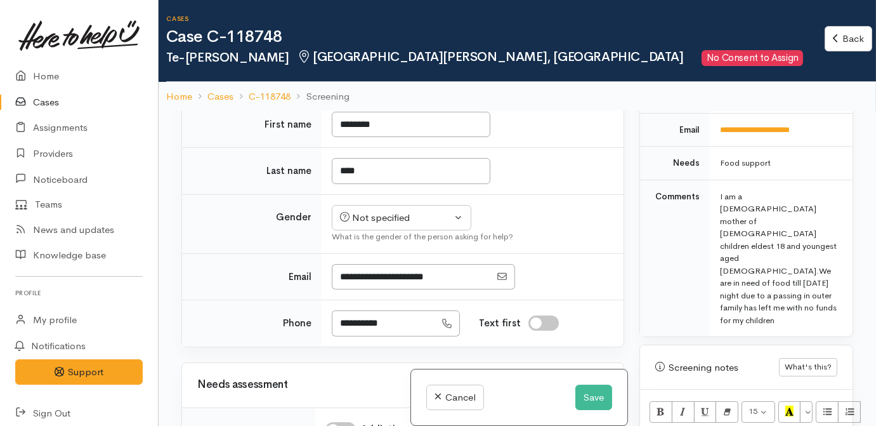
scroll to position [865, 0]
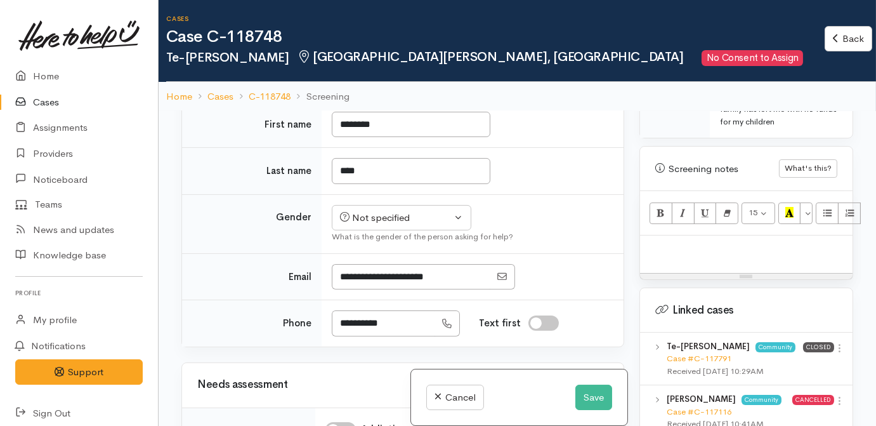
click at [701, 235] on div at bounding box center [746, 253] width 213 height 37
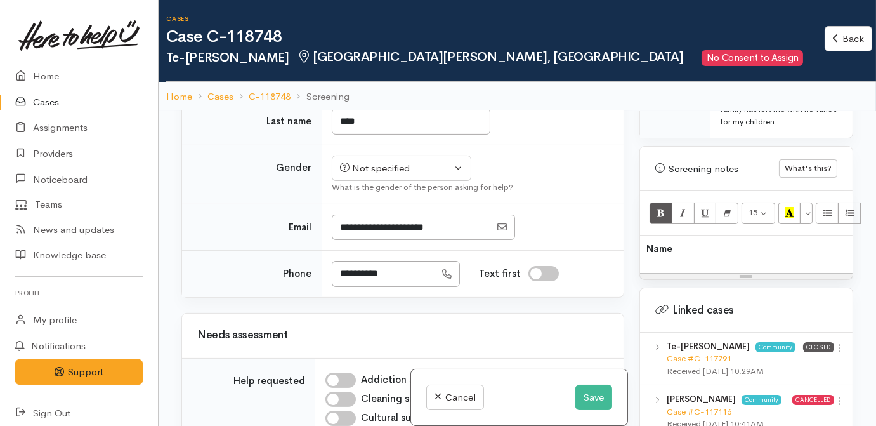
scroll to position [807, 0]
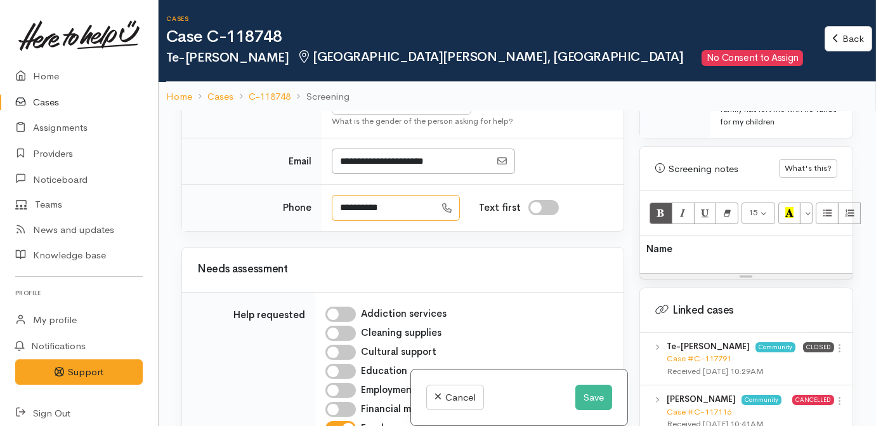
drag, startPoint x: 378, startPoint y: 295, endPoint x: 291, endPoint y: 300, distance: 87.1
click at [291, 231] on tr "**********" at bounding box center [403, 208] width 442 height 46
click at [782, 235] on div "Name" at bounding box center [746, 253] width 213 height 37
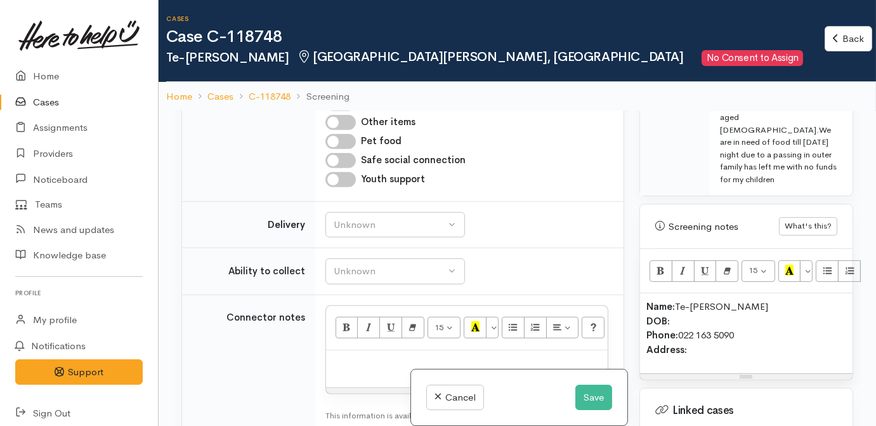
scroll to position [1442, 0]
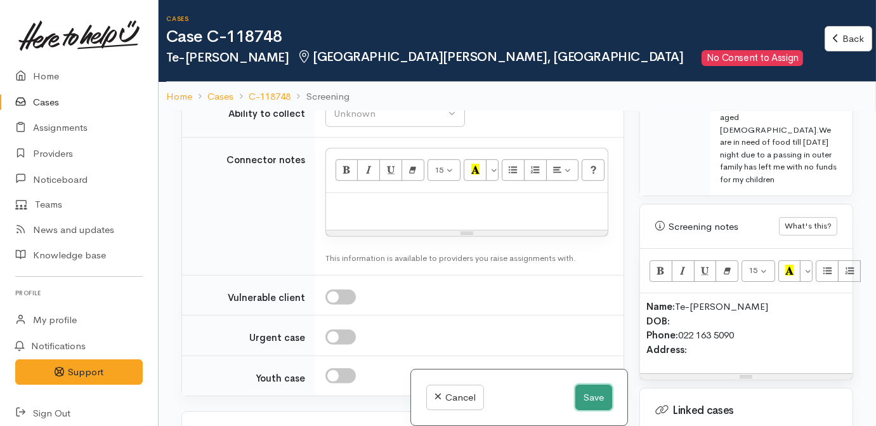
click at [586, 404] on button "Save" at bounding box center [594, 398] width 37 height 26
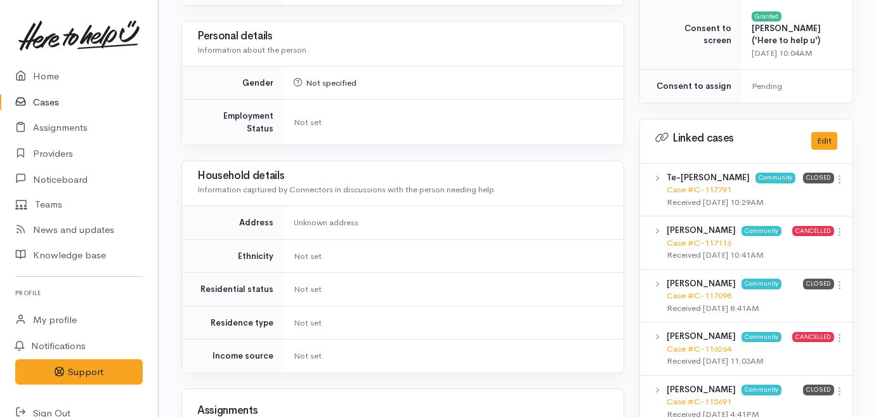
scroll to position [980, 0]
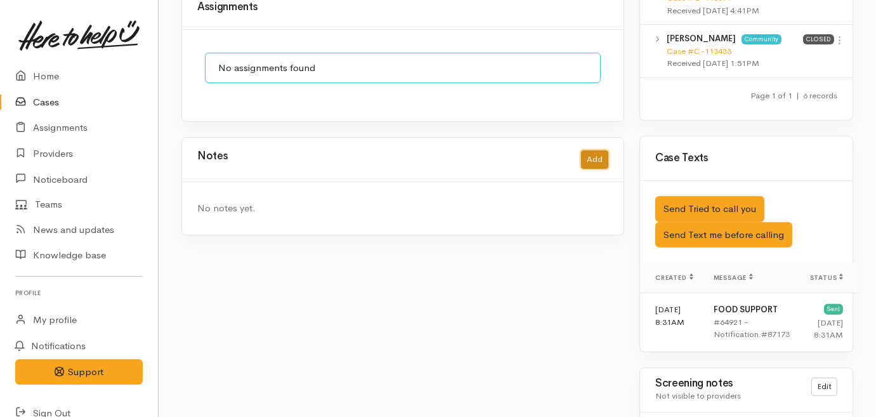
click at [595, 150] on button "Add" at bounding box center [594, 159] width 27 height 18
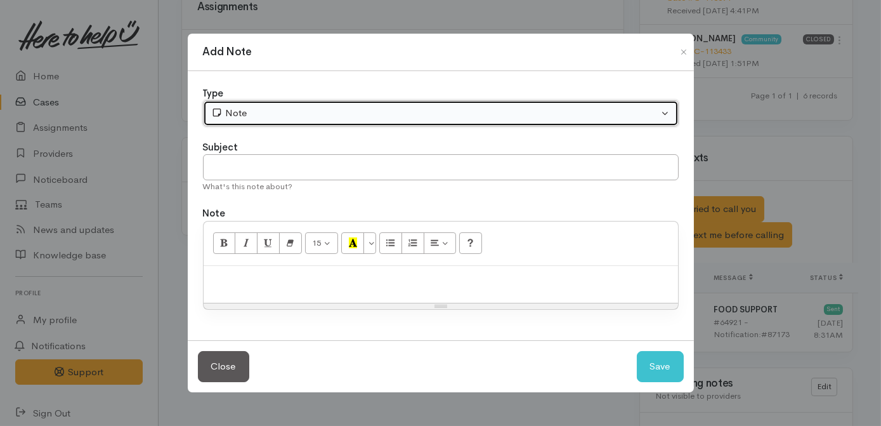
drag, startPoint x: 365, startPoint y: 114, endPoint x: 352, endPoint y: 147, distance: 35.0
click at [365, 115] on div "Note" at bounding box center [435, 113] width 448 height 15
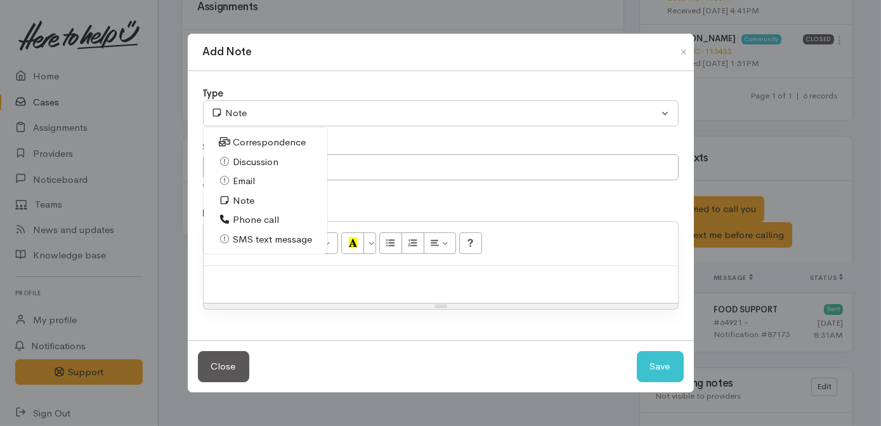
drag, startPoint x: 262, startPoint y: 217, endPoint x: 280, endPoint y: 190, distance: 32.4
click at [262, 216] on span "Phone call" at bounding box center [256, 220] width 46 height 15
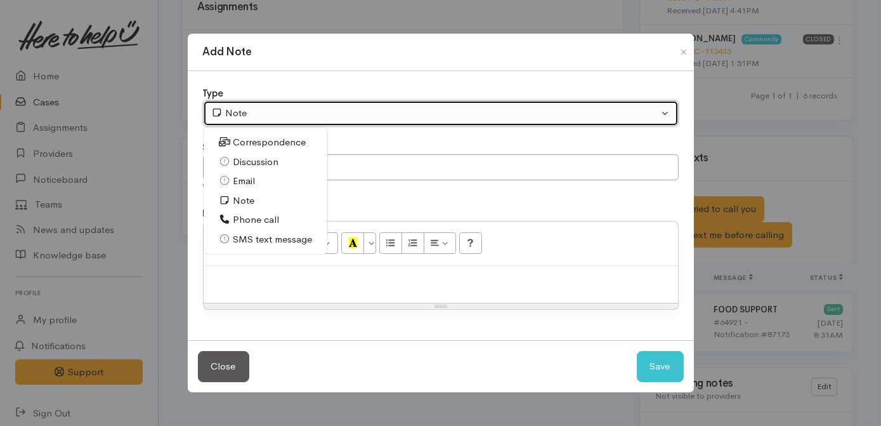
select select "3"
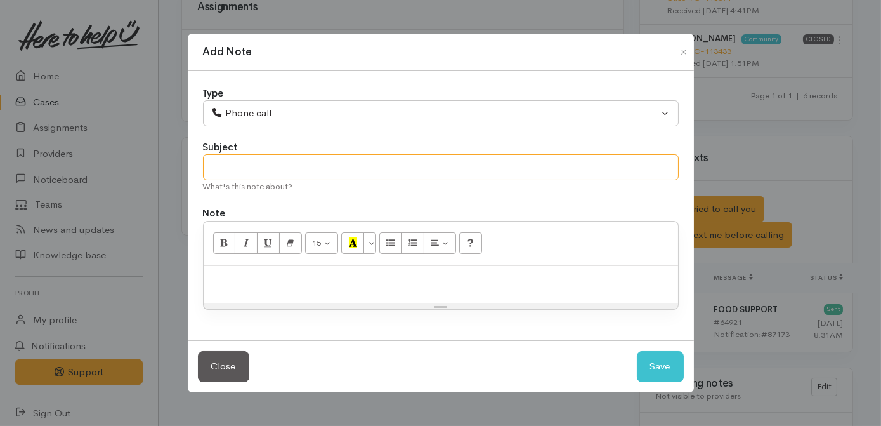
click at [298, 159] on input "text" at bounding box center [441, 167] width 476 height 26
type input "Attempted contact no.1"
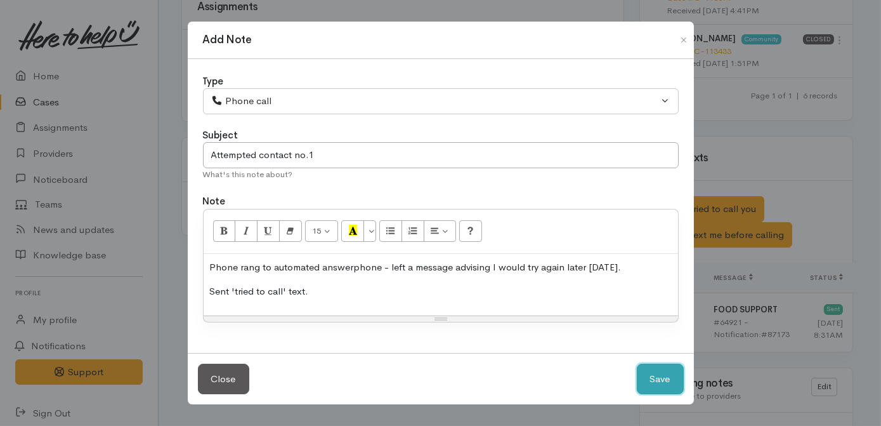
click at [670, 384] on button "Save" at bounding box center [660, 379] width 47 height 31
select select "1"
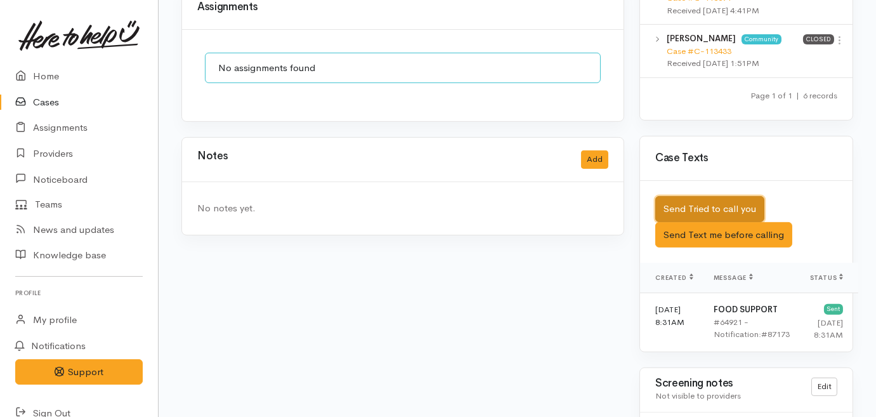
click at [737, 196] on button "Send Tried to call you" at bounding box center [709, 209] width 109 height 26
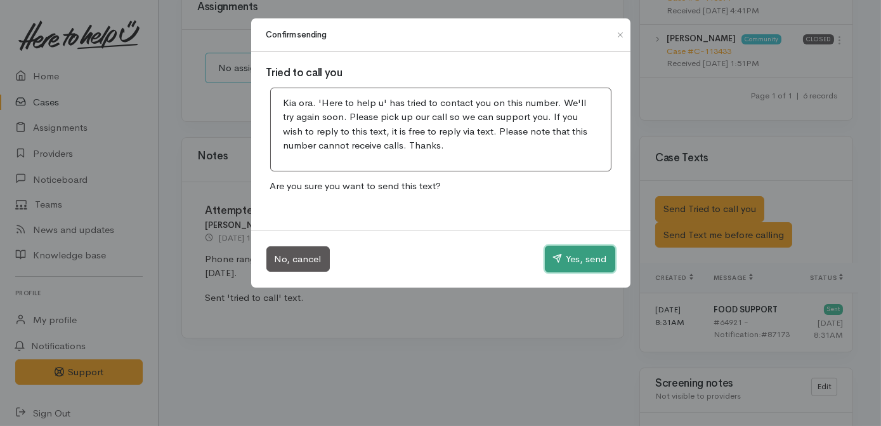
drag, startPoint x: 562, startPoint y: 260, endPoint x: 359, endPoint y: 172, distance: 221.1
click at [563, 260] on button "Yes, send" at bounding box center [580, 259] width 70 height 27
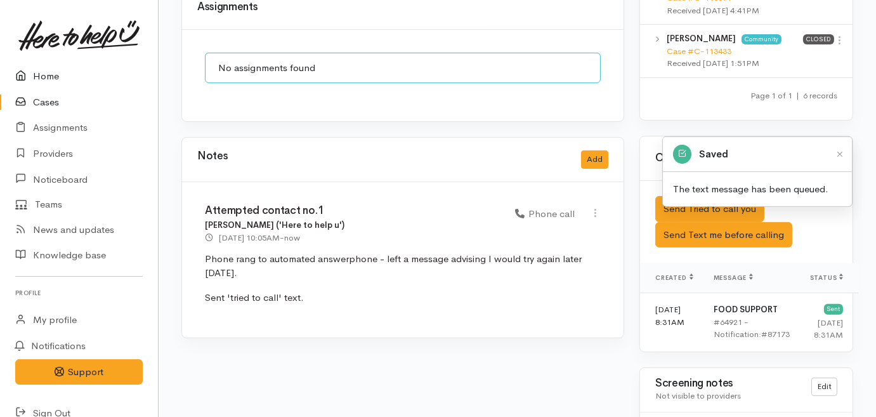
click at [47, 79] on link "Home" at bounding box center [79, 76] width 158 height 26
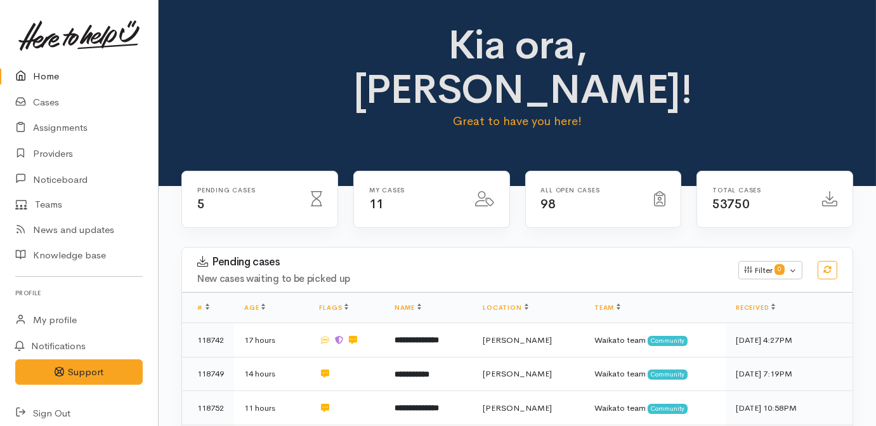
scroll to position [115, 0]
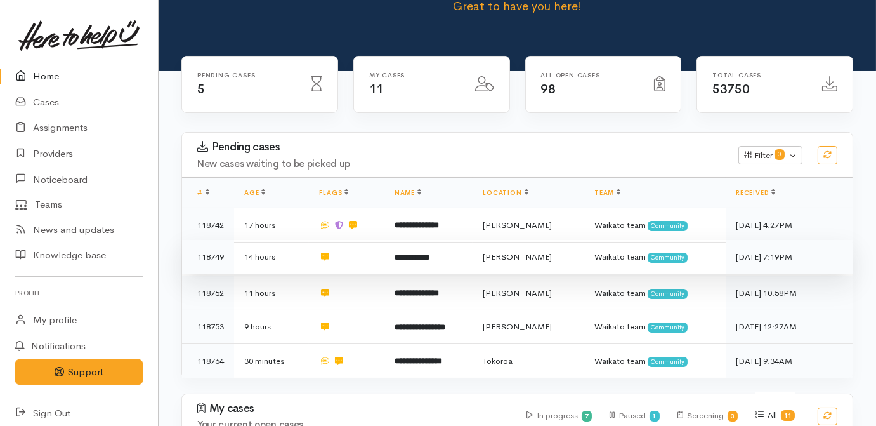
click at [430, 253] on b "**********" at bounding box center [412, 257] width 35 height 8
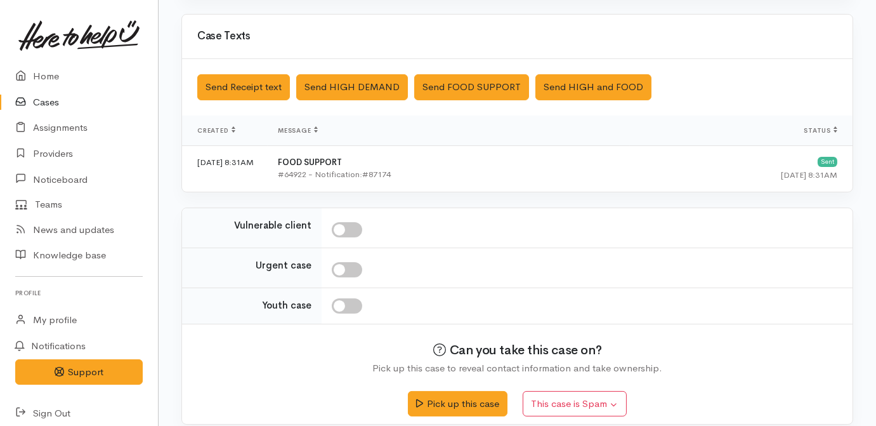
scroll to position [367, 0]
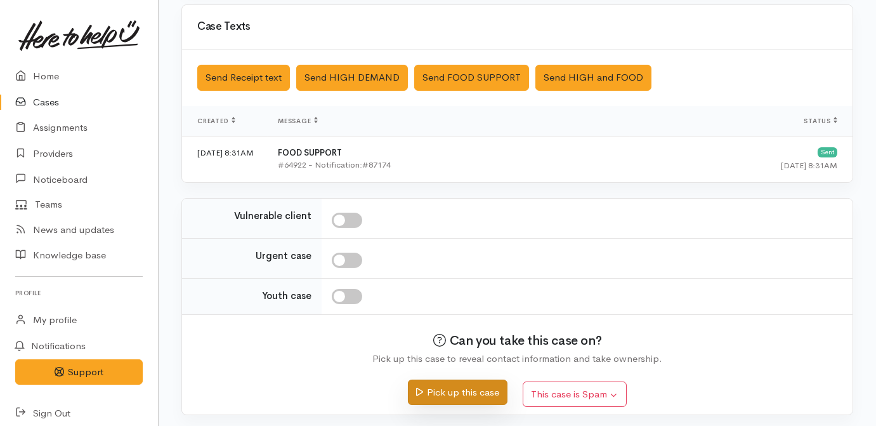
click at [454, 392] on button "Pick up this case" at bounding box center [458, 392] width 100 height 26
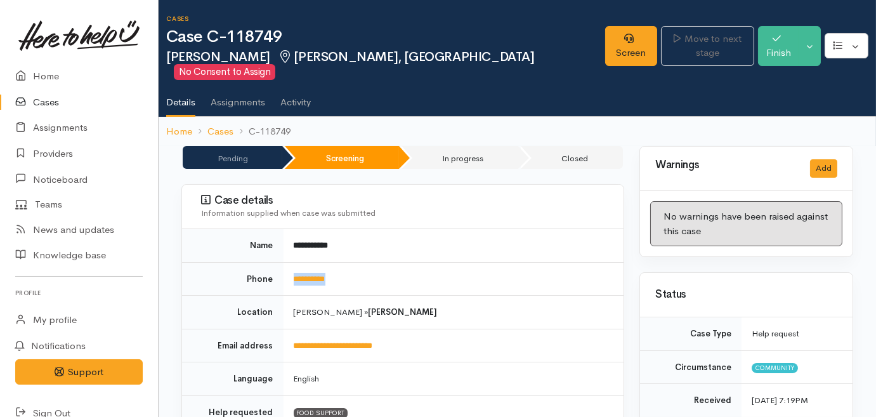
drag, startPoint x: 387, startPoint y: 262, endPoint x: 293, endPoint y: 260, distance: 94.6
click at [293, 262] on td "**********" at bounding box center [454, 279] width 341 height 34
drag, startPoint x: 293, startPoint y: 260, endPoint x: 303, endPoint y: 267, distance: 12.7
copy link "**********"
click at [605, 38] on link "Screen" at bounding box center [631, 46] width 52 height 40
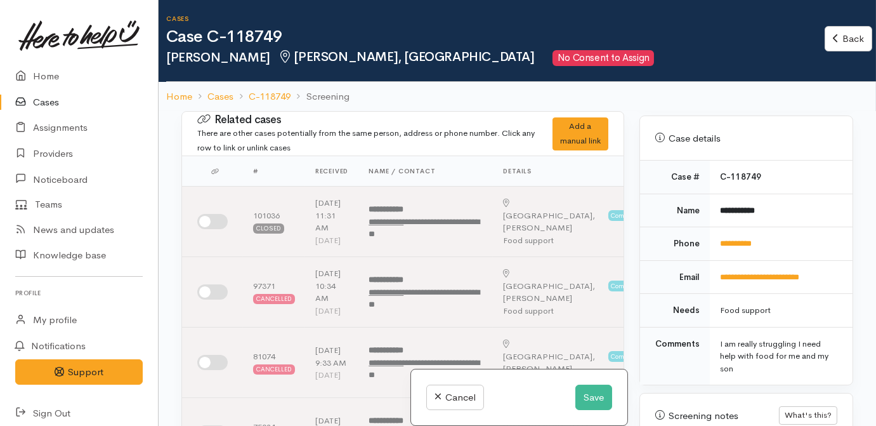
scroll to position [749, 0]
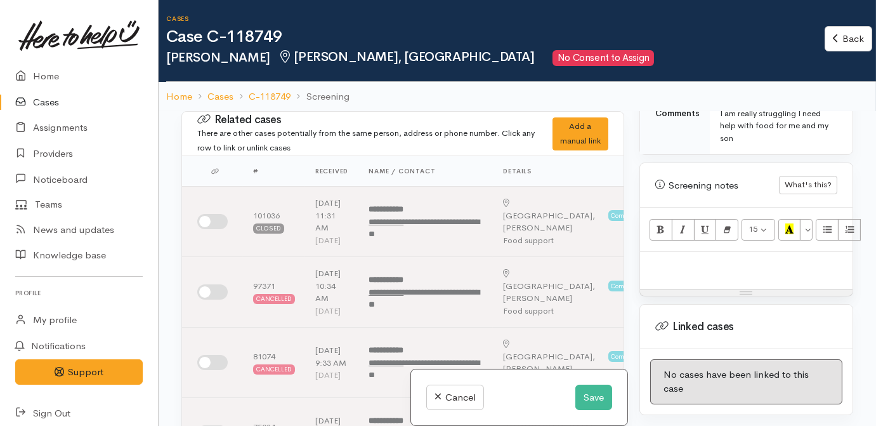
click at [686, 258] on p at bounding box center [747, 265] width 200 height 15
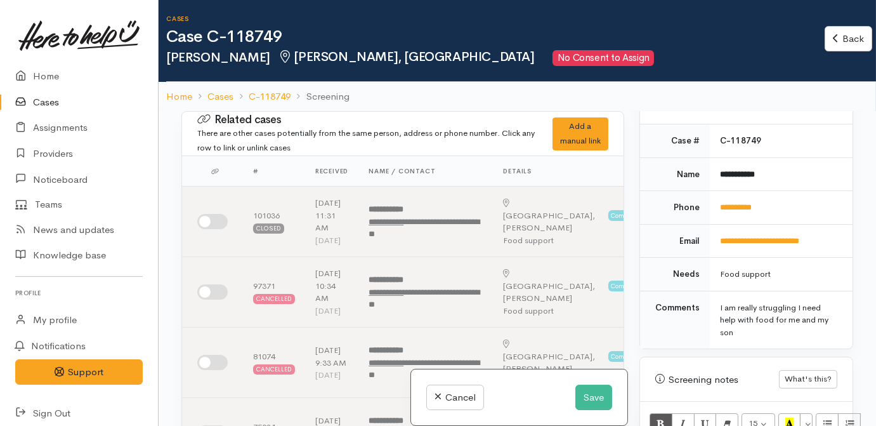
scroll to position [519, 0]
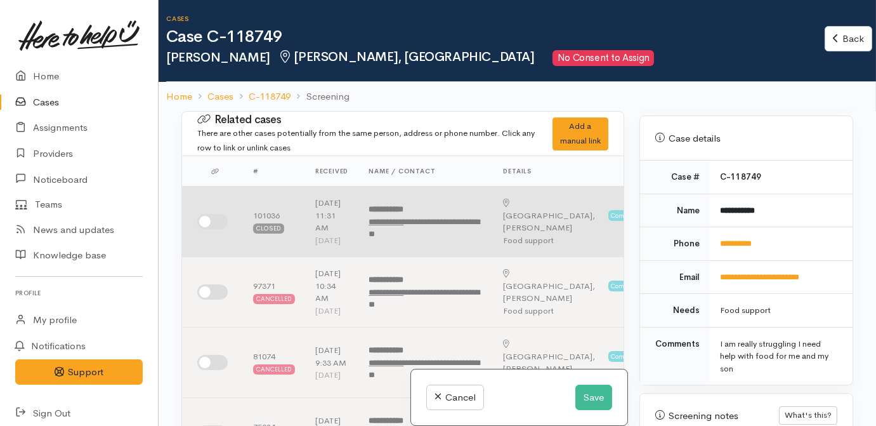
click at [207, 223] on input "checkbox" at bounding box center [212, 221] width 30 height 15
checkbox input "true"
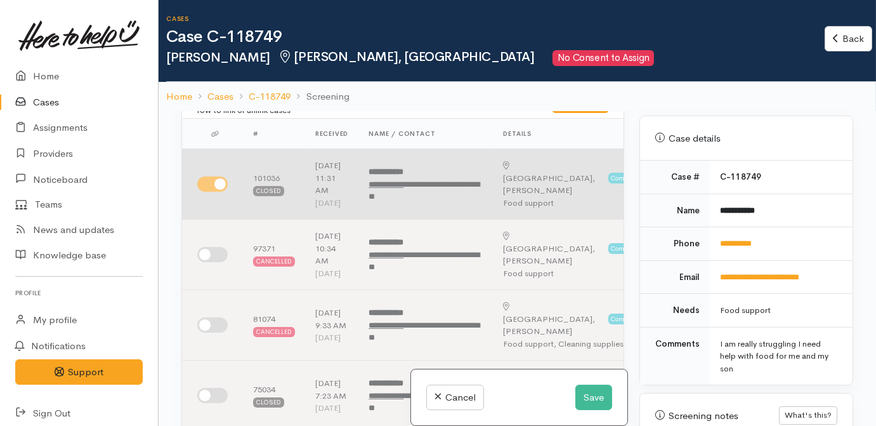
scroll to position [57, 0]
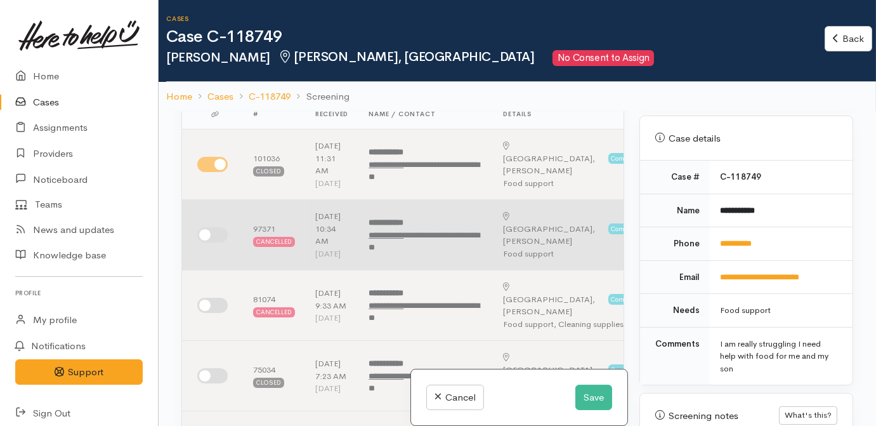
click at [208, 242] on input "checkbox" at bounding box center [212, 234] width 30 height 15
checkbox input "true"
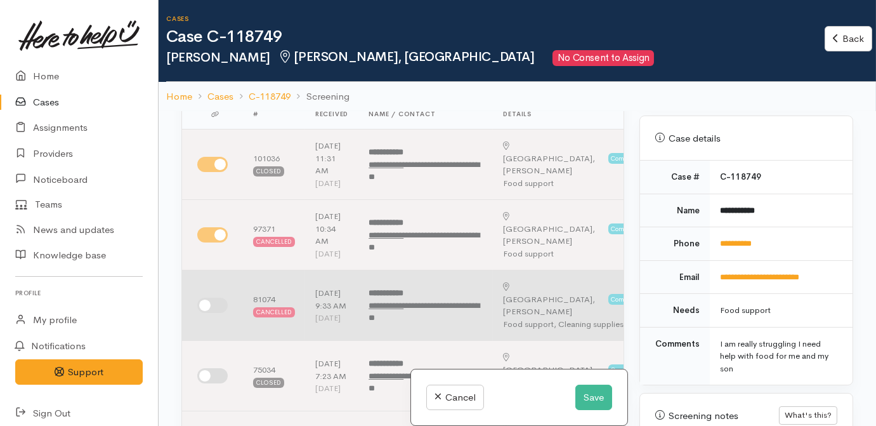
click at [202, 313] on input "checkbox" at bounding box center [212, 305] width 30 height 15
checkbox input "true"
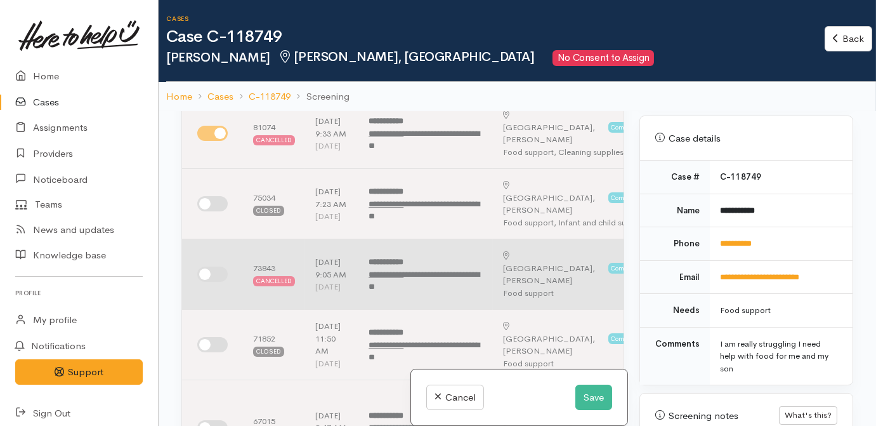
scroll to position [230, 0]
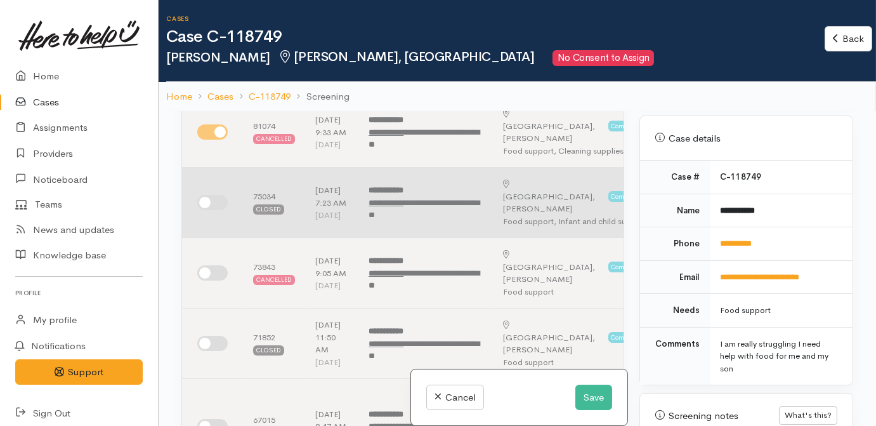
click at [206, 210] on input "checkbox" at bounding box center [212, 202] width 30 height 15
checkbox input "true"
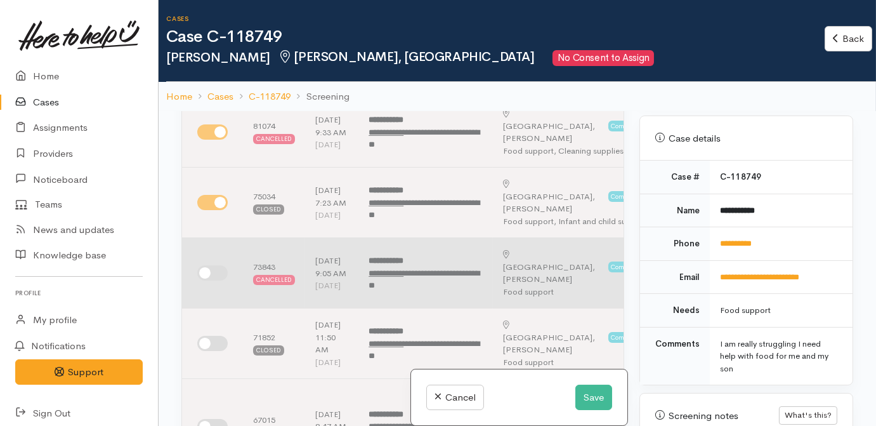
click at [213, 280] on input "checkbox" at bounding box center [212, 272] width 30 height 15
checkbox input "true"
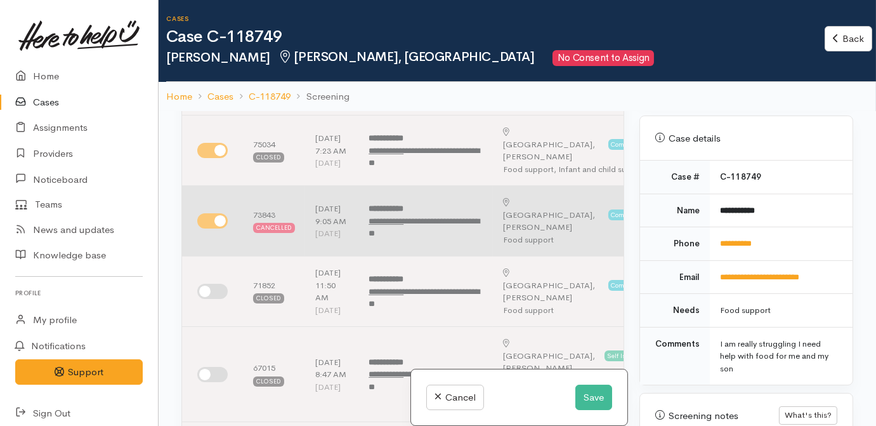
scroll to position [346, 0]
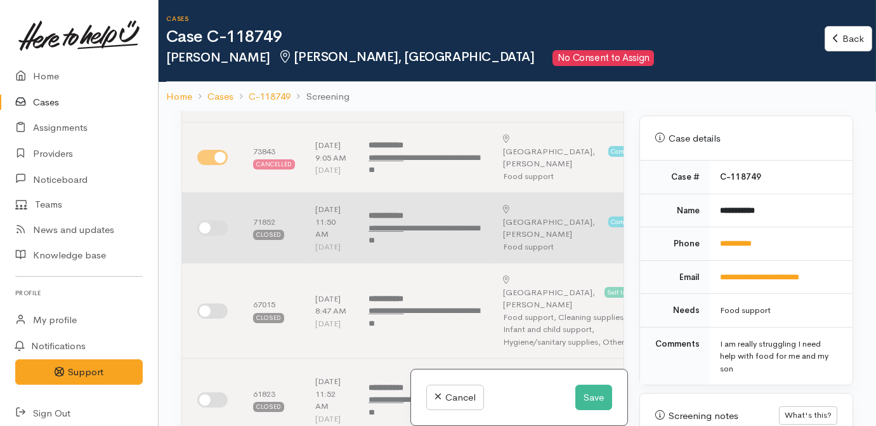
click at [206, 235] on input "checkbox" at bounding box center [212, 227] width 30 height 15
checkbox input "true"
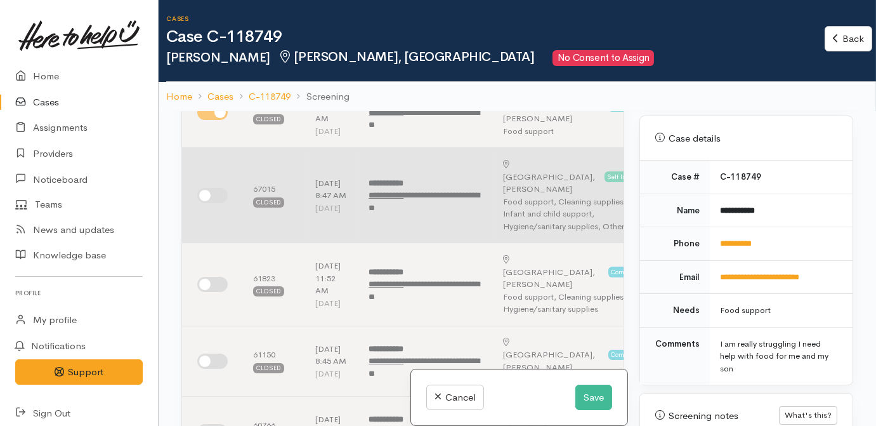
click at [209, 203] on input "checkbox" at bounding box center [212, 195] width 30 height 15
checkbox input "true"
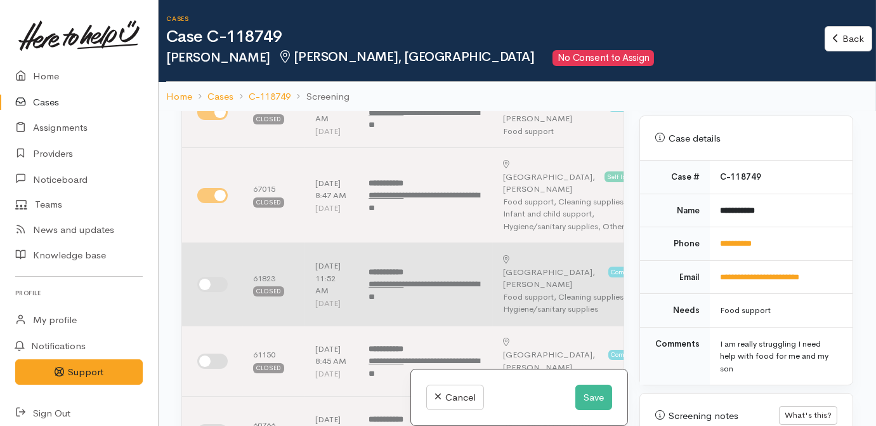
click at [208, 292] on input "checkbox" at bounding box center [212, 284] width 30 height 15
checkbox input "true"
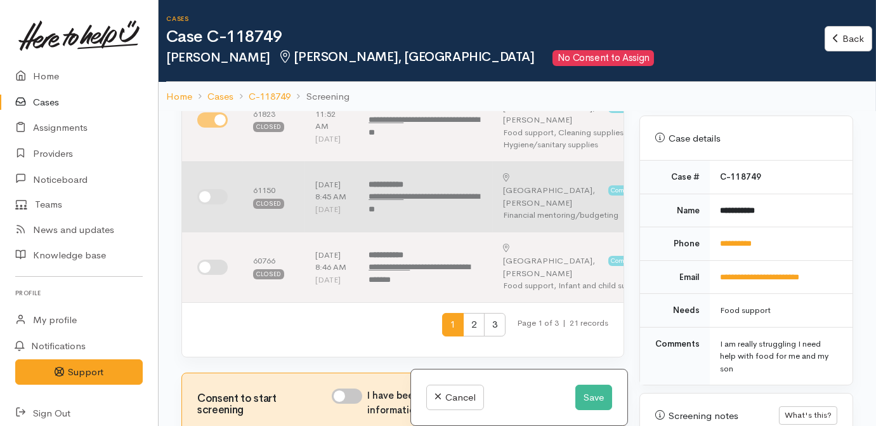
scroll to position [635, 0]
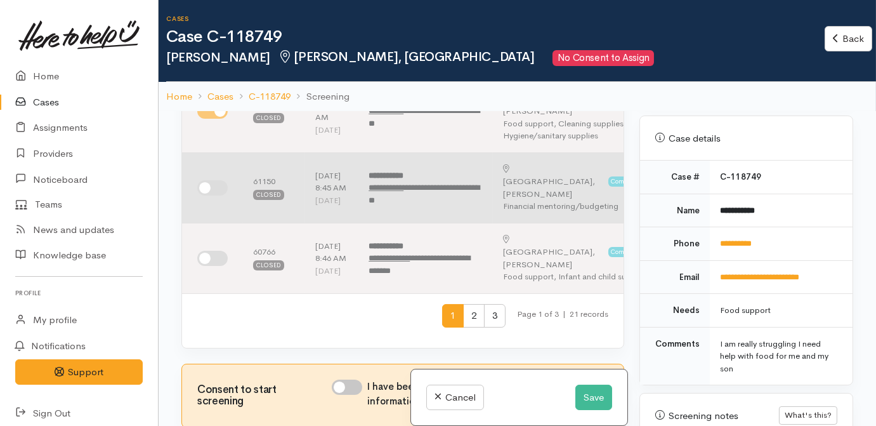
click at [213, 195] on input "checkbox" at bounding box center [212, 187] width 30 height 15
checkbox input "true"
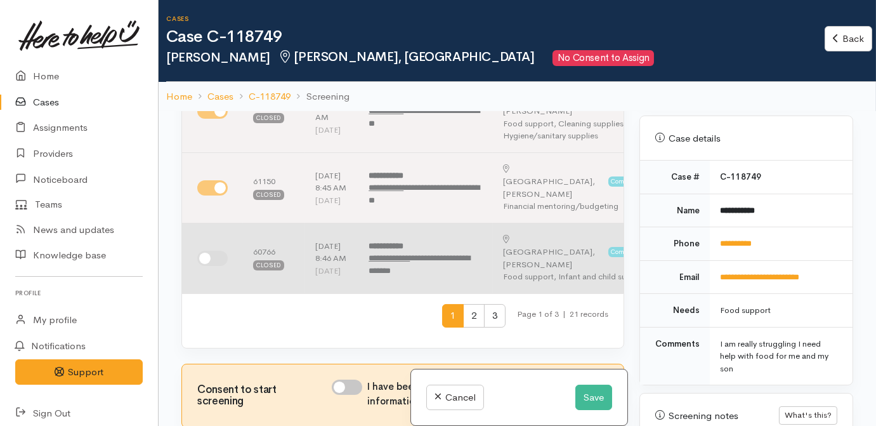
click at [216, 266] on input "checkbox" at bounding box center [212, 258] width 30 height 15
checkbox input "true"
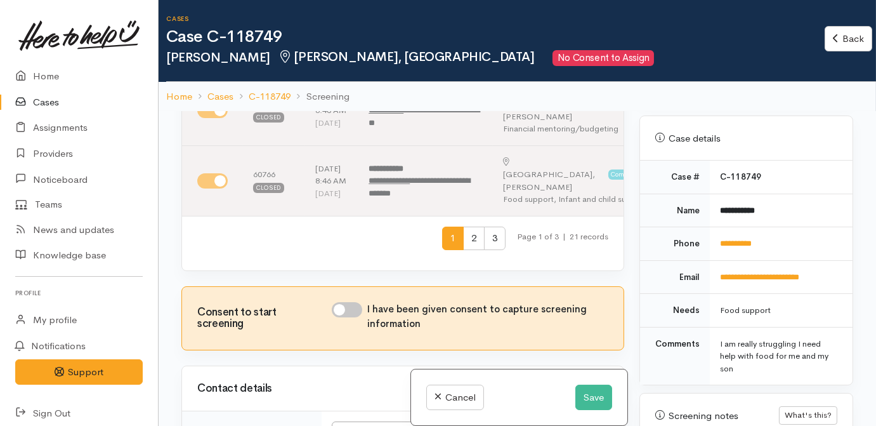
scroll to position [807, 0]
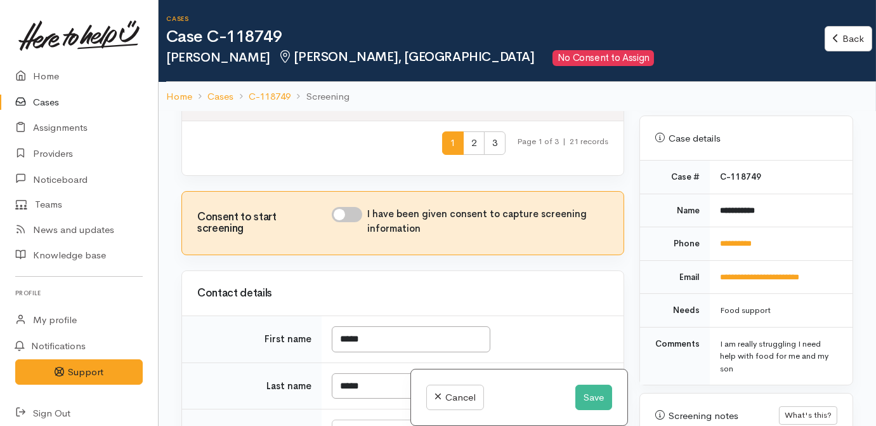
click at [344, 222] on input "I have been given consent to capture screening information" at bounding box center [347, 214] width 30 height 15
checkbox input "true"
click at [468, 155] on span "2" at bounding box center [474, 142] width 22 height 23
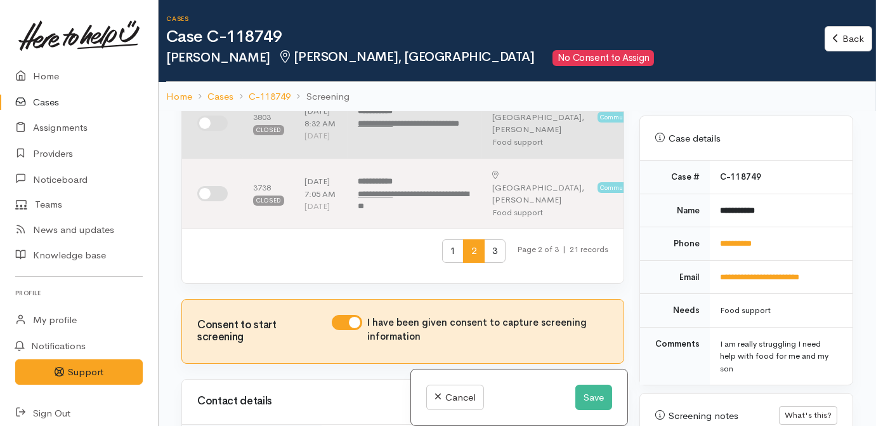
scroll to position [577, 0]
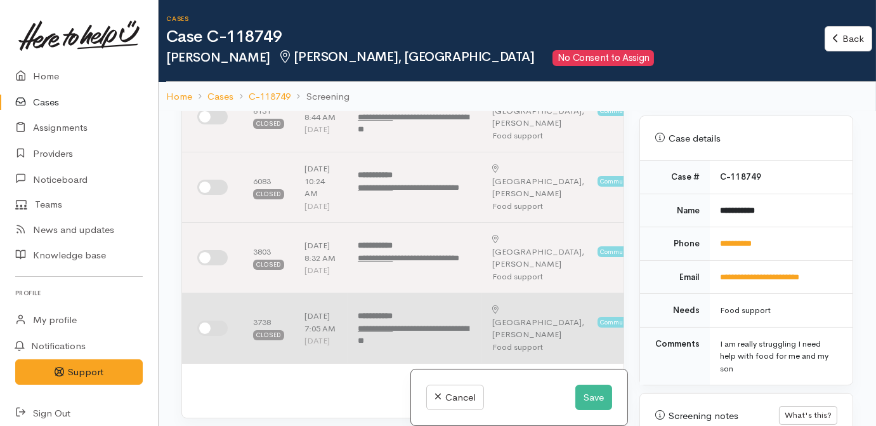
click at [219, 336] on input "checkbox" at bounding box center [212, 327] width 30 height 15
checkbox input "true"
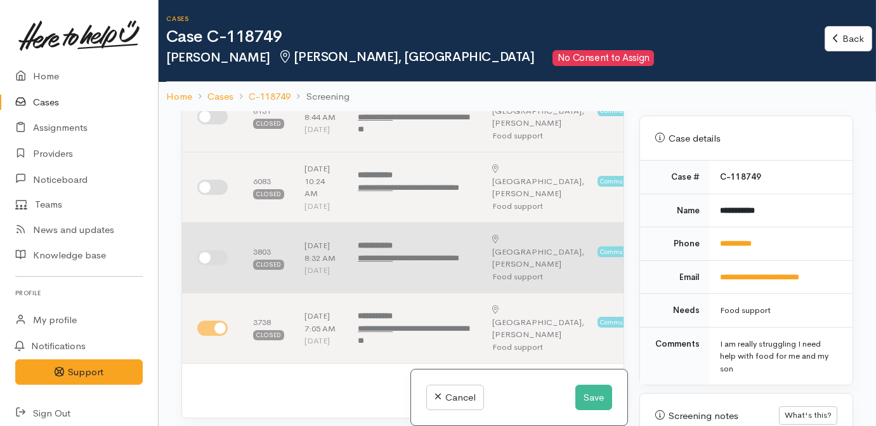
click at [215, 265] on input "checkbox" at bounding box center [212, 257] width 30 height 15
checkbox input "true"
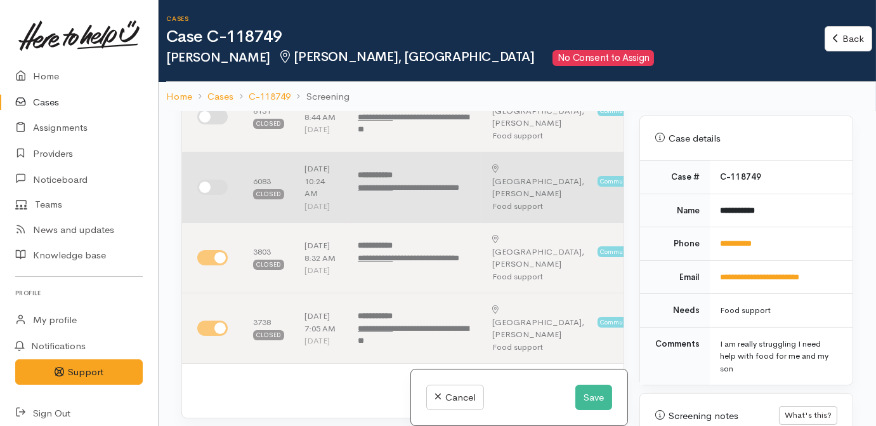
click at [216, 195] on input "checkbox" at bounding box center [212, 187] width 30 height 15
checkbox input "true"
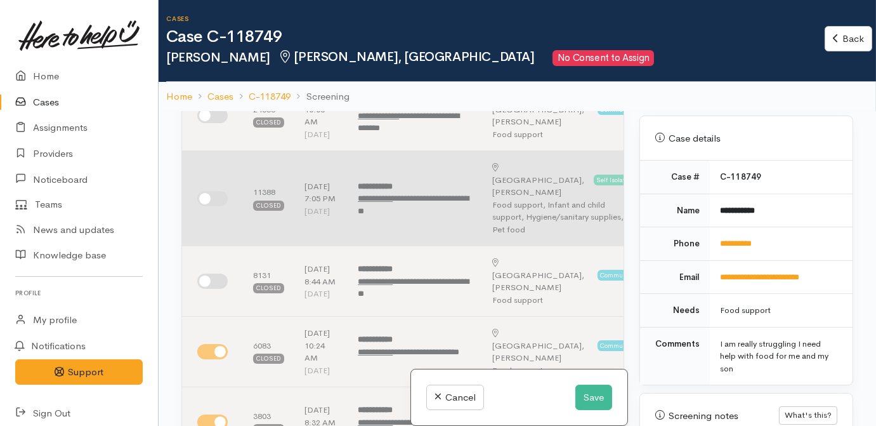
scroll to position [404, 0]
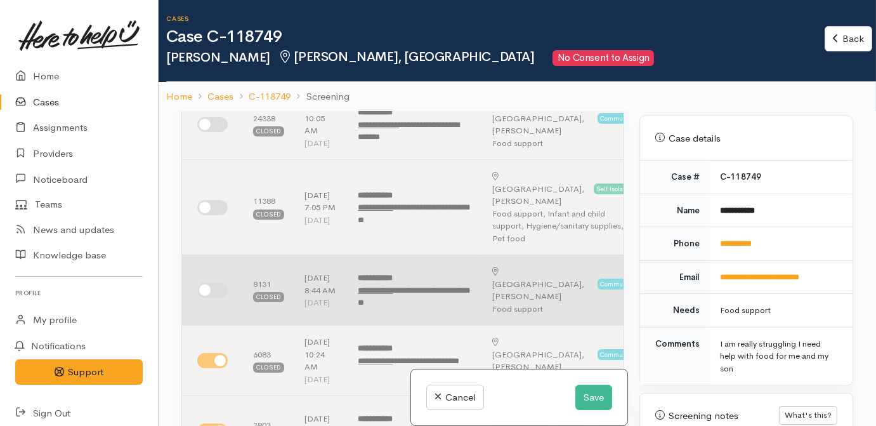
click at [206, 304] on td at bounding box center [212, 290] width 61 height 70
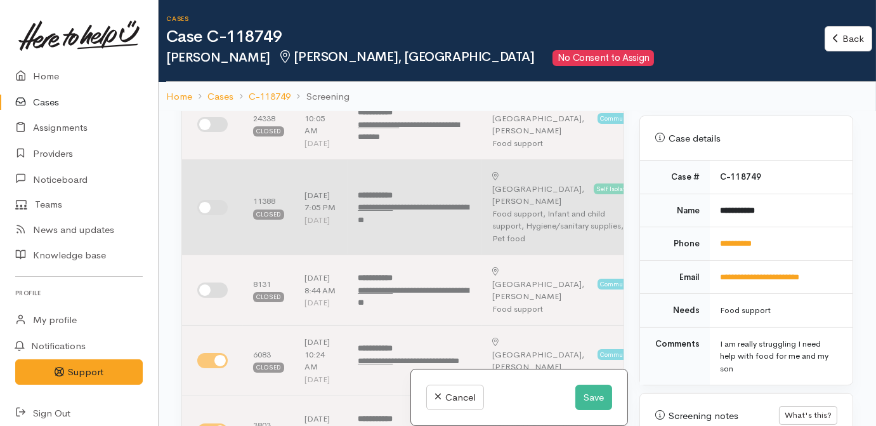
click at [211, 208] on input "checkbox" at bounding box center [212, 207] width 30 height 15
checkbox input "true"
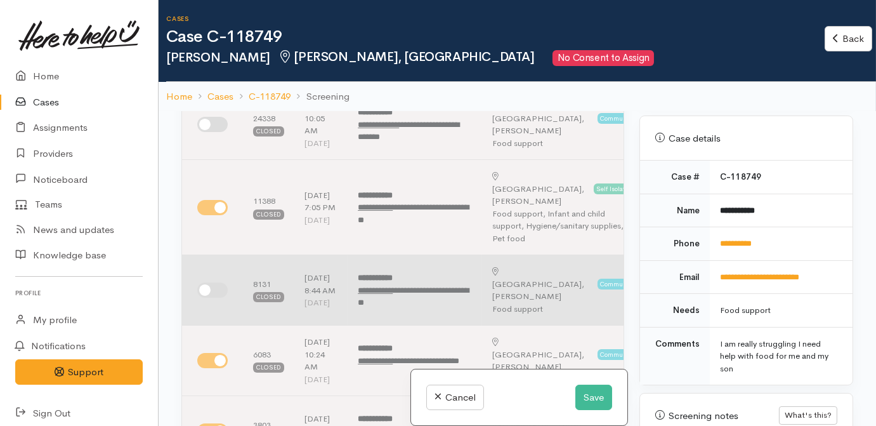
click at [206, 290] on input "checkbox" at bounding box center [212, 289] width 30 height 15
checkbox input "true"
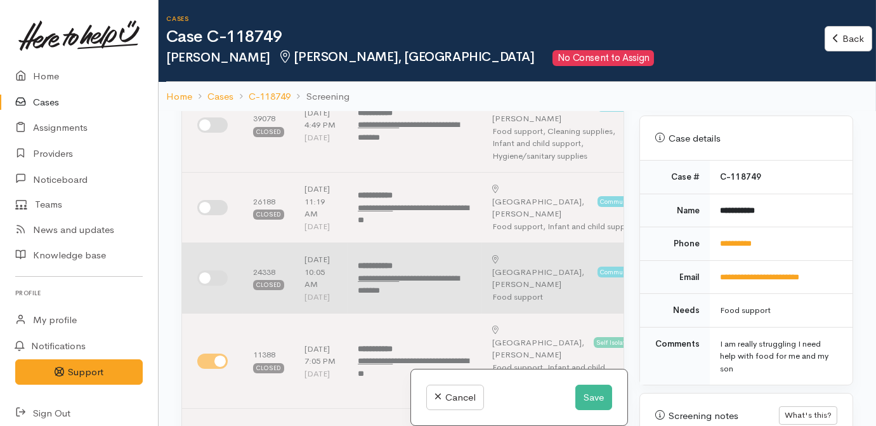
scroll to position [230, 0]
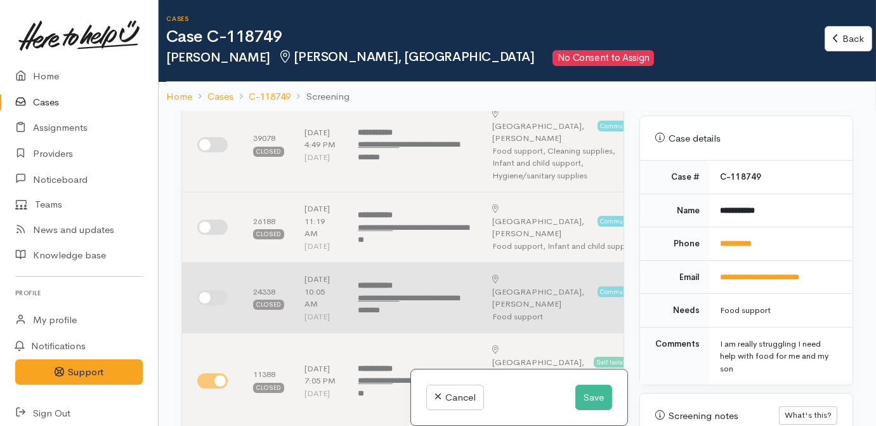
click at [218, 305] on input "checkbox" at bounding box center [212, 297] width 30 height 15
checkbox input "true"
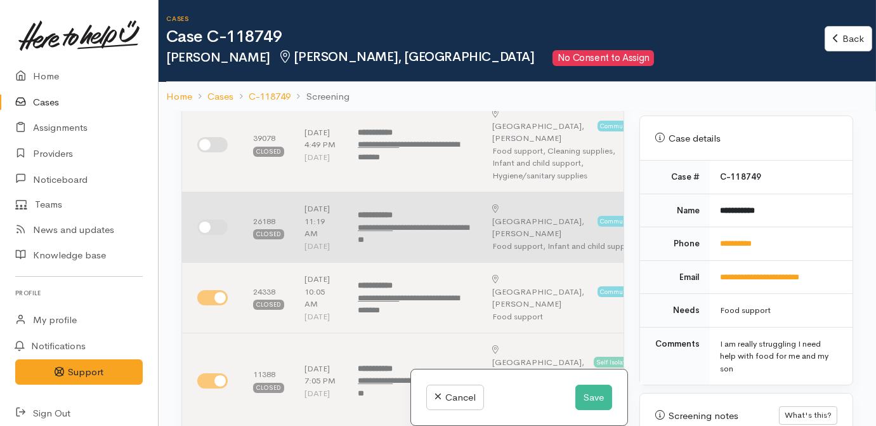
click at [213, 220] on input "checkbox" at bounding box center [212, 227] width 30 height 15
checkbox input "true"
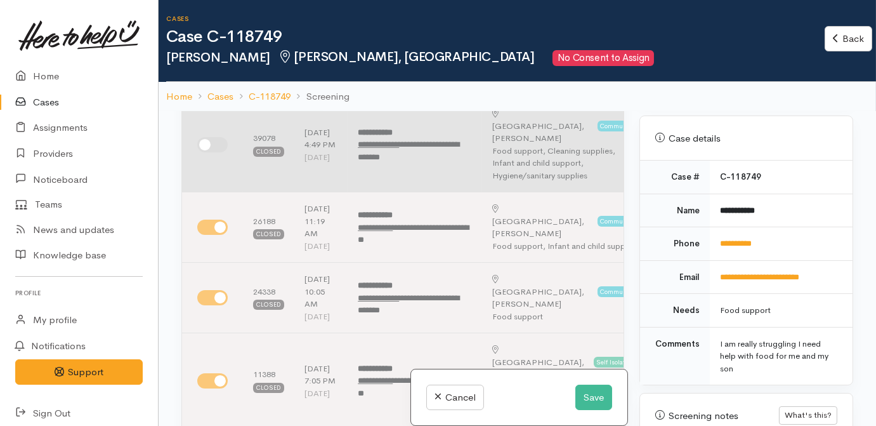
click at [204, 141] on input "checkbox" at bounding box center [212, 144] width 30 height 15
checkbox input "true"
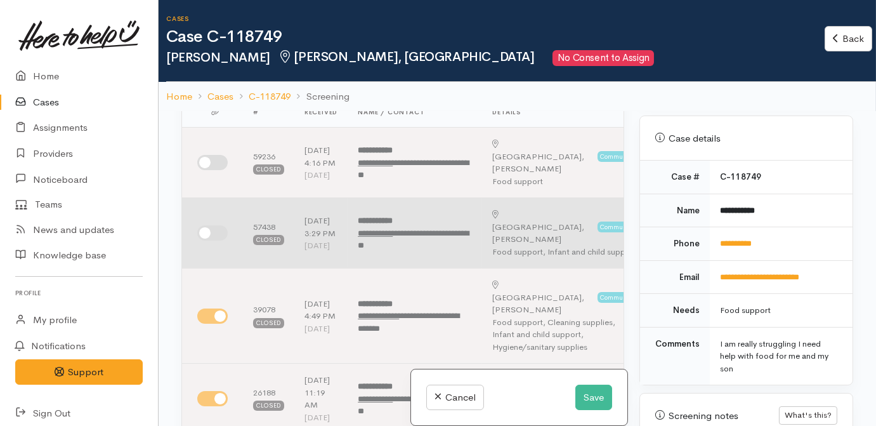
scroll to position [57, 0]
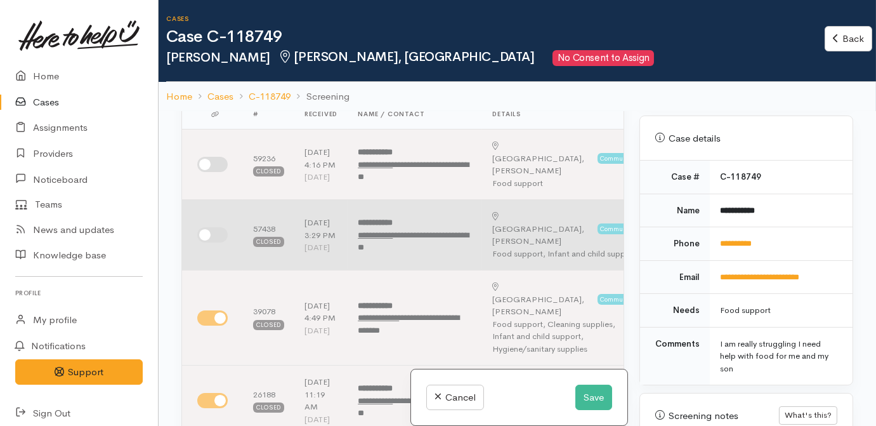
click at [211, 242] on input "checkbox" at bounding box center [212, 234] width 30 height 15
checkbox input "true"
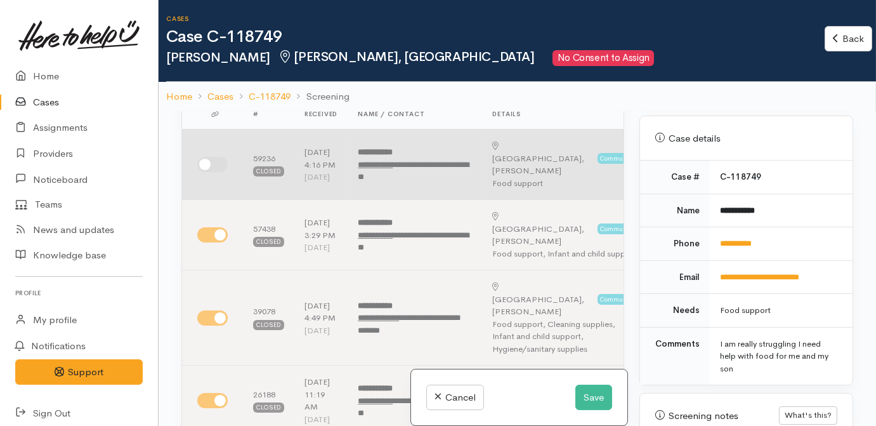
click at [217, 171] on input "checkbox" at bounding box center [212, 164] width 30 height 15
checkbox input "true"
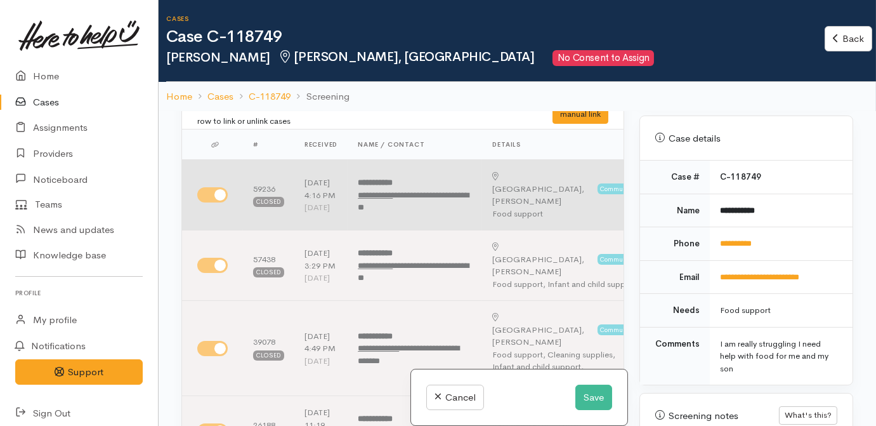
scroll to position [0, 0]
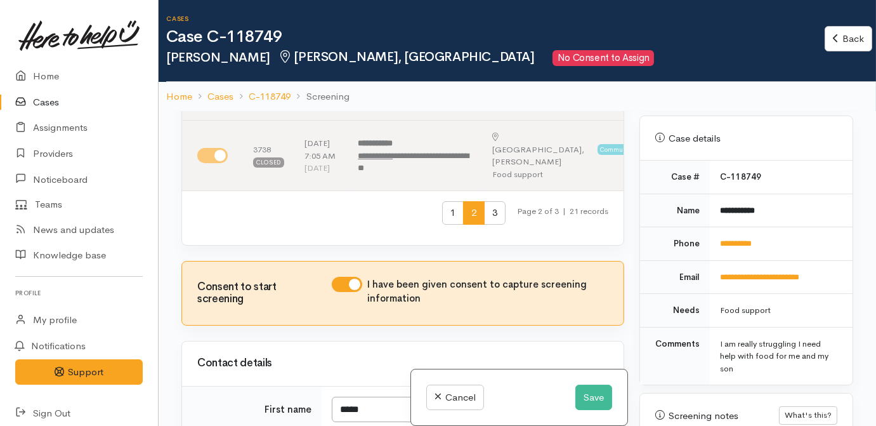
drag, startPoint x: 480, startPoint y: 254, endPoint x: 469, endPoint y: 258, distance: 11.9
click at [484, 225] on span "3" at bounding box center [495, 212] width 22 height 23
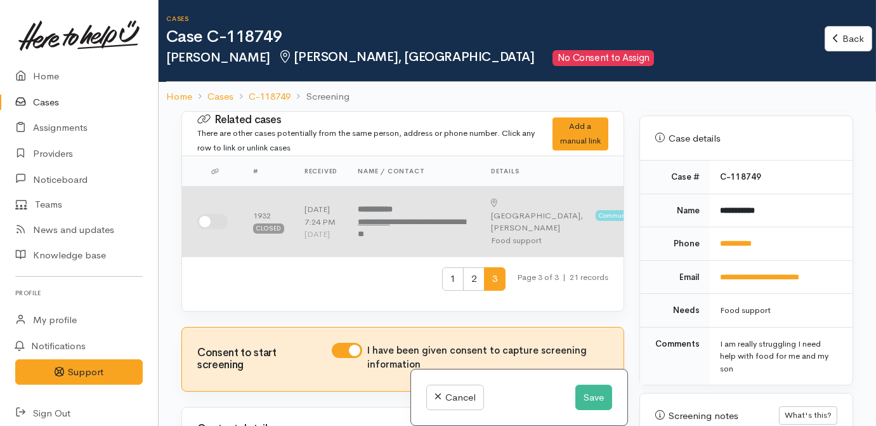
click at [218, 235] on td at bounding box center [212, 222] width 61 height 70
click at [217, 229] on input "checkbox" at bounding box center [212, 221] width 30 height 15
checkbox input "true"
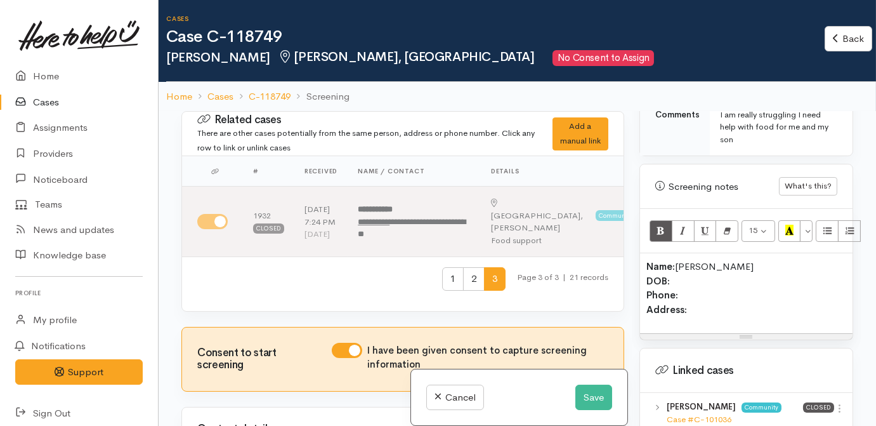
scroll to position [749, 0]
drag, startPoint x: 719, startPoint y: 295, endPoint x: 634, endPoint y: 266, distance: 89.7
click at [634, 266] on div "Warnings Add No warnings have been raised against this case Add Warning Title ●…" at bounding box center [746, 324] width 229 height 426
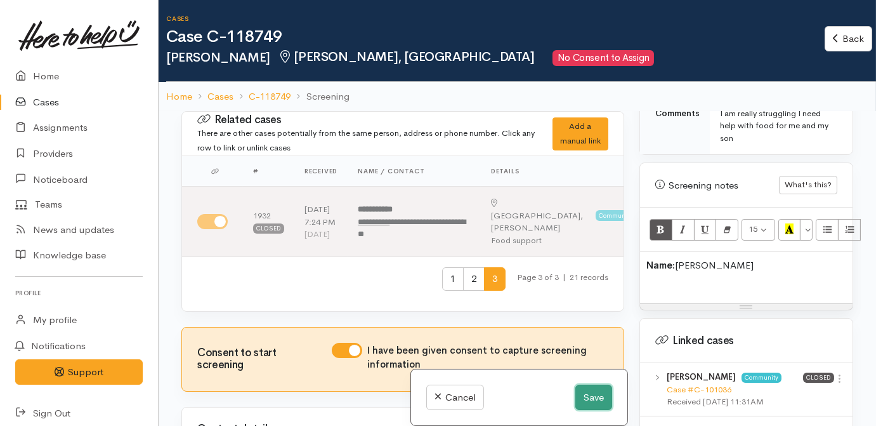
click at [589, 390] on button "Save" at bounding box center [594, 398] width 37 height 26
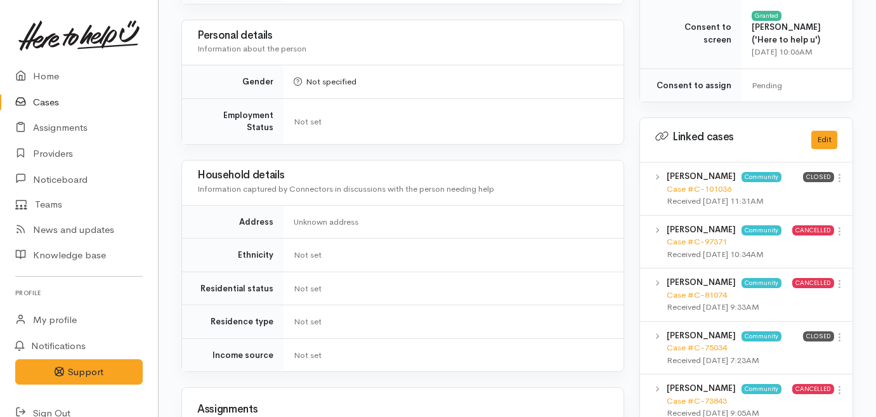
scroll to position [865, 0]
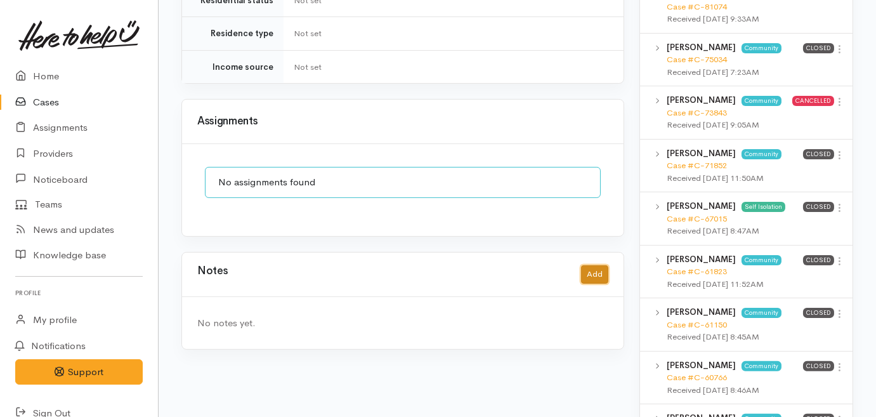
click at [588, 265] on button "Add" at bounding box center [594, 274] width 27 height 18
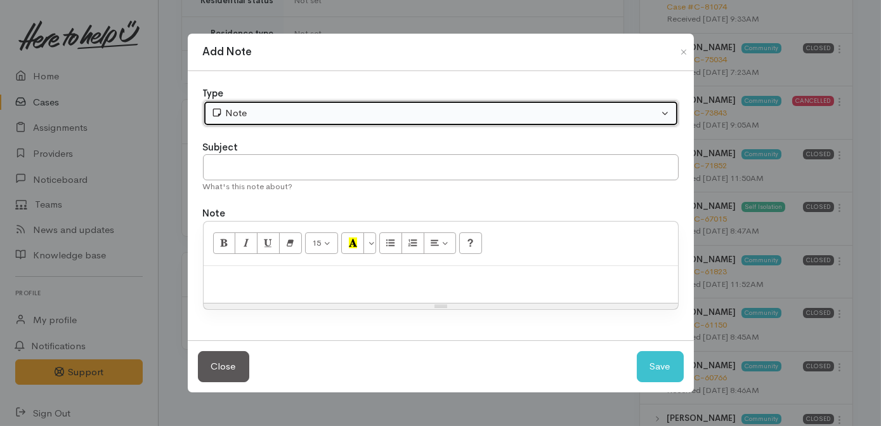
click at [361, 122] on button "Note" at bounding box center [441, 113] width 476 height 26
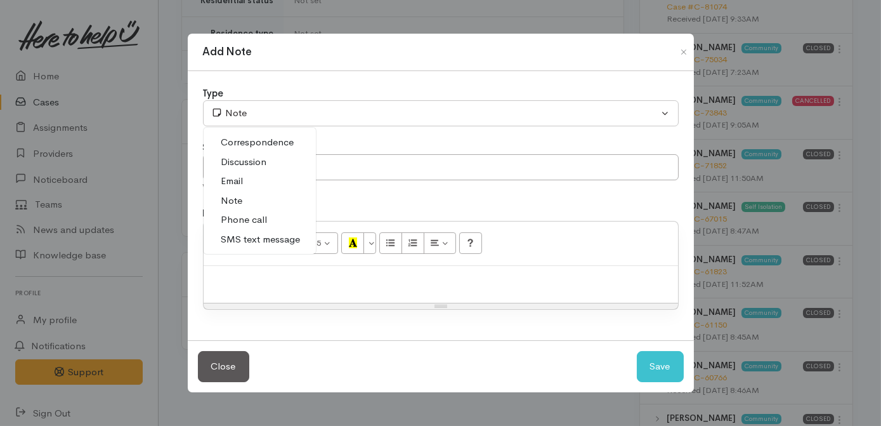
click at [275, 219] on link "Phone call" at bounding box center [260, 220] width 112 height 20
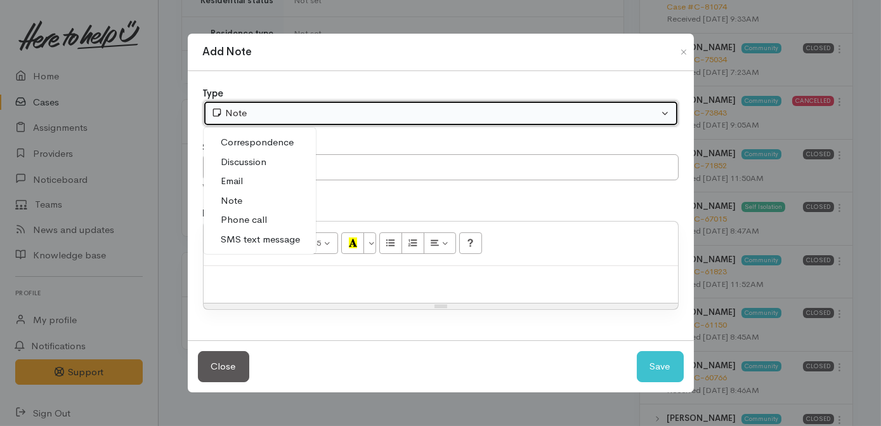
select select "3"
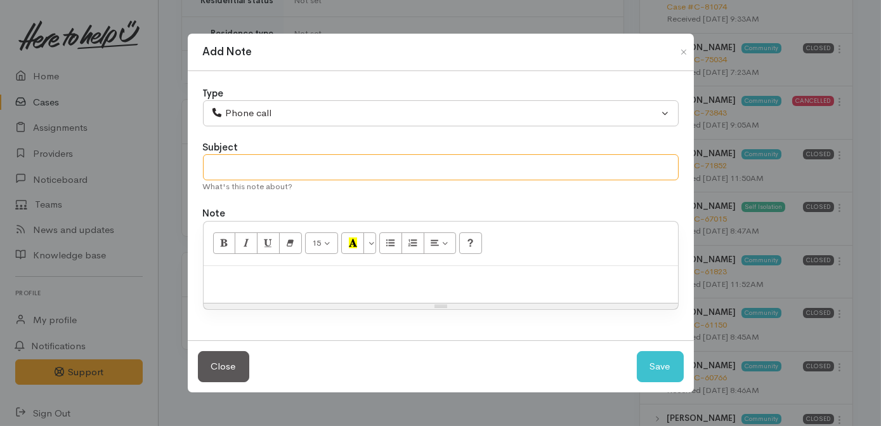
click at [304, 171] on input "text" at bounding box center [441, 167] width 476 height 26
type input "Got a food grant [cancelling]"
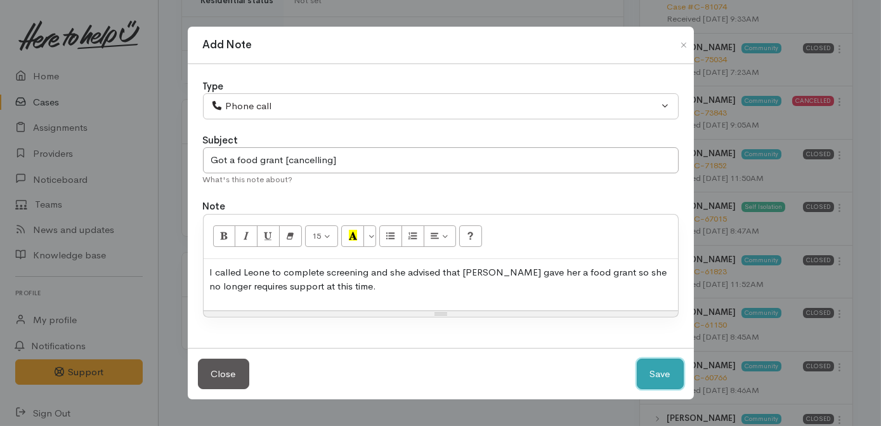
click at [661, 372] on button "Save" at bounding box center [660, 374] width 47 height 31
select select "1"
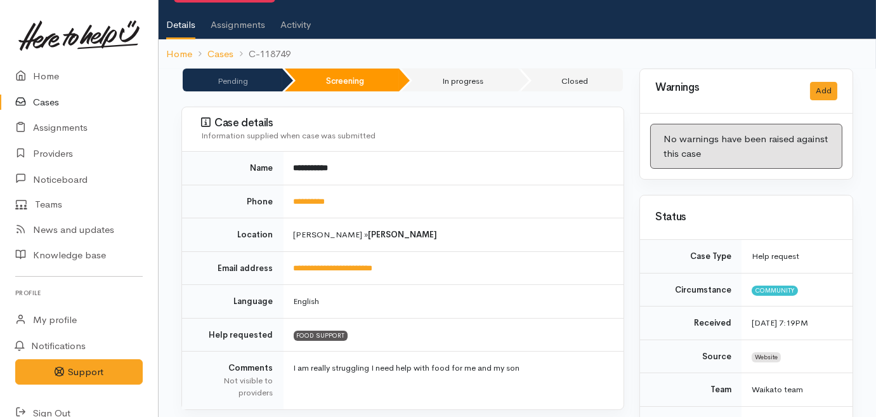
scroll to position [0, 0]
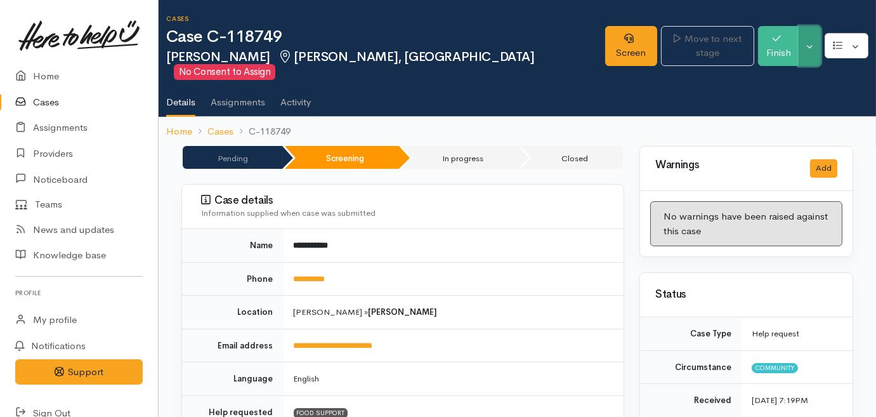
click at [808, 45] on button "Toggle Dropdown" at bounding box center [810, 46] width 22 height 40
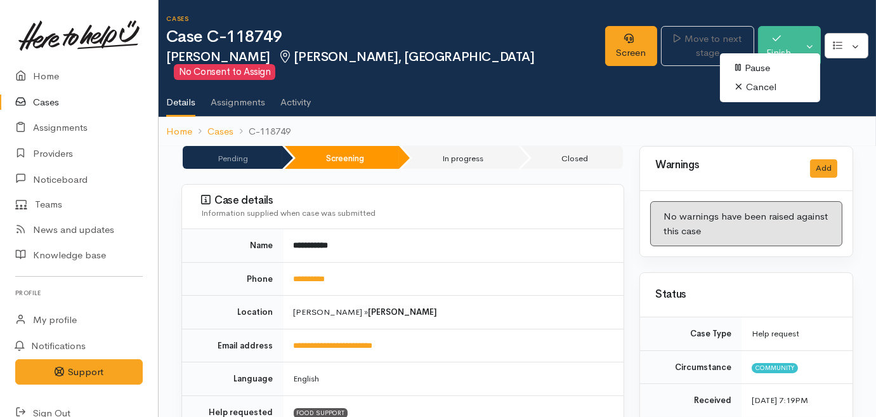
drag, startPoint x: 768, startPoint y: 89, endPoint x: 761, endPoint y: 84, distance: 8.1
click at [768, 89] on link "Cancel" at bounding box center [770, 87] width 100 height 20
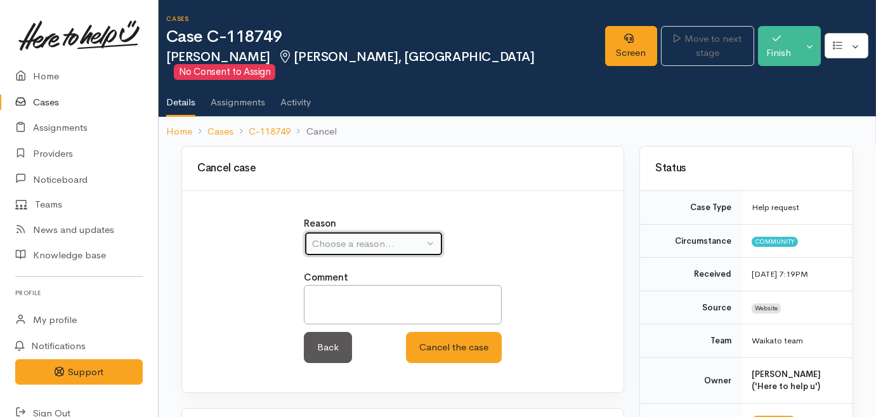
click at [381, 237] on div "Choose a reason..." at bounding box center [368, 244] width 112 height 15
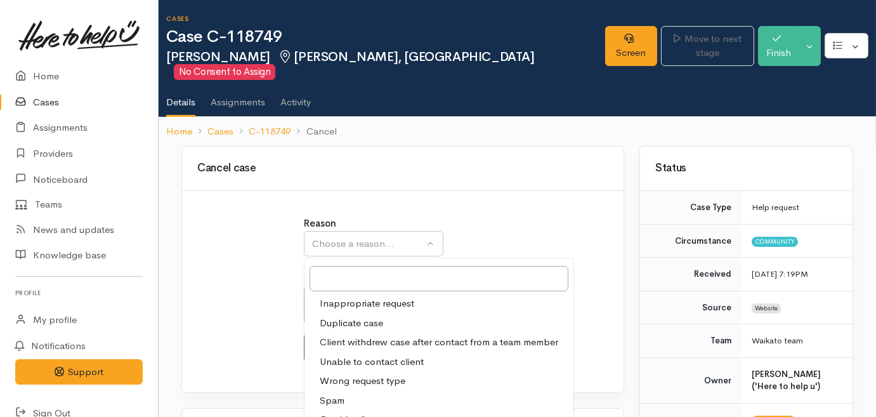
click at [380, 335] on span "Client withdrew case after contact from a team member" at bounding box center [439, 342] width 239 height 15
select select "3"
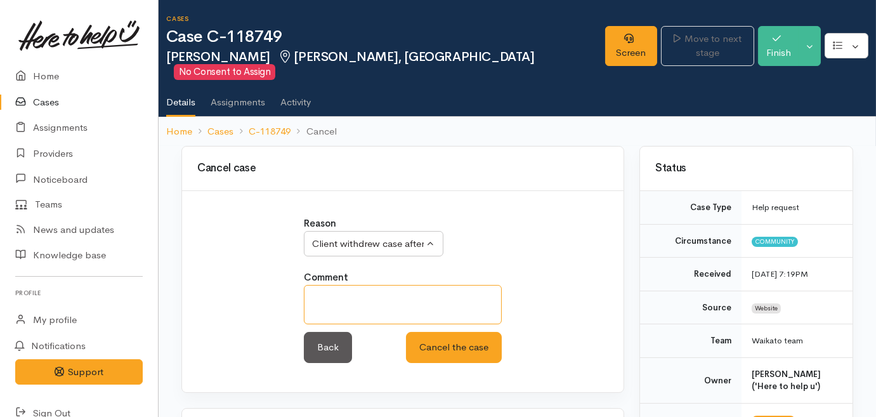
click at [396, 285] on textarea at bounding box center [403, 304] width 198 height 39
type textarea "Got a food grant"
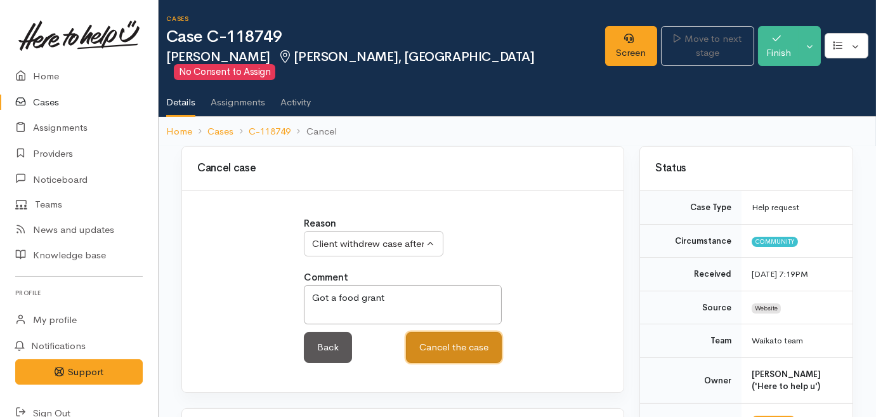
click at [433, 332] on button "Cancel the case" at bounding box center [454, 347] width 96 height 31
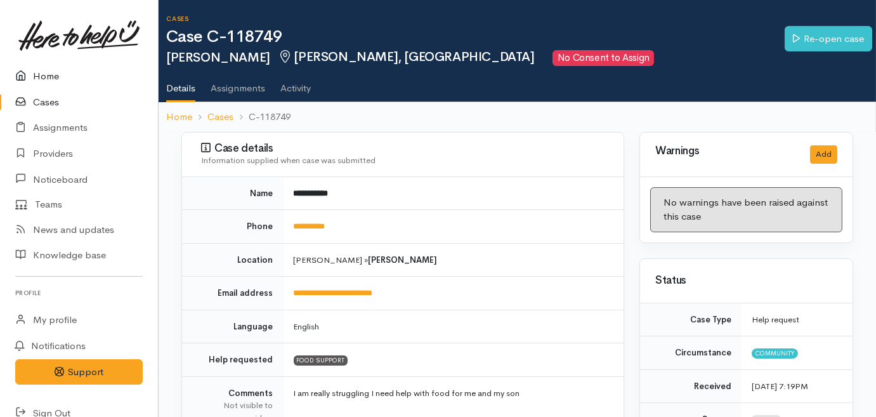
click at [41, 71] on link "Home" at bounding box center [79, 76] width 158 height 26
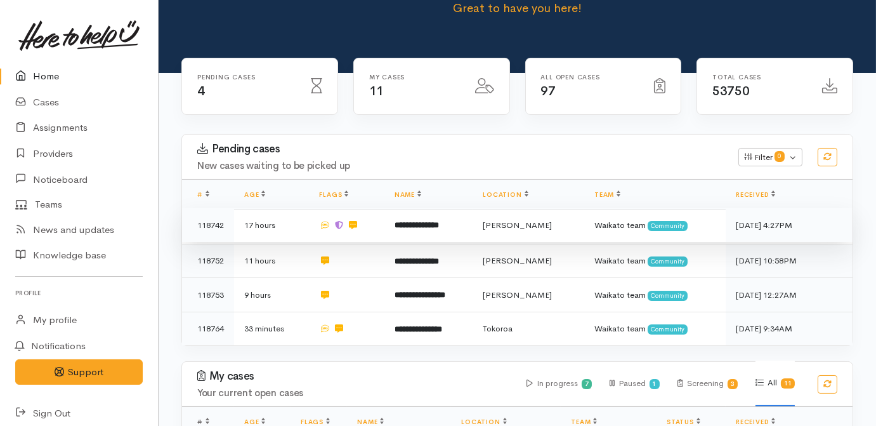
scroll to position [115, 0]
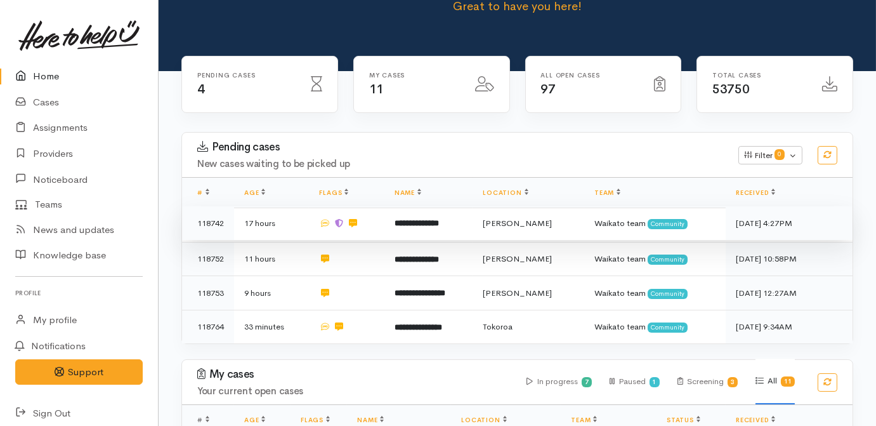
click at [429, 206] on td "**********" at bounding box center [429, 223] width 89 height 34
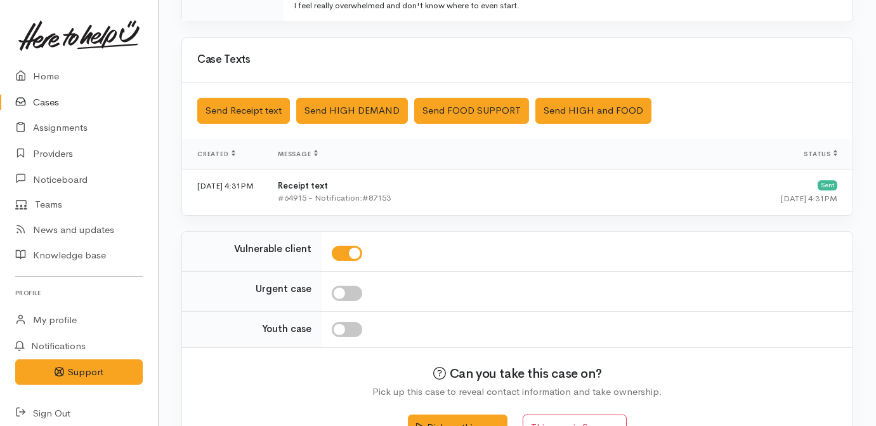
scroll to position [416, 0]
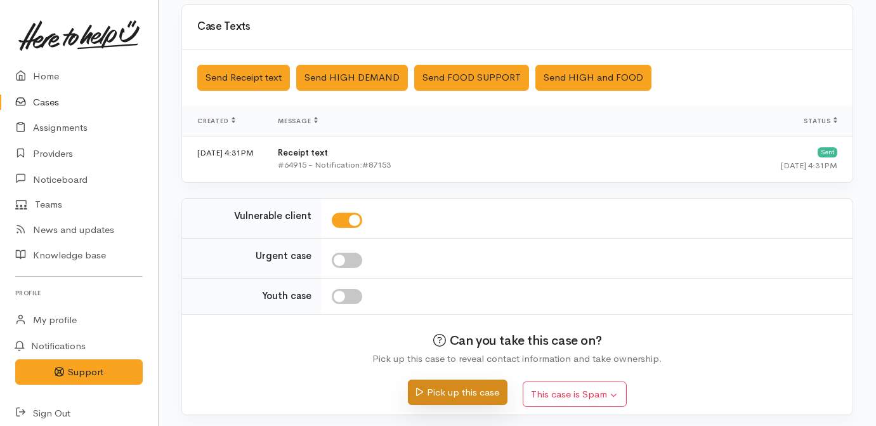
click at [467, 395] on button "Pick up this case" at bounding box center [458, 392] width 100 height 26
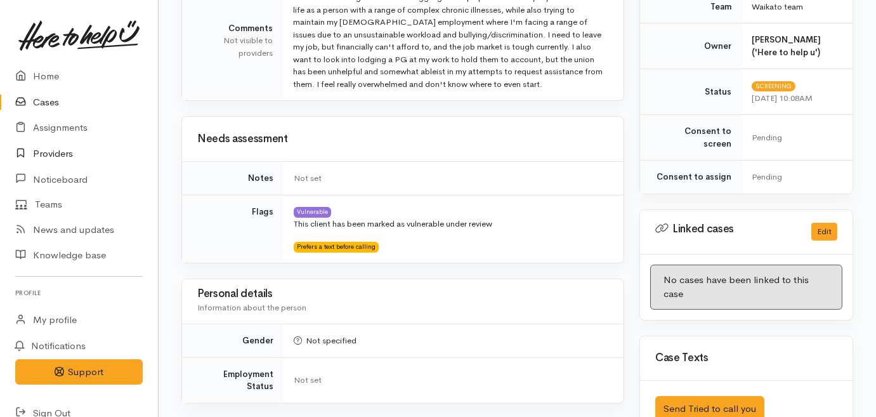
scroll to position [519, 0]
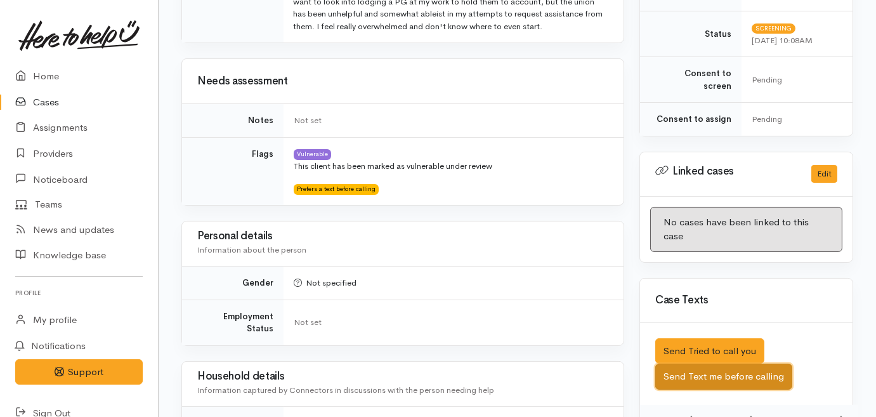
click at [744, 364] on button "Send Text me before calling" at bounding box center [723, 377] width 137 height 26
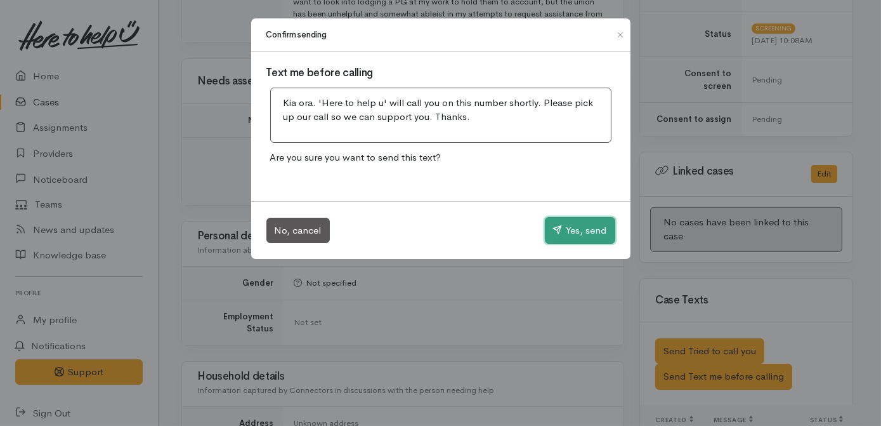
click at [579, 231] on button "Yes, send" at bounding box center [580, 230] width 70 height 27
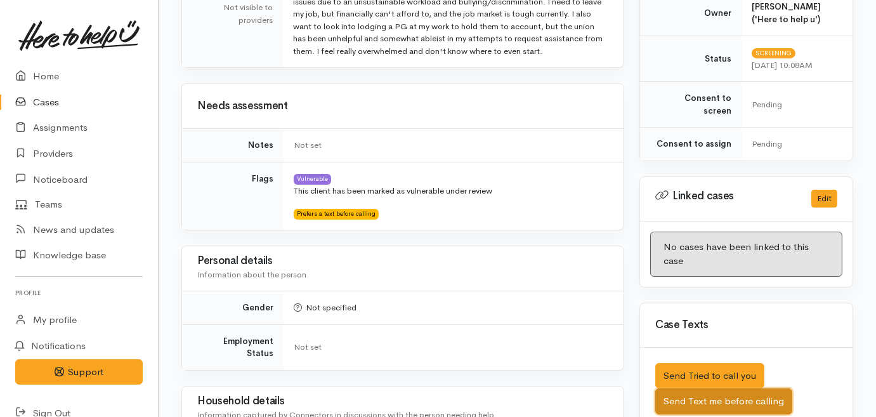
scroll to position [230, 0]
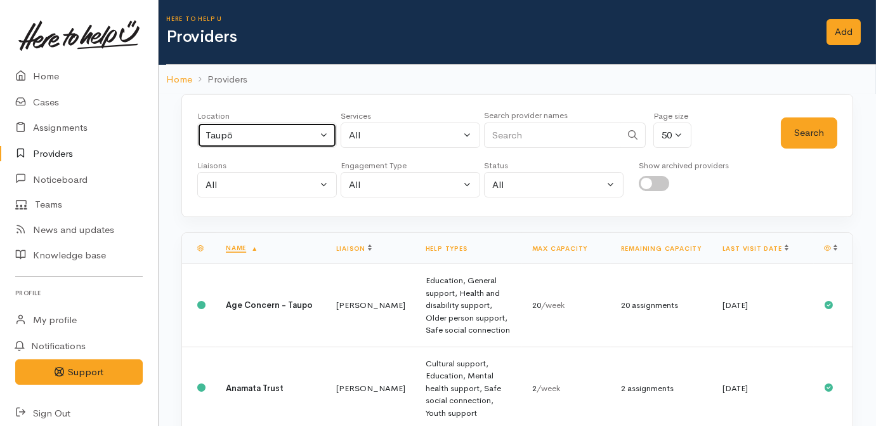
click at [277, 137] on div "Taupō" at bounding box center [262, 135] width 112 height 15
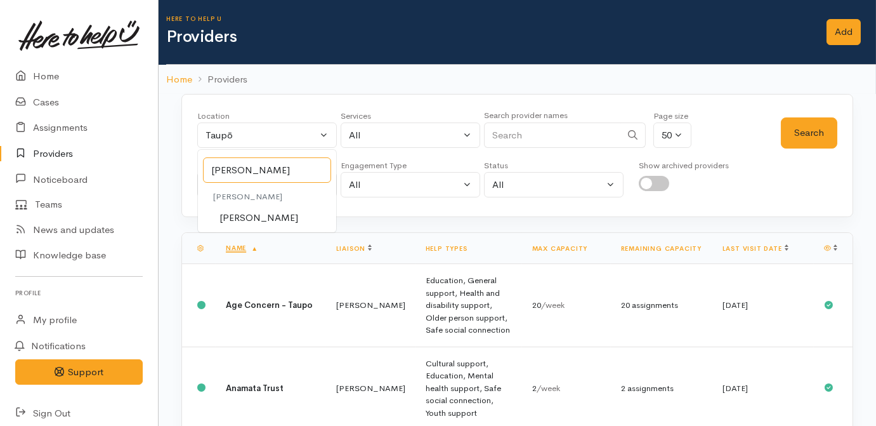
type input "[PERSON_NAME]"
click at [259, 214] on link "[PERSON_NAME]" at bounding box center [267, 218] width 138 height 20
select select "1"
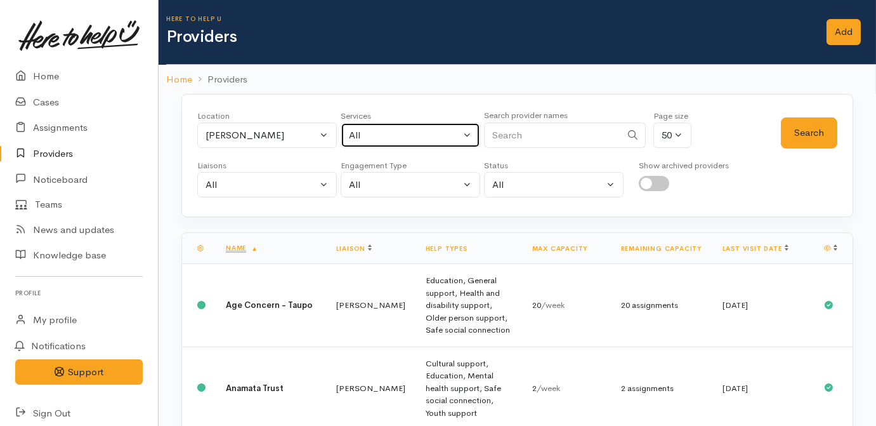
click at [374, 136] on div "All" at bounding box center [405, 135] width 112 height 15
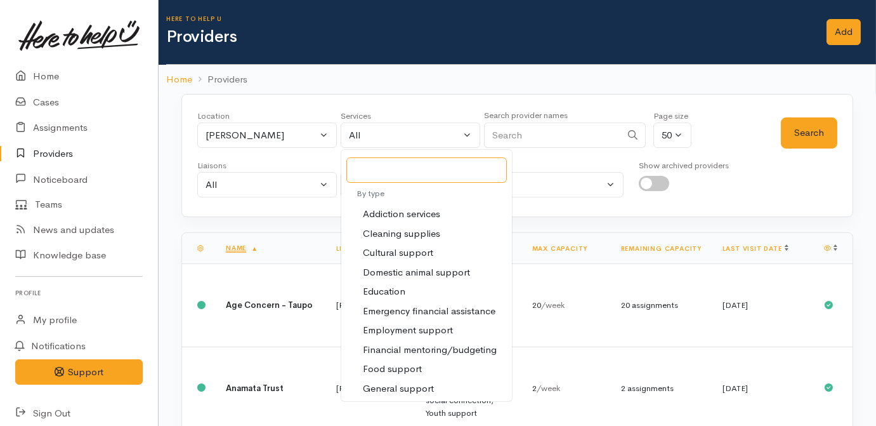
scroll to position [115, 0]
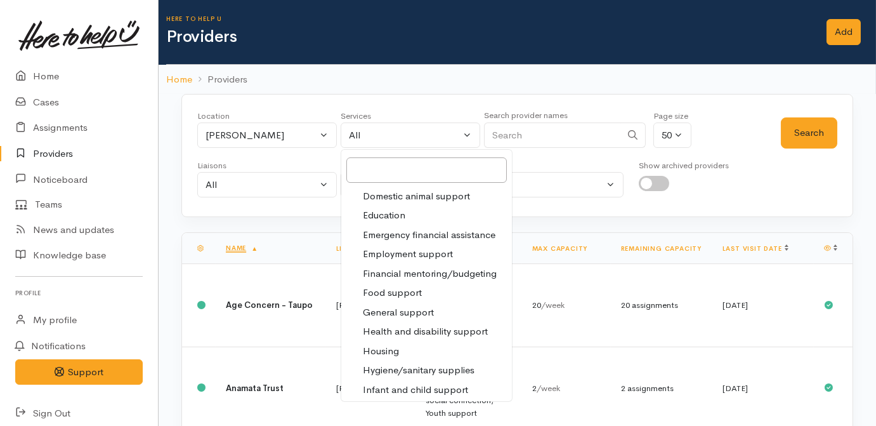
click at [404, 329] on span "Health and disability support" at bounding box center [425, 331] width 125 height 15
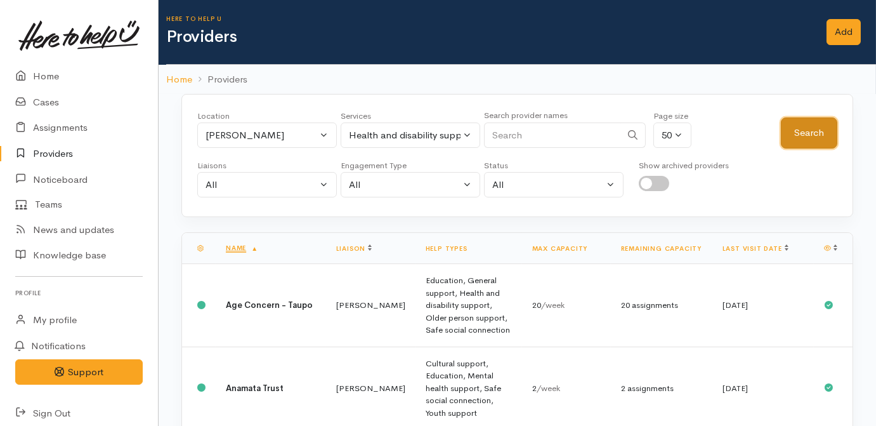
click at [798, 130] on button "Search" at bounding box center [809, 132] width 56 height 31
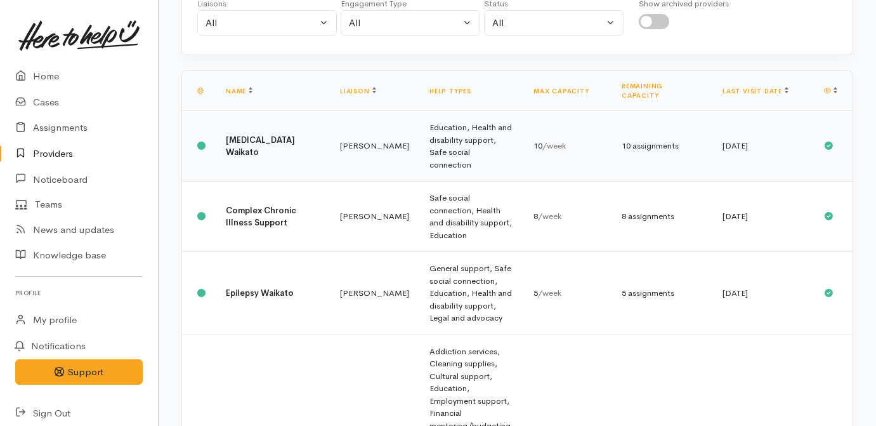
scroll to position [10, 0]
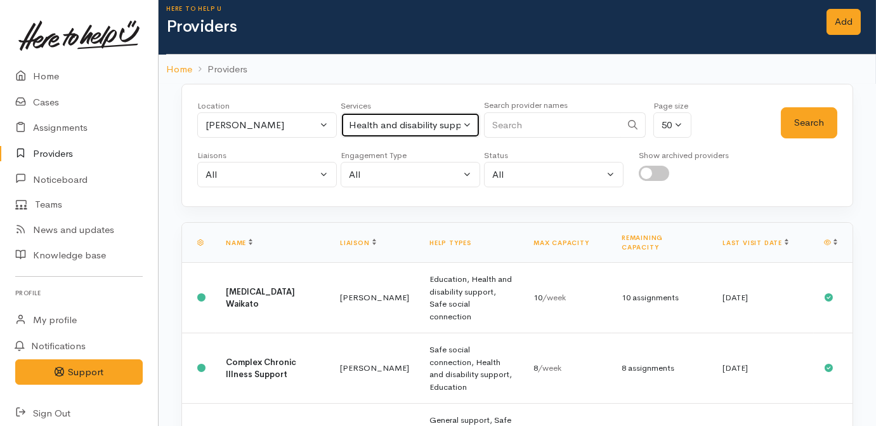
click at [417, 127] on div "Health and disability support" at bounding box center [405, 125] width 112 height 15
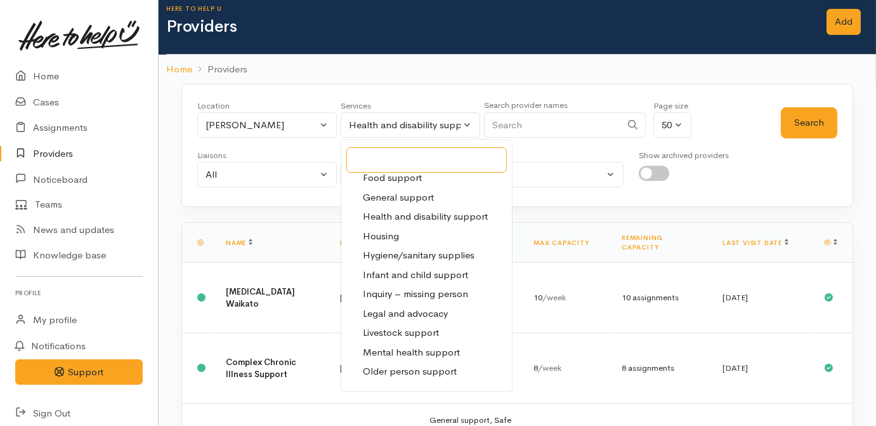
scroll to position [230, 0]
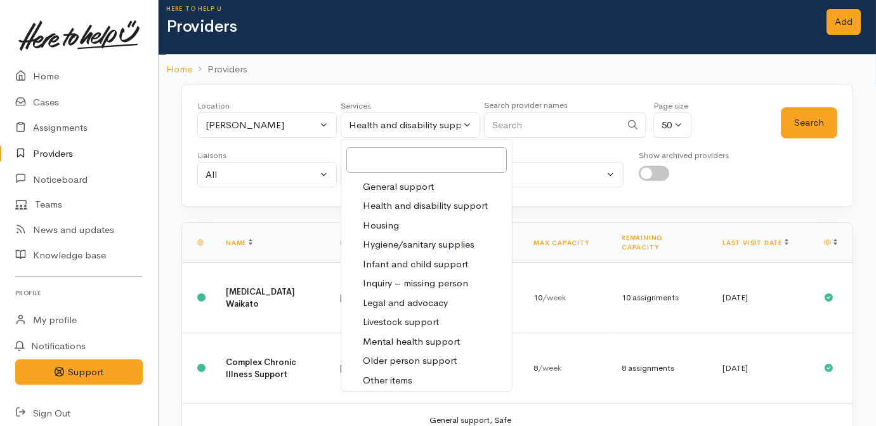
click at [405, 337] on span "Mental health support" at bounding box center [411, 341] width 97 height 15
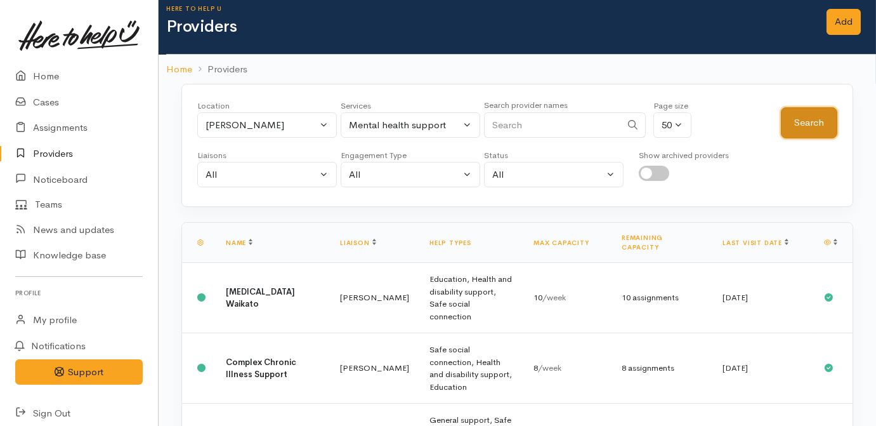
click at [799, 128] on button "Search" at bounding box center [809, 122] width 56 height 31
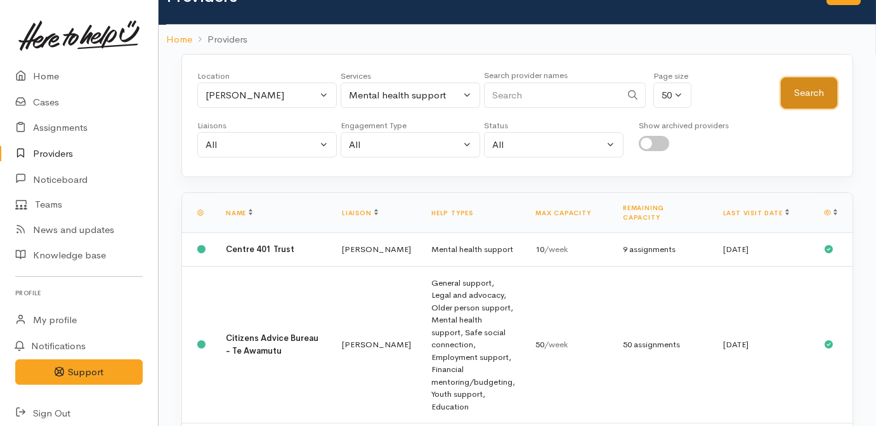
scroll to position [0, 0]
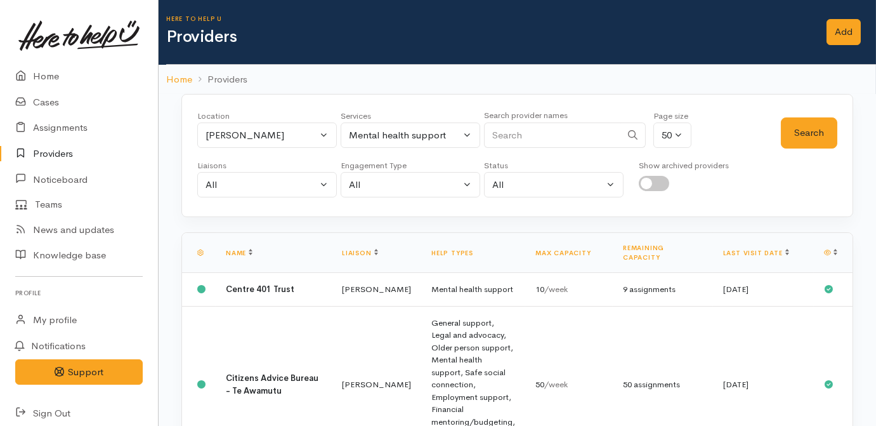
click at [385, 147] on div "Services All Addiction services Cleaning supplies Cultural support Domestic ani…" at bounding box center [411, 133] width 140 height 46
click at [392, 138] on div "Mental health support" at bounding box center [405, 135] width 112 height 15
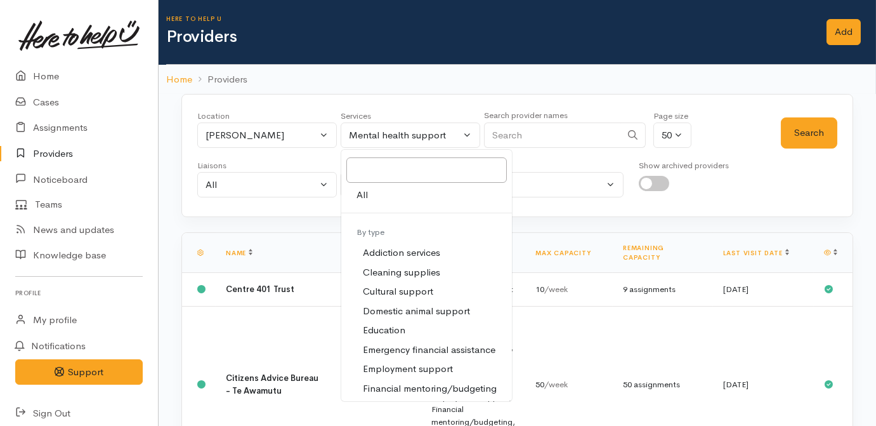
click at [374, 192] on link "All" at bounding box center [426, 195] width 171 height 20
select select "-1"
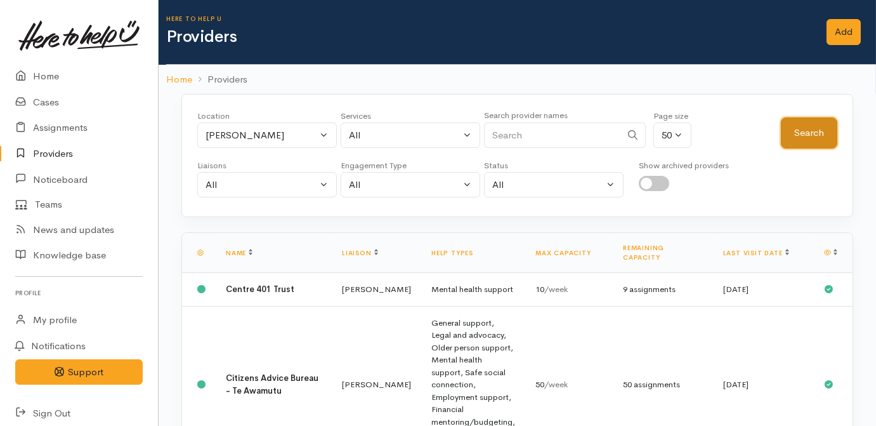
click at [812, 121] on button "Search" at bounding box center [809, 132] width 56 height 31
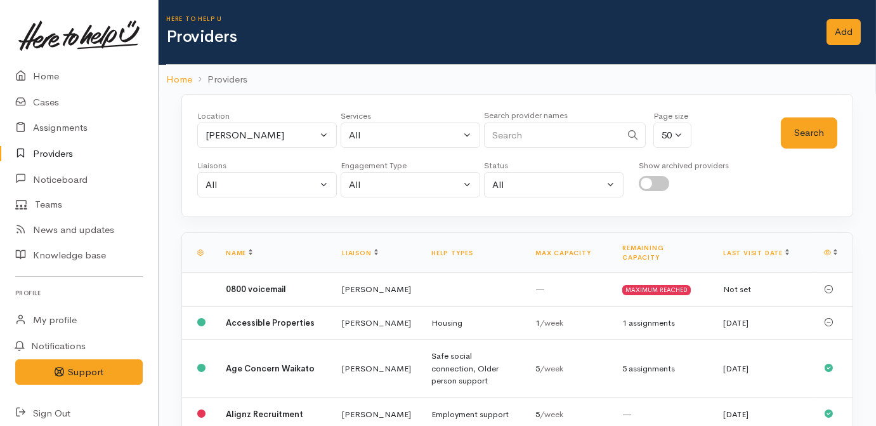
click at [570, 130] on input "Search" at bounding box center [552, 135] width 137 height 26
type input "autism"
click at [827, 144] on button "Search" at bounding box center [809, 132] width 56 height 31
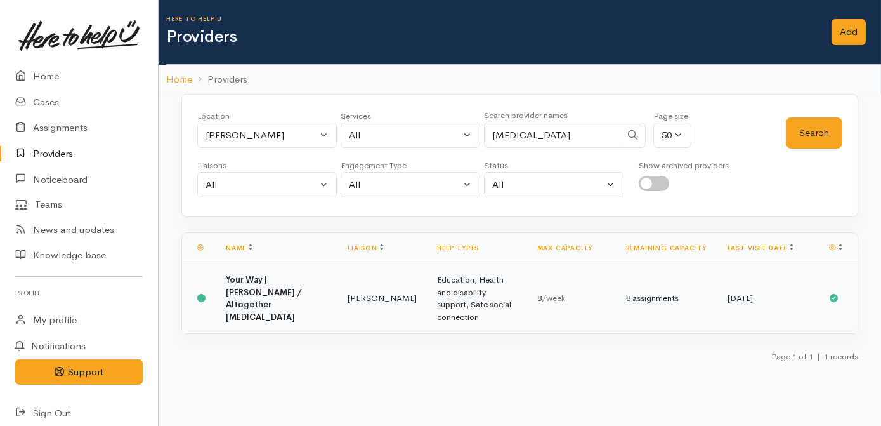
click at [539, 281] on td "8 /week" at bounding box center [571, 298] width 89 height 70
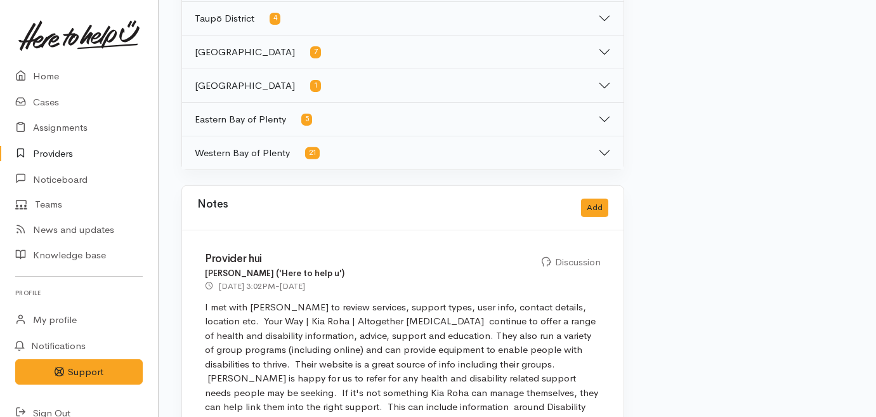
scroll to position [749, 0]
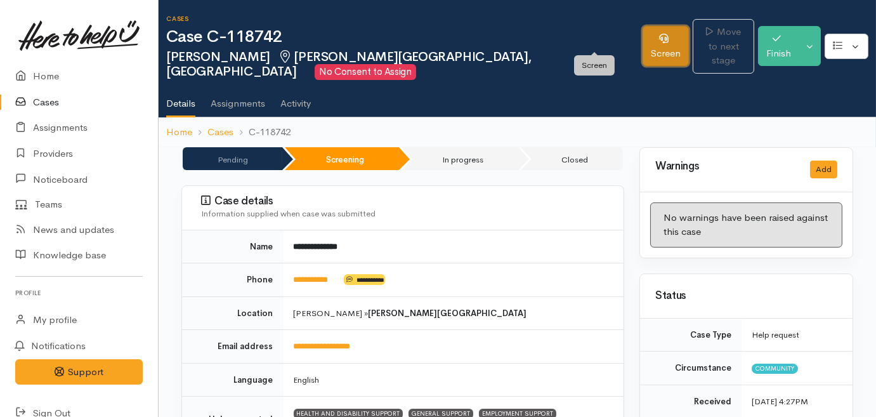
click at [643, 44] on link "Screen" at bounding box center [666, 46] width 46 height 40
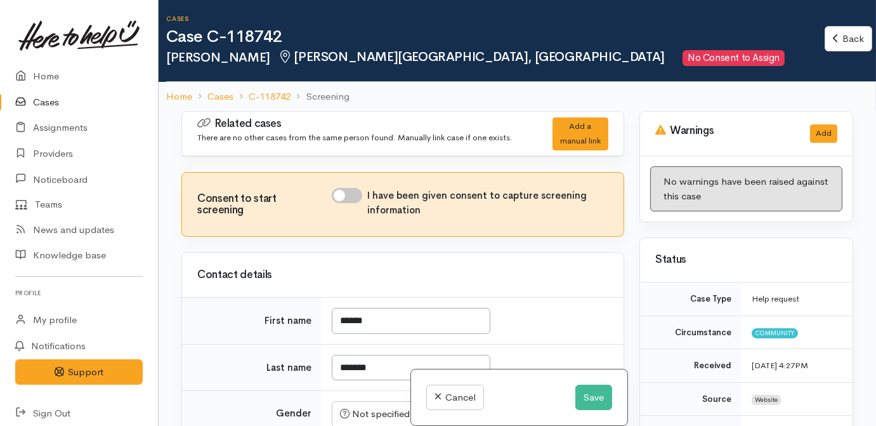
click at [353, 199] on input "I have been given consent to capture screening information" at bounding box center [347, 195] width 30 height 15
checkbox input "true"
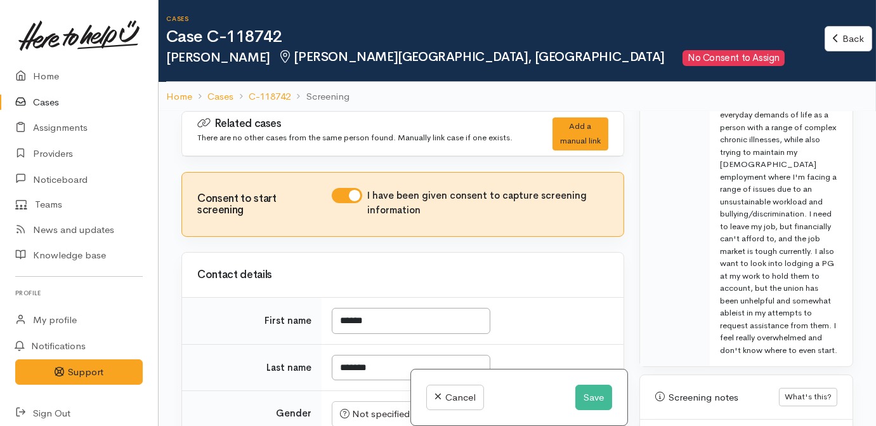
scroll to position [1038, 0]
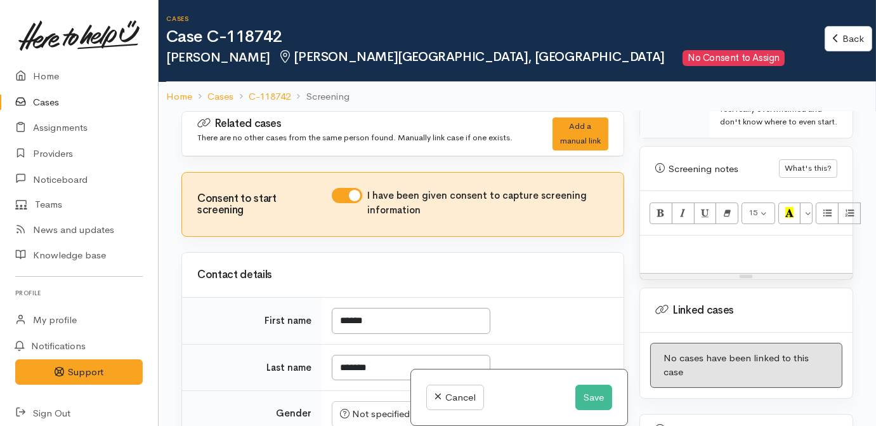
click at [712, 258] on div at bounding box center [746, 253] width 213 height 37
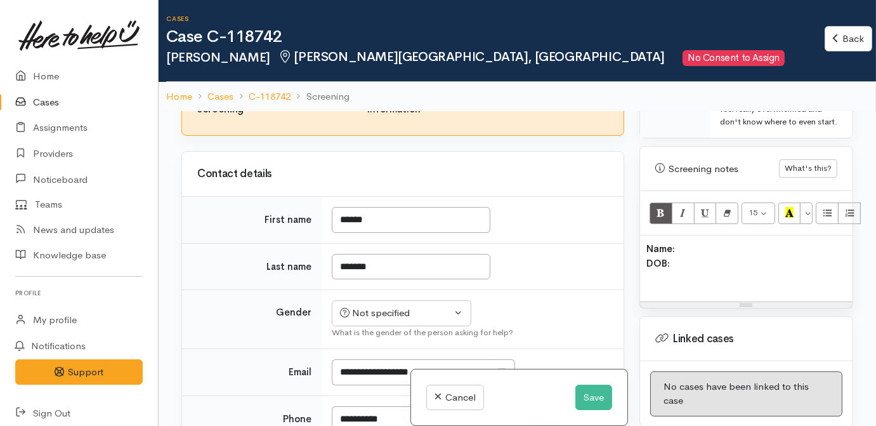
scroll to position [230, 0]
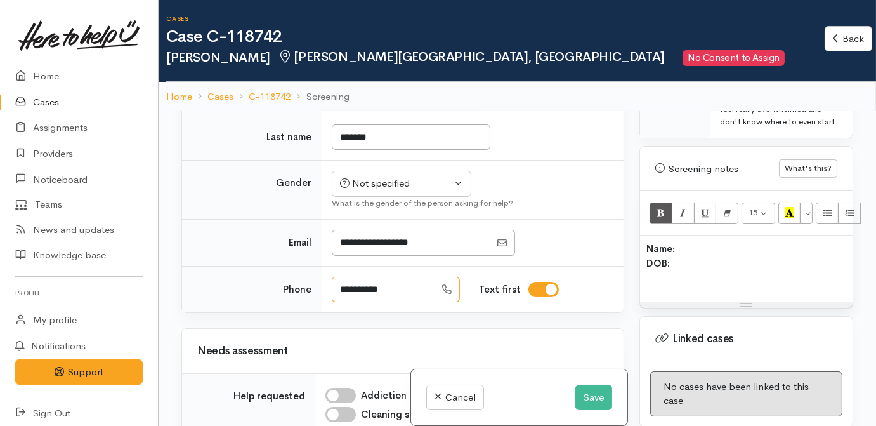
drag, startPoint x: 403, startPoint y: 286, endPoint x: 332, endPoint y: 289, distance: 71.1
click at [332, 290] on input "**********" at bounding box center [383, 290] width 103 height 26
click at [707, 273] on p "Name: DOB:" at bounding box center [747, 263] width 200 height 43
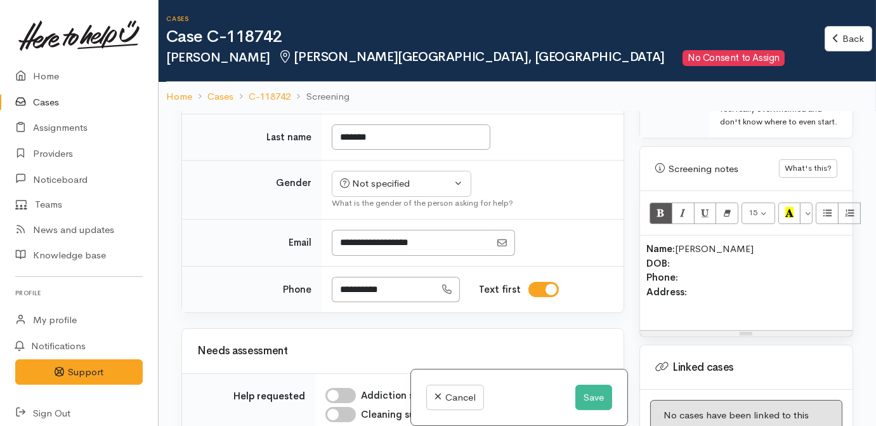
click at [701, 270] on p "Name: Rachel Kuysten DOB: Phone: Address:" at bounding box center [747, 278] width 200 height 72
click at [588, 400] on button "Save" at bounding box center [594, 398] width 37 height 26
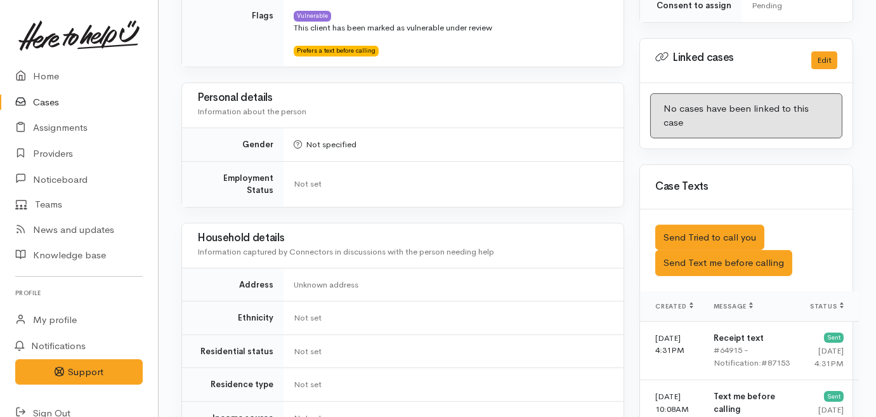
scroll to position [923, 0]
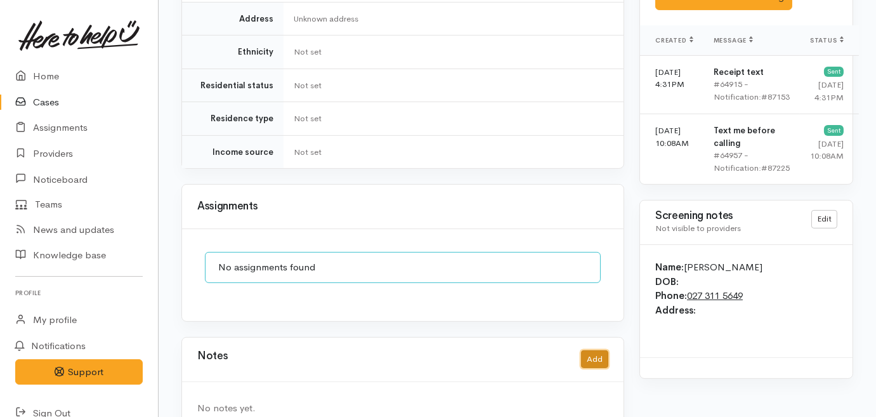
click at [600, 350] on button "Add" at bounding box center [594, 359] width 27 height 18
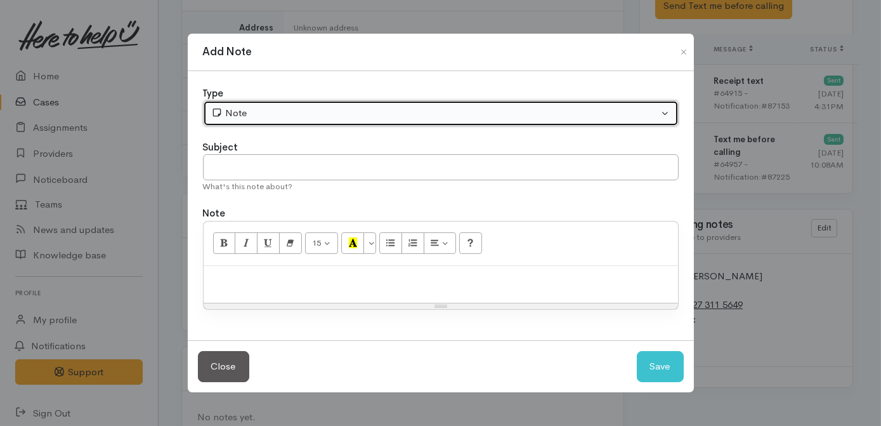
click at [537, 114] on div "Note" at bounding box center [435, 113] width 448 height 15
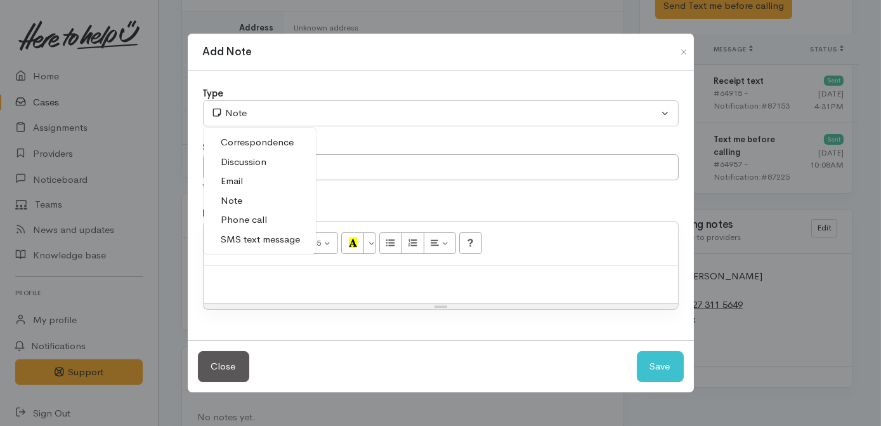
click at [255, 218] on span "Phone call" at bounding box center [244, 220] width 46 height 15
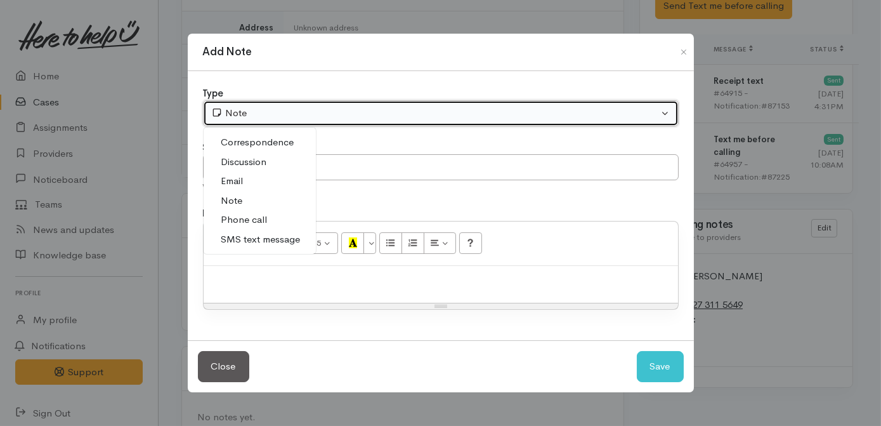
select select "3"
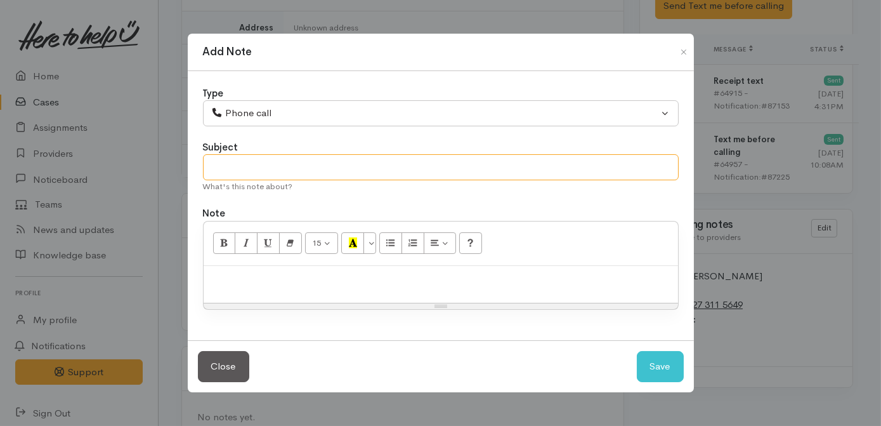
click at [313, 171] on input "text" at bounding box center [441, 167] width 476 height 26
type input "Attempted contact no.1"
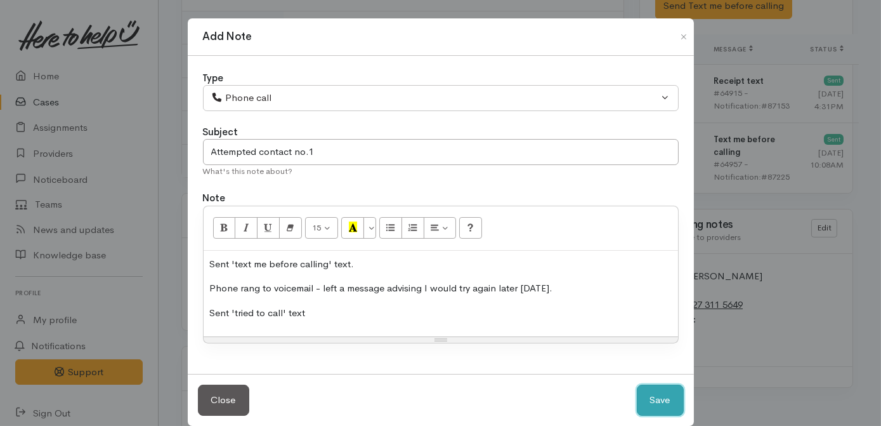
click at [650, 388] on button "Save" at bounding box center [660, 400] width 47 height 31
select select "1"
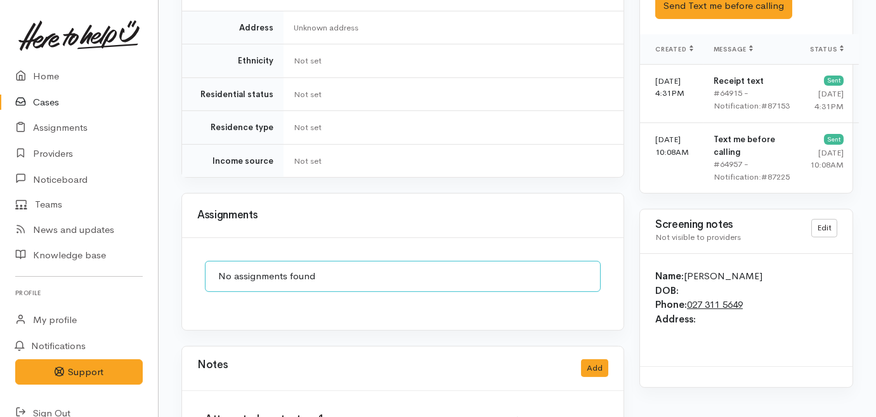
drag, startPoint x: 21, startPoint y: 95, endPoint x: 52, endPoint y: 103, distance: 32.0
click at [22, 95] on icon at bounding box center [24, 103] width 18 height 16
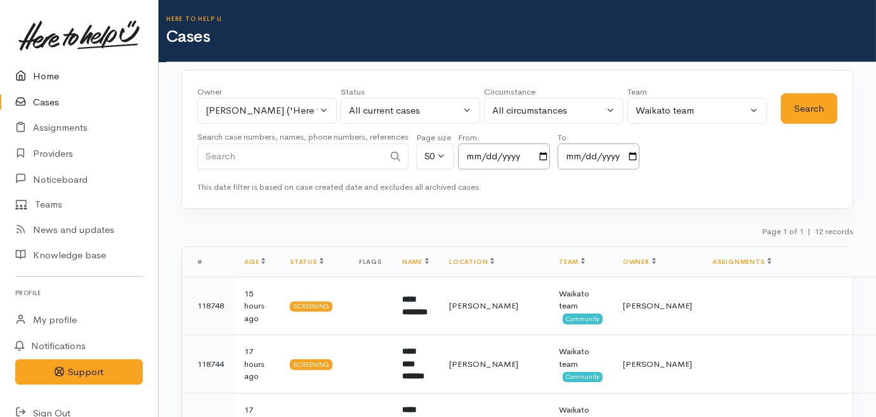
click at [51, 74] on link "Home" at bounding box center [79, 76] width 158 height 26
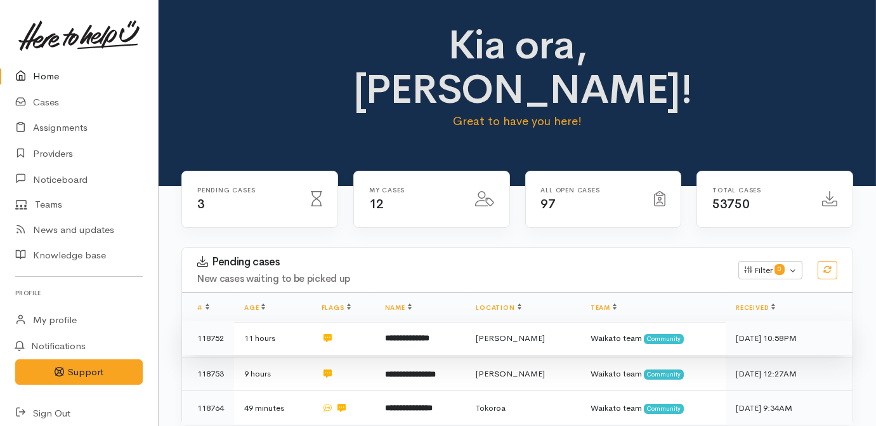
click at [418, 334] on b "**********" at bounding box center [407, 338] width 44 height 8
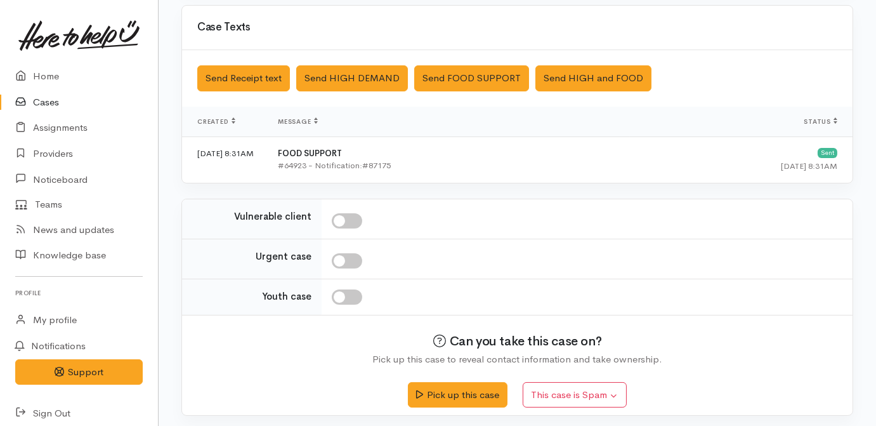
scroll to position [367, 0]
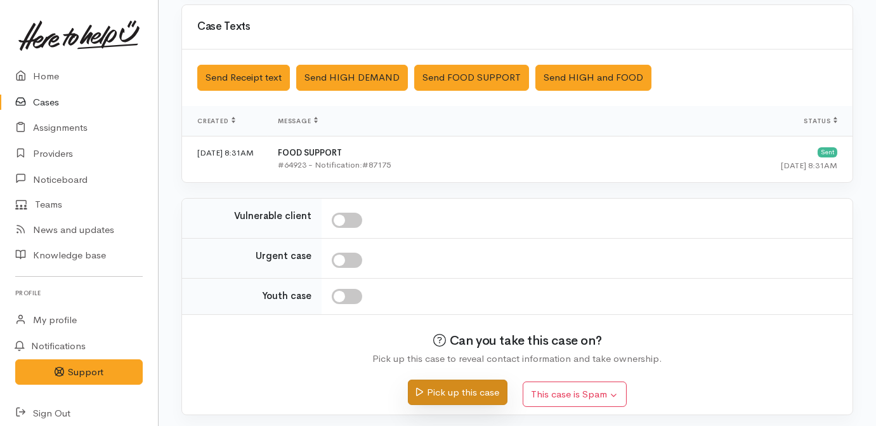
click at [464, 393] on button "Pick up this case" at bounding box center [458, 392] width 100 height 26
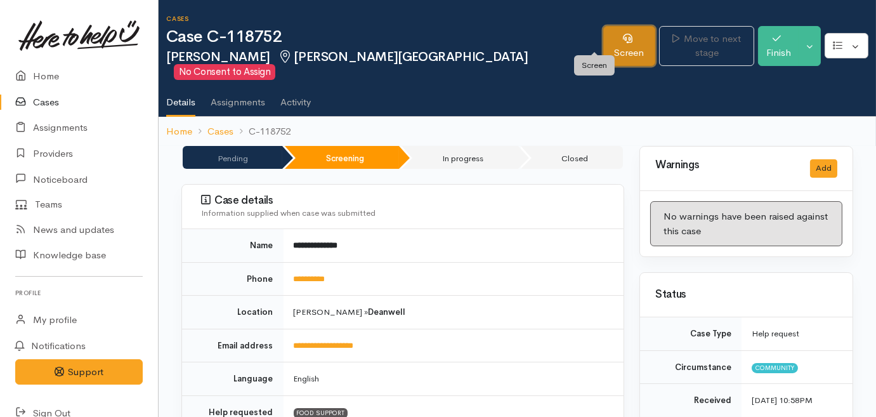
click at [603, 41] on link "Screen" at bounding box center [629, 46] width 53 height 40
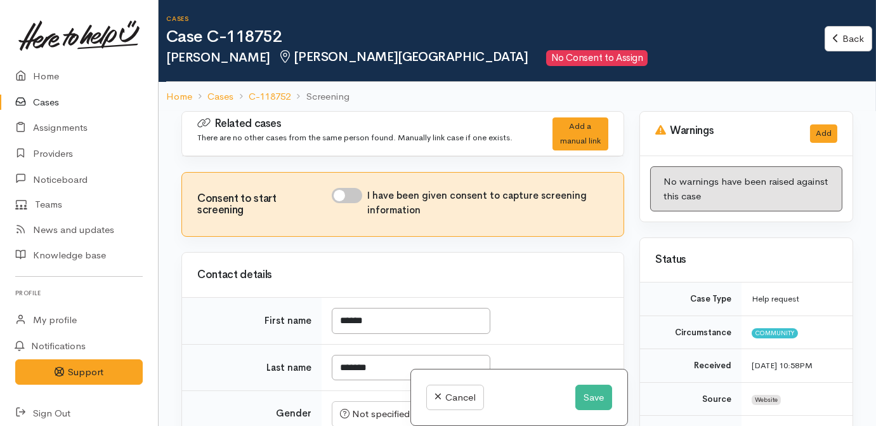
click at [355, 197] on input "I have been given consent to capture screening information" at bounding box center [347, 195] width 30 height 15
checkbox input "true"
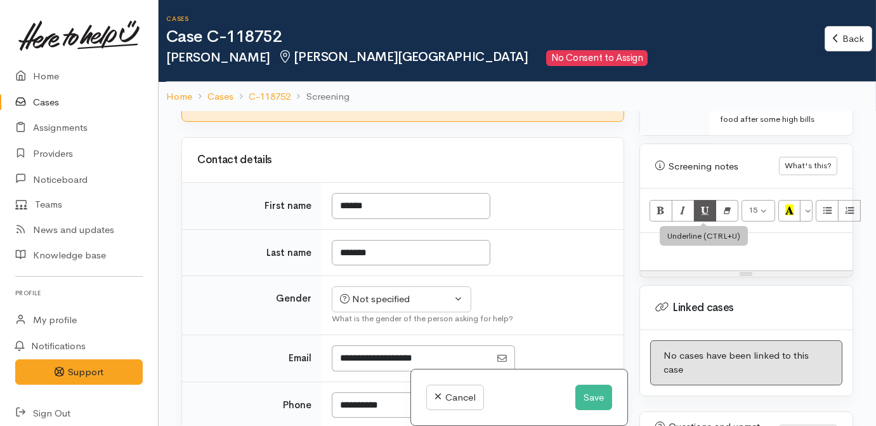
scroll to position [692, 0]
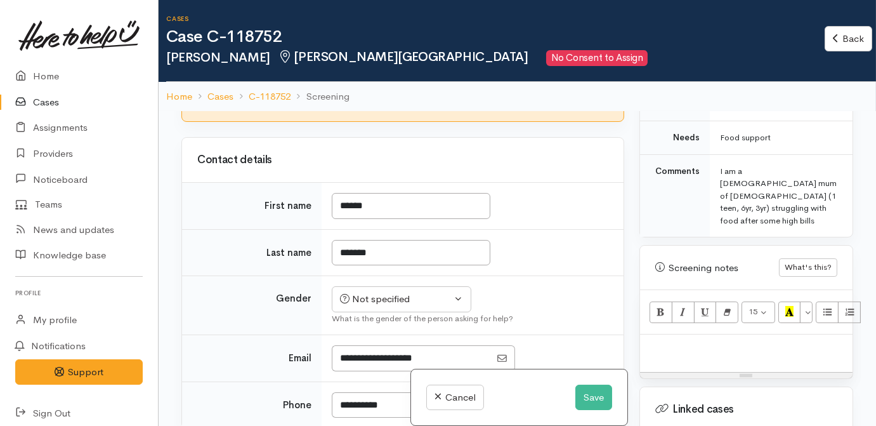
click at [697, 341] on p at bounding box center [747, 348] width 200 height 15
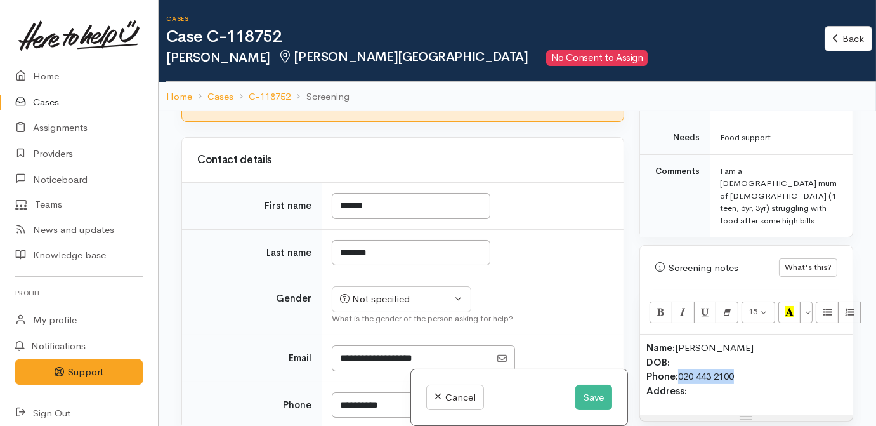
copy p "020 443 2100"
click at [763, 97] on ol "Home Cases C-118752 Screening" at bounding box center [517, 97] width 702 height 30
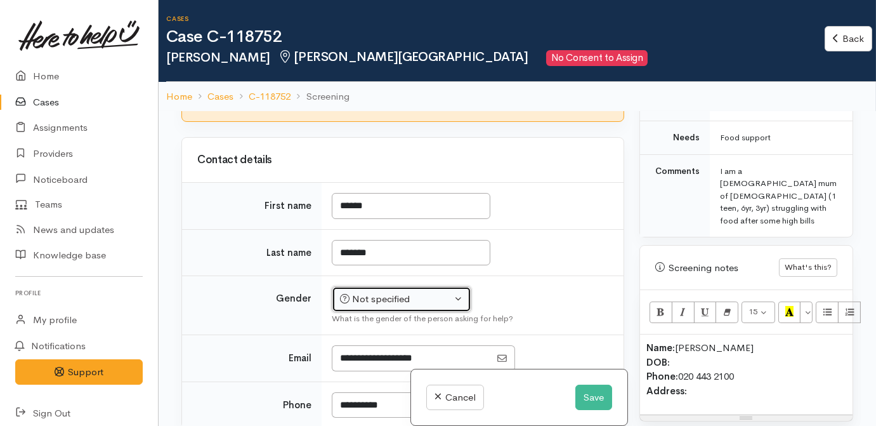
click at [407, 298] on div "Not specified" at bounding box center [396, 299] width 112 height 15
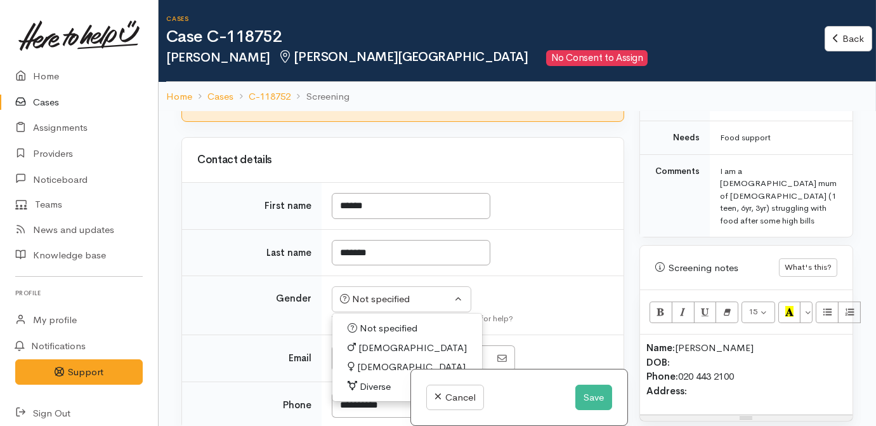
click at [369, 364] on span "[DEMOGRAPHIC_DATA]" at bounding box center [411, 367] width 109 height 15
select select "[DEMOGRAPHIC_DATA]"
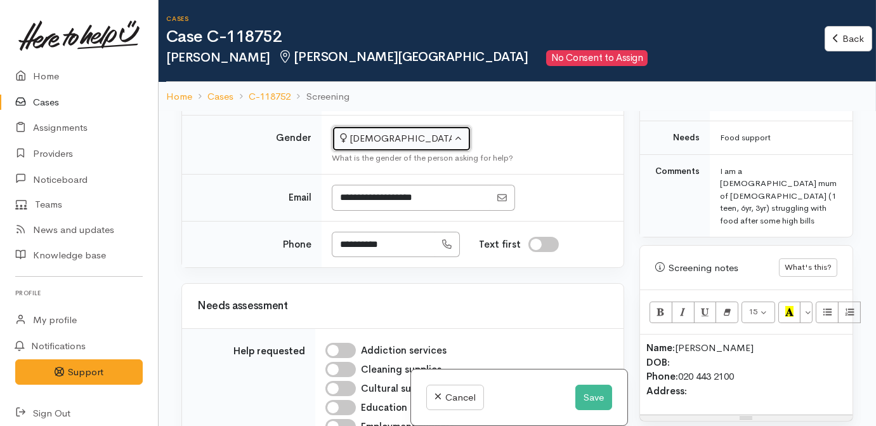
scroll to position [288, 0]
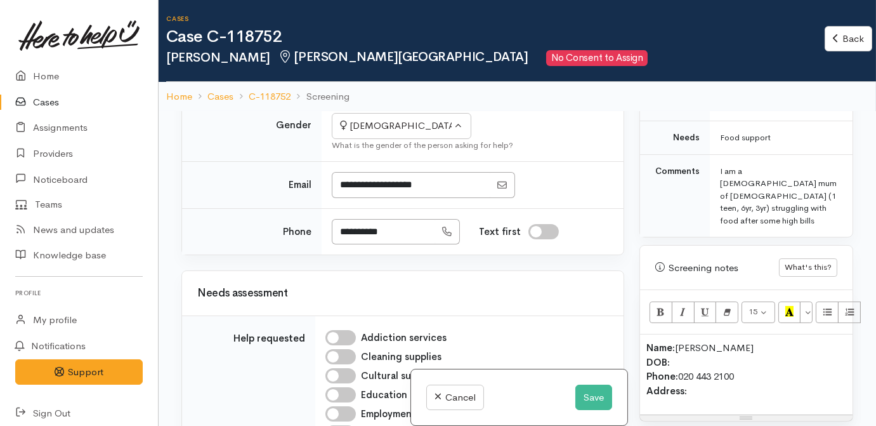
click at [473, 284] on div "Needs assessment" at bounding box center [402, 294] width 411 height 20
click at [735, 341] on p "Name: Hannah Nielson DOB: Phone: 020 443 2100 Address:" at bounding box center [747, 369] width 200 height 57
click at [725, 350] on p "Name: Hannah Nielson DOB: 18/04/1990 Phone: 020 443 2100 Address:" at bounding box center [747, 369] width 200 height 57
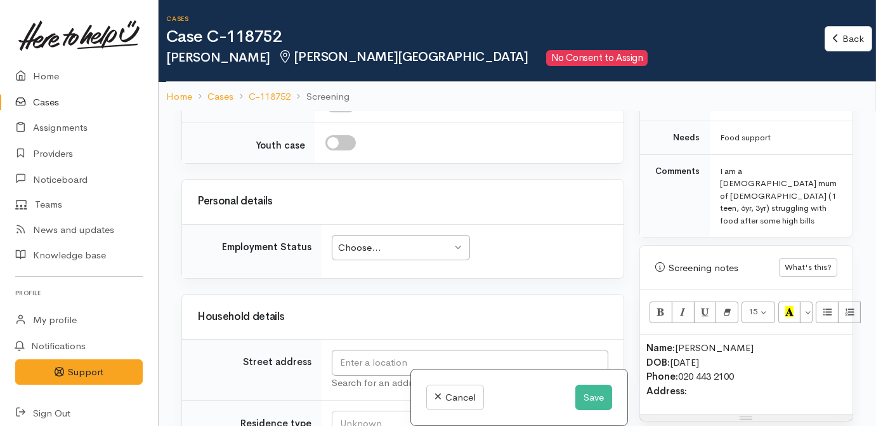
scroll to position [1326, 0]
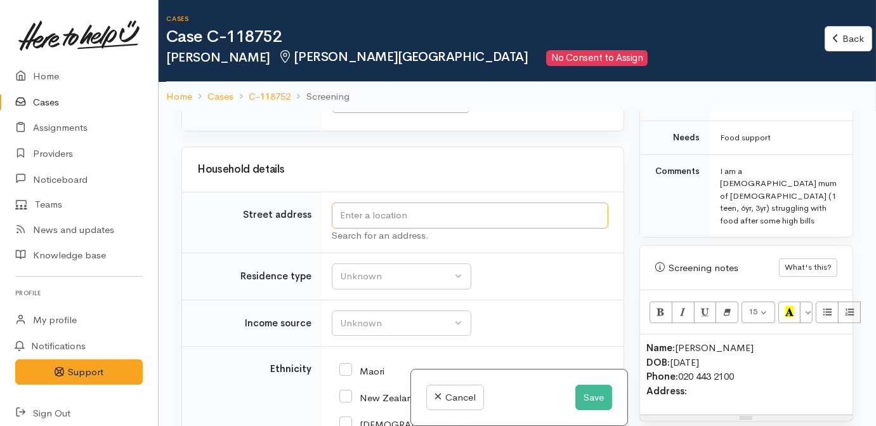
click at [380, 210] on input "text" at bounding box center [470, 215] width 277 height 26
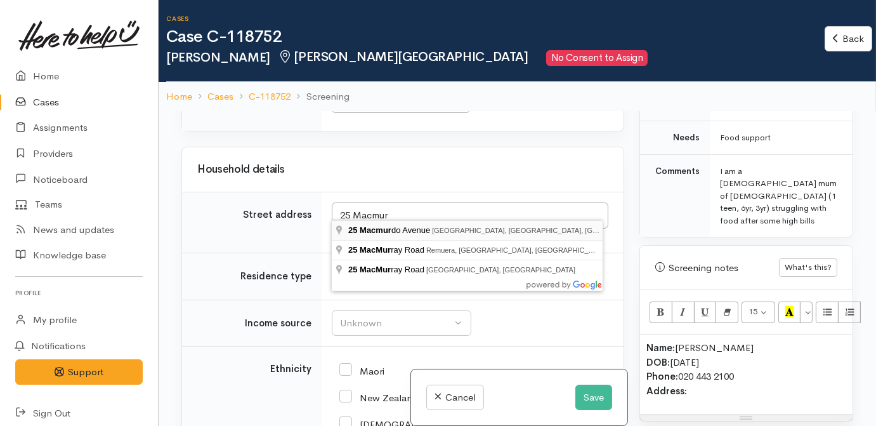
type input "25 Macmurdo Avenue, Glenview, Hamilton, New Zealand"
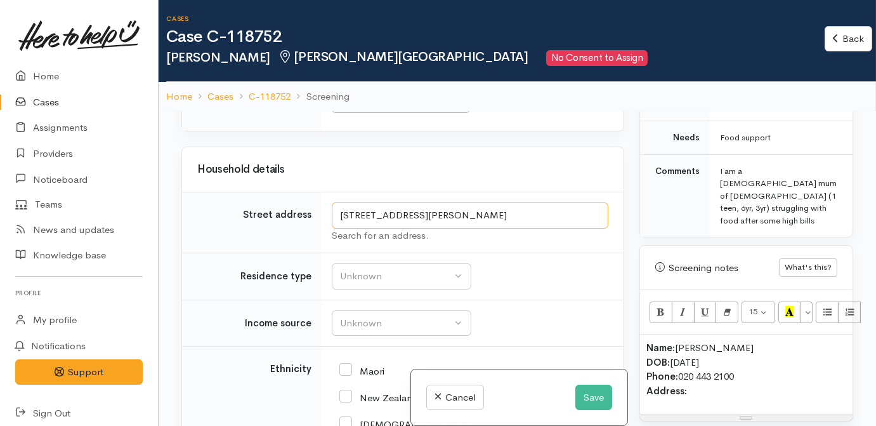
click at [523, 207] on input "25 Macmurdo Avenue, Glenview, Hamilton, New Zealand" at bounding box center [470, 215] width 277 height 26
click at [734, 346] on p "Name: Hannah Nielson DOB: 18/04/1990 Phone: 020 443 2100 Address:" at bounding box center [747, 369] width 200 height 57
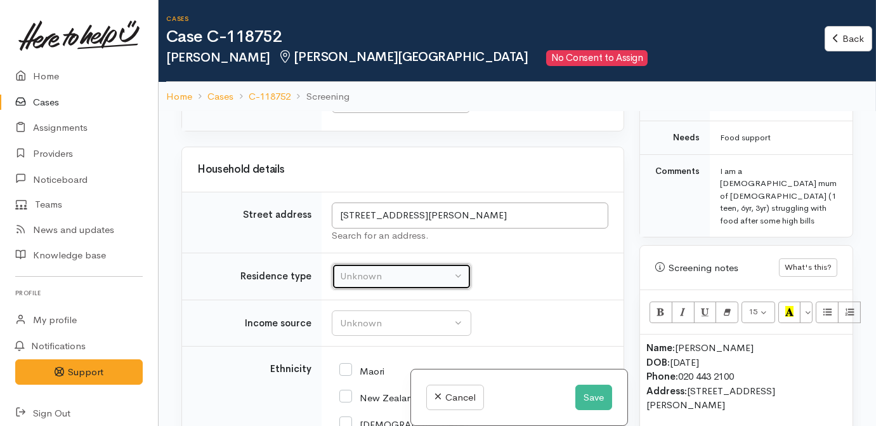
click at [414, 273] on div "Unknown" at bounding box center [396, 276] width 112 height 15
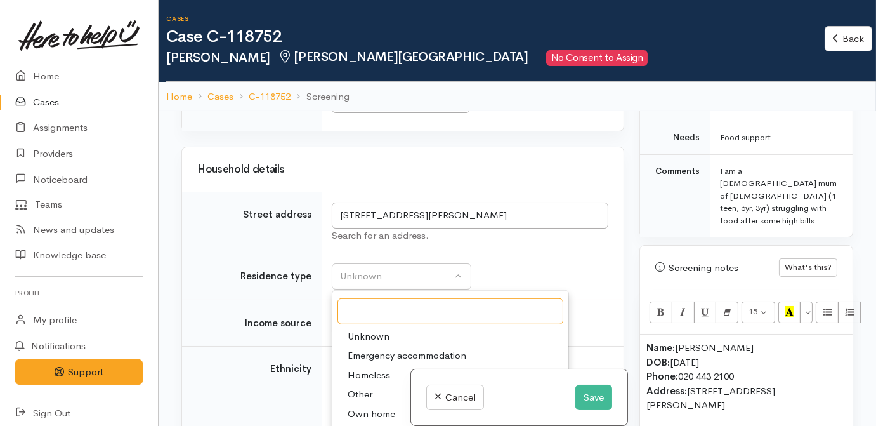
scroll to position [1384, 0]
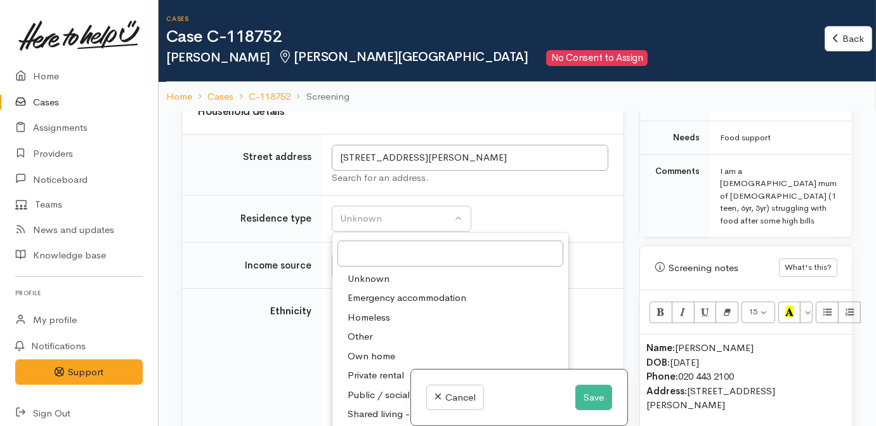
drag, startPoint x: 368, startPoint y: 369, endPoint x: 369, endPoint y: 341, distance: 27.9
click at [367, 369] on span "Private rental" at bounding box center [376, 375] width 56 height 15
select select "2"
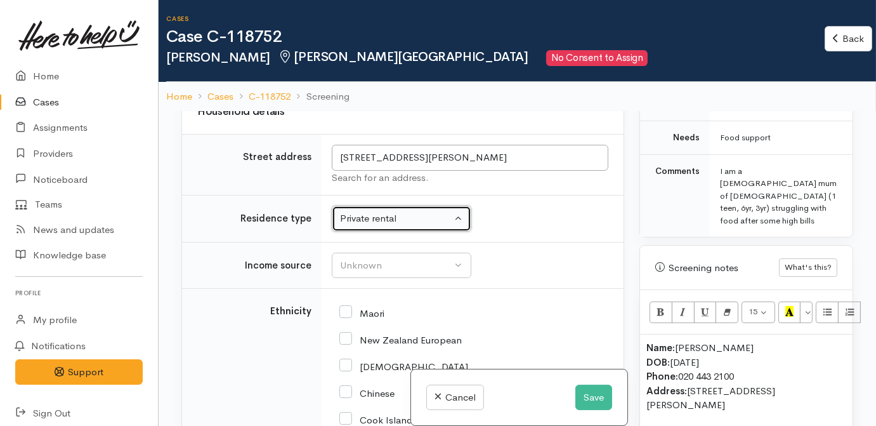
scroll to position [1211, 0]
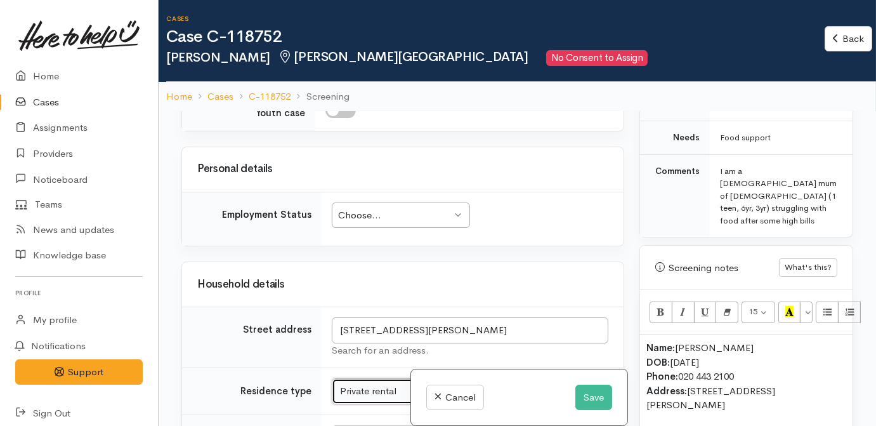
click at [393, 218] on div "Choose... Choose..." at bounding box center [401, 215] width 138 height 26
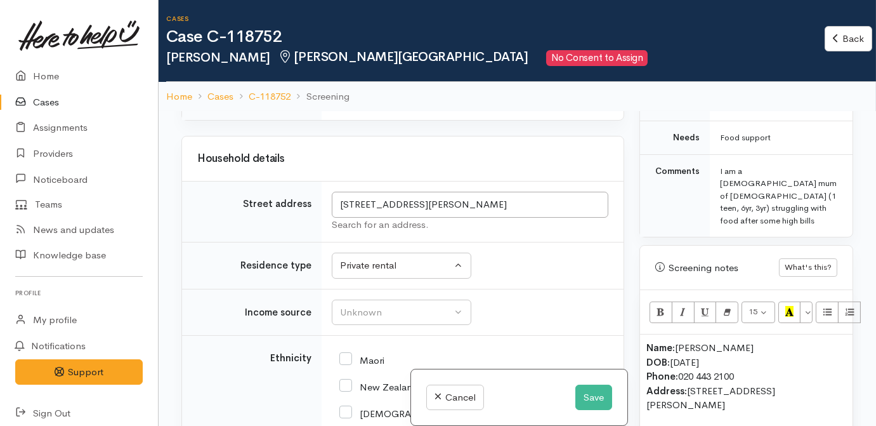
scroll to position [1442, 0]
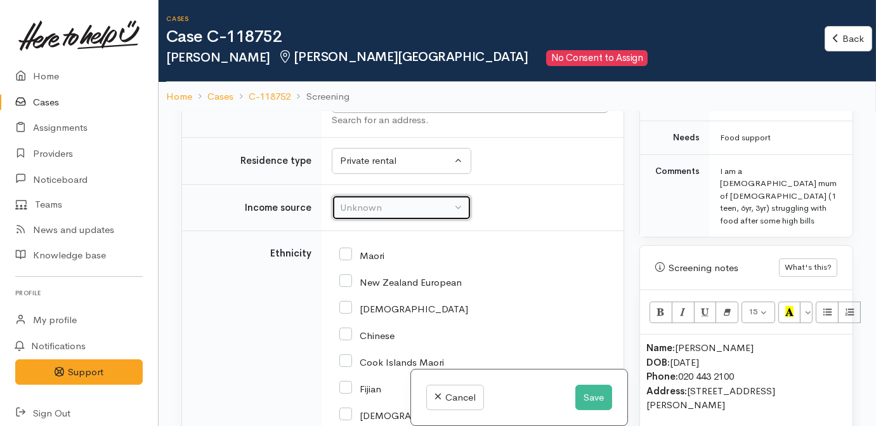
click at [382, 203] on div "Unknown" at bounding box center [396, 208] width 112 height 15
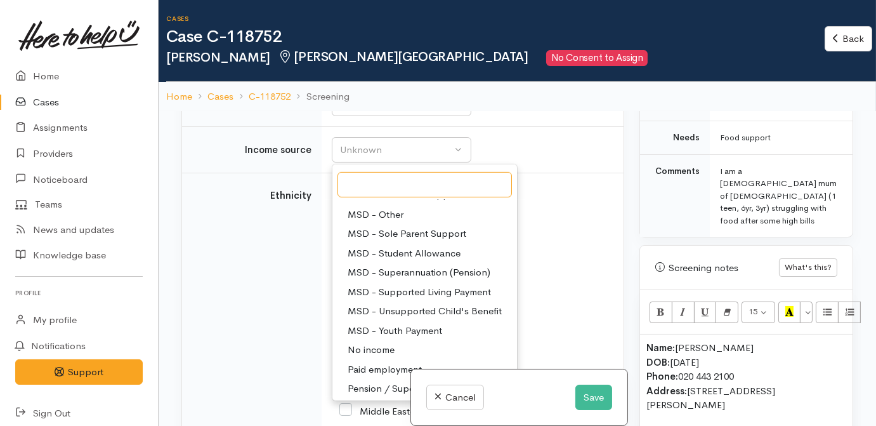
scroll to position [57, 0]
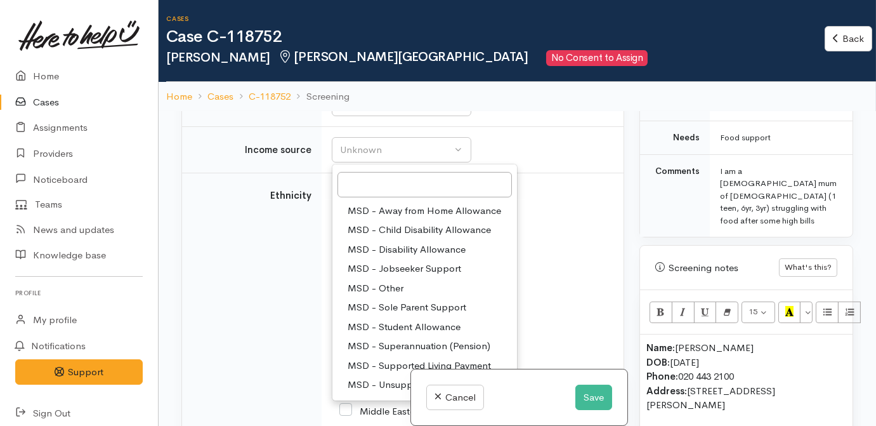
click at [409, 261] on span "MSD - Jobseeker Support" at bounding box center [405, 268] width 114 height 15
select select "4"
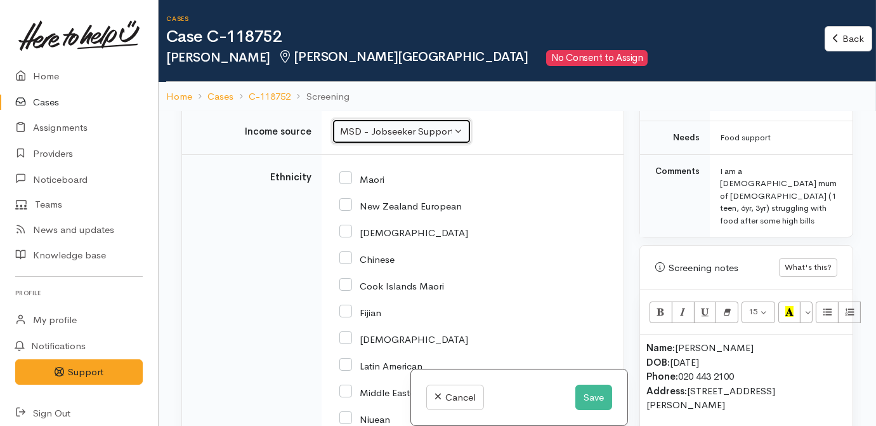
scroll to position [1384, 0]
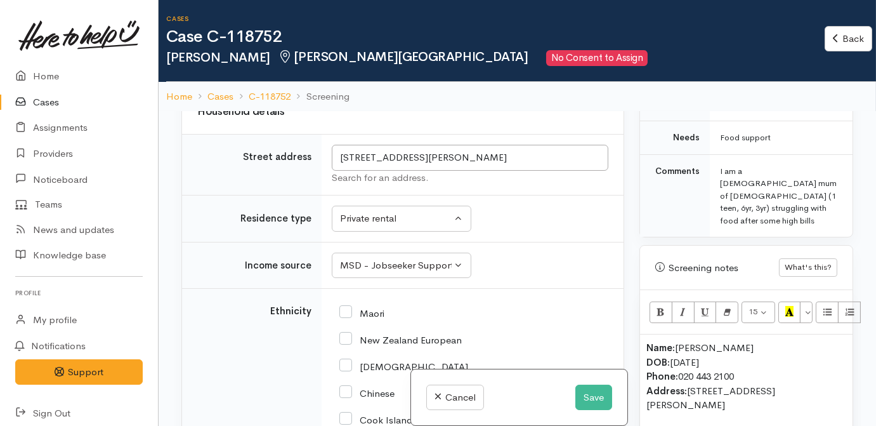
click at [372, 333] on input "New Zealand European" at bounding box center [400, 338] width 122 height 11
checkbox input "true"
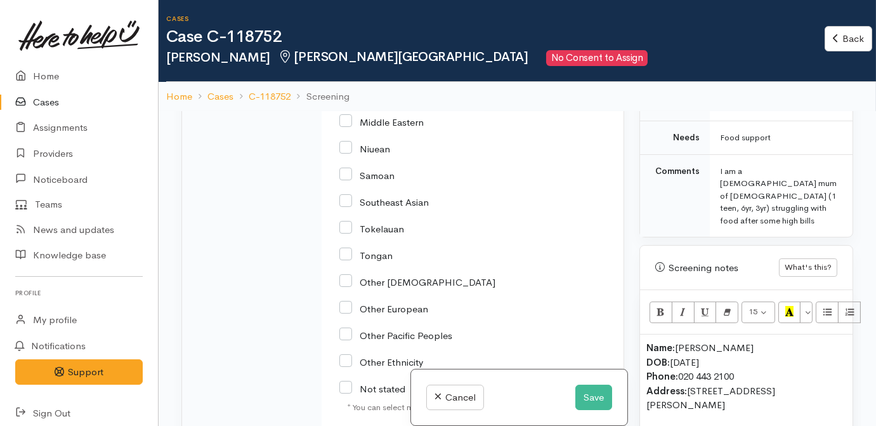
scroll to position [2018, 0]
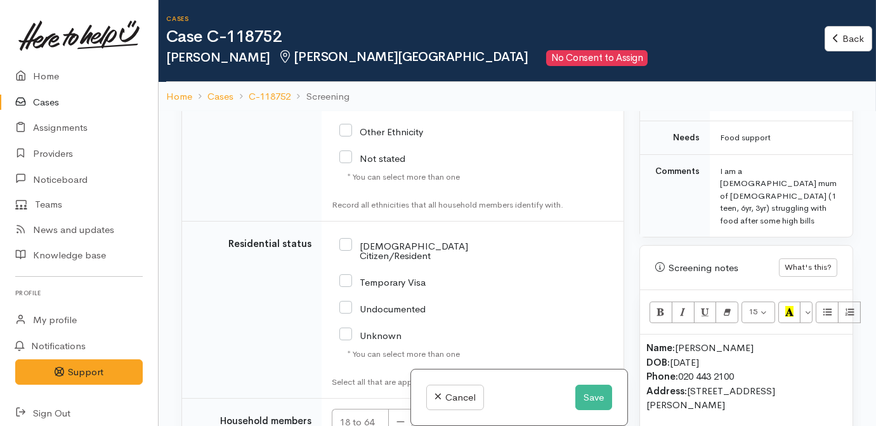
click at [362, 239] on input "[DEMOGRAPHIC_DATA] Citizen/Resident" at bounding box center [419, 249] width 160 height 21
checkbox input "true"
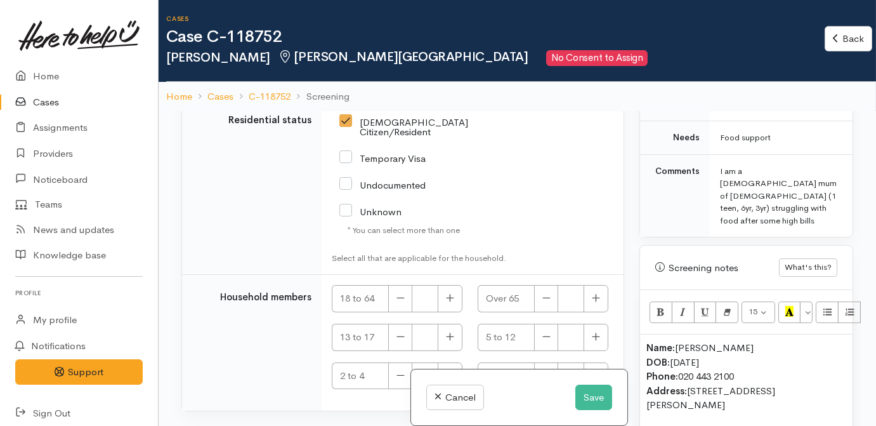
scroll to position [2154, 0]
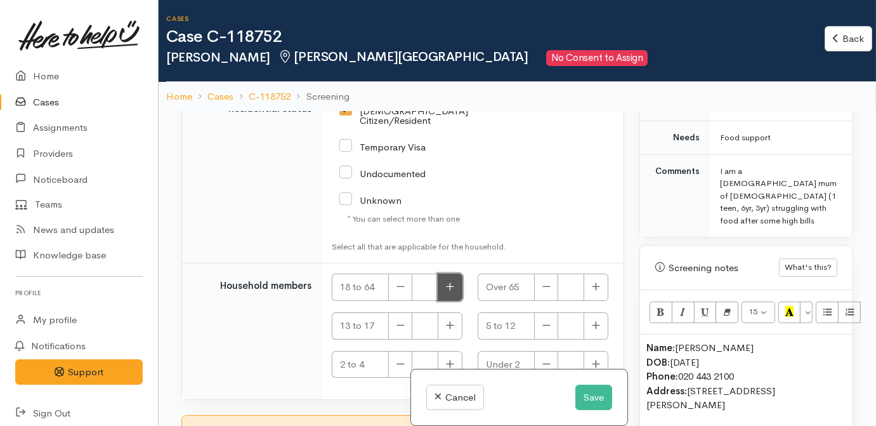
click at [439, 273] on button "button" at bounding box center [450, 286] width 25 height 27
type input "1"
click at [758, 341] on p "Name: Hannah Nielson DOB: 18/04/1990 Phone: 020 443 2100 Address: 25 Macmurdo A…" at bounding box center [747, 377] width 200 height 72
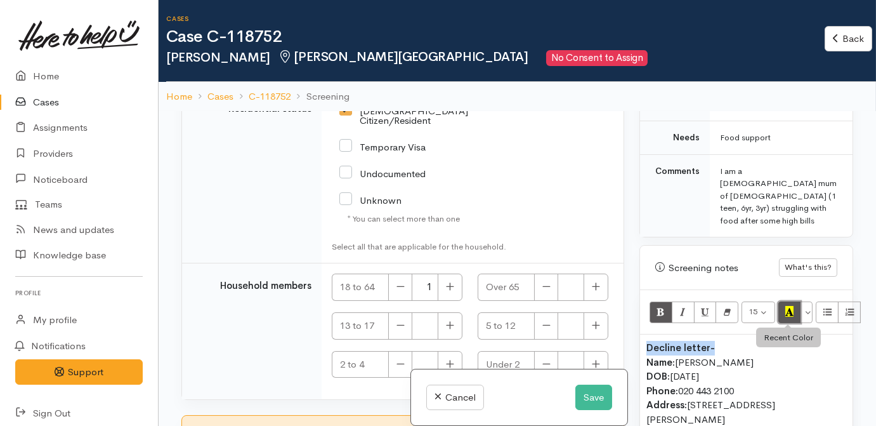
click at [794, 301] on button "Recent Color" at bounding box center [790, 312] width 23 height 22
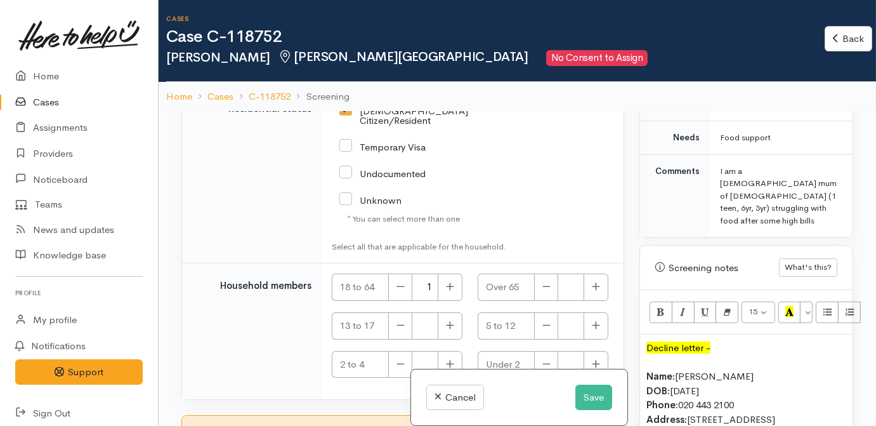
click at [760, 341] on p "Decline letter - Name: Hannah Nielson DOB: 18/04/1990 Phone: 020 443 2100 Addre…" at bounding box center [747, 391] width 200 height 100
click at [584, 404] on button "Save" at bounding box center [594, 398] width 37 height 26
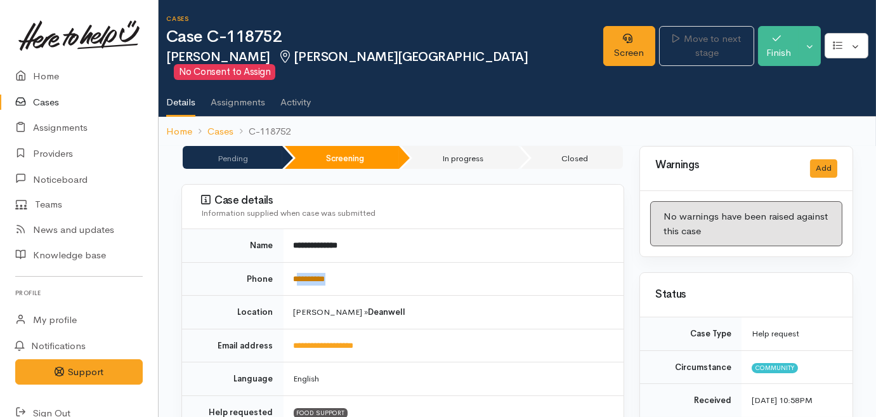
drag, startPoint x: 359, startPoint y: 268, endPoint x: 298, endPoint y: 266, distance: 61.6
click at [298, 266] on td "**********" at bounding box center [454, 279] width 341 height 34
copy link "*********"
click at [793, 80] on ul "Details Assignments Activity" at bounding box center [521, 98] width 710 height 36
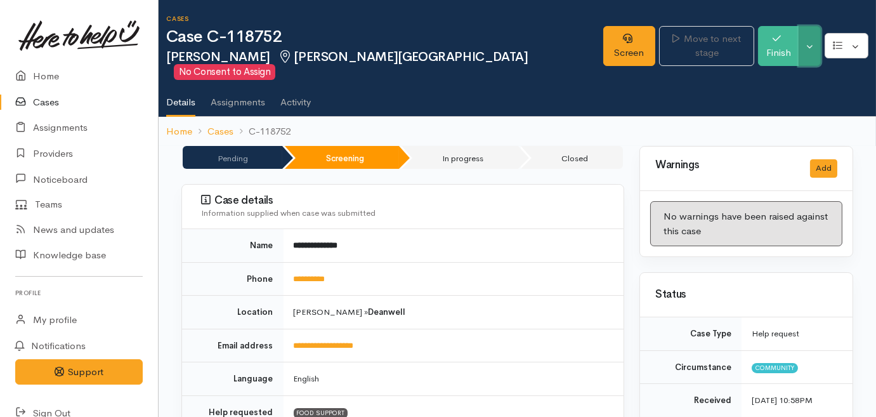
click at [817, 37] on button "Toggle Dropdown" at bounding box center [810, 46] width 22 height 40
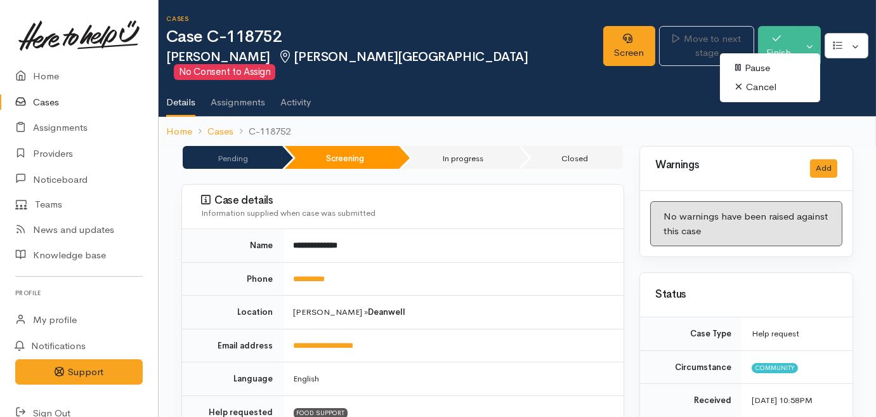
click at [504, 146] on li "In progress" at bounding box center [460, 157] width 117 height 23
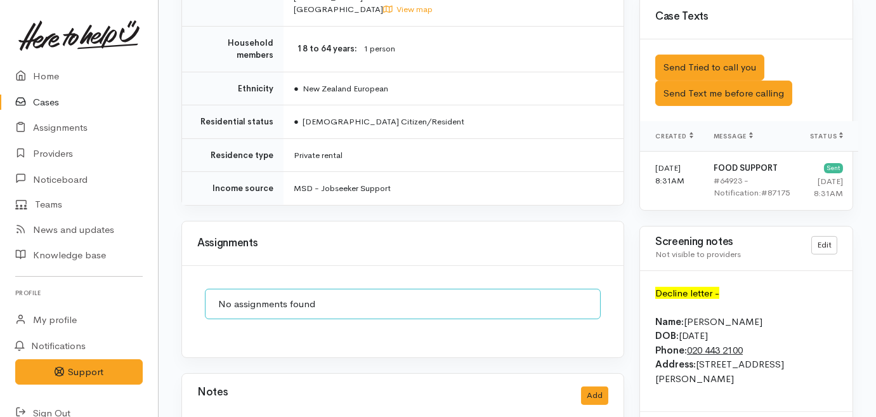
scroll to position [864, 0]
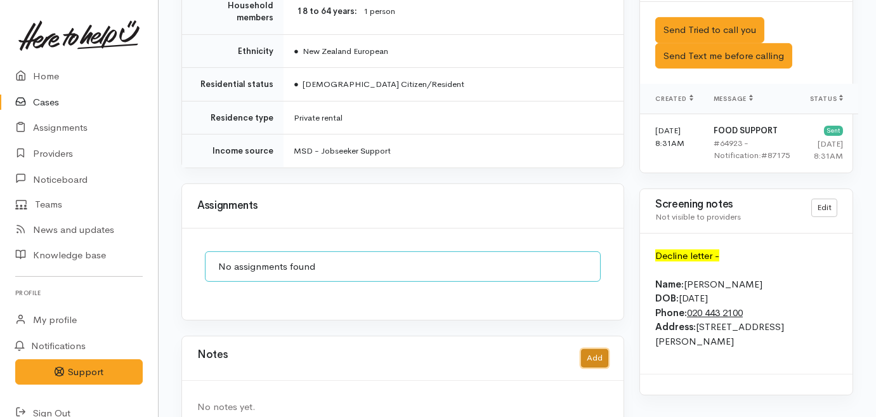
click at [596, 349] on button "Add" at bounding box center [594, 358] width 27 height 18
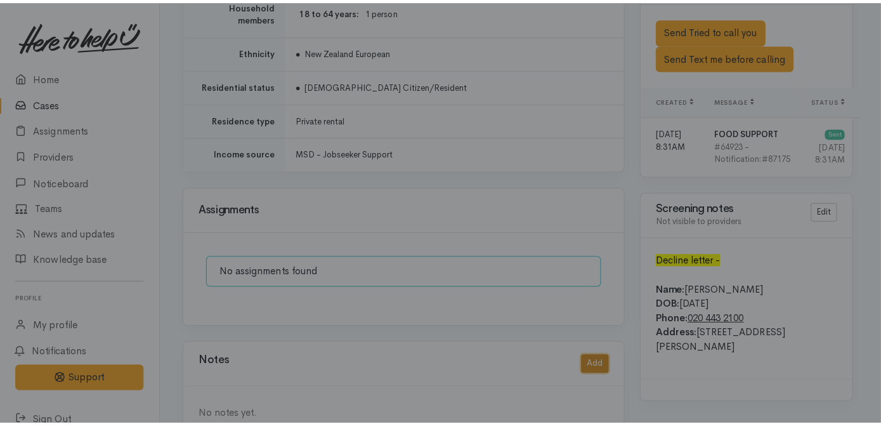
scroll to position [855, 0]
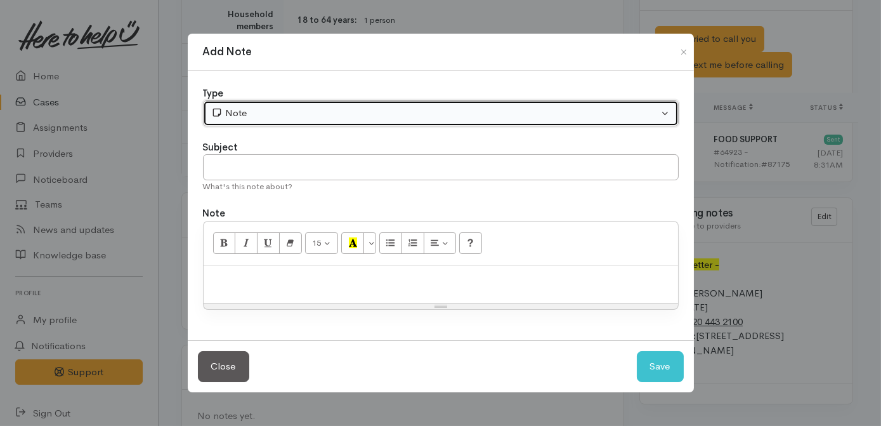
drag, startPoint x: 362, startPoint y: 110, endPoint x: 325, endPoint y: 140, distance: 48.3
click at [362, 109] on div "Note" at bounding box center [435, 113] width 448 height 15
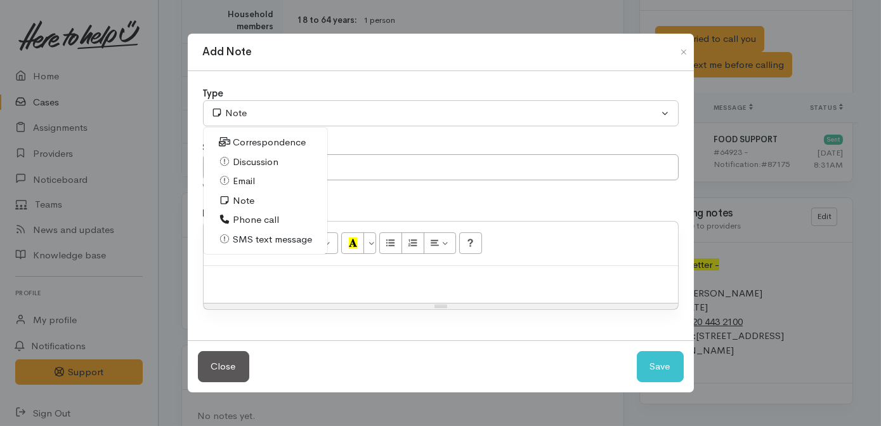
click at [246, 217] on span "Phone call" at bounding box center [256, 220] width 46 height 15
select select "3"
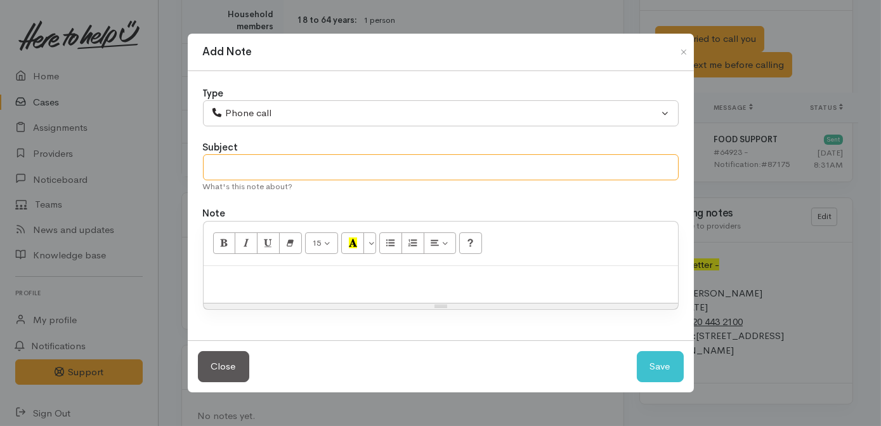
click at [249, 165] on input "text" at bounding box center [441, 167] width 476 height 26
type input "Confirmed details, awaiting decline letter [pausing]"
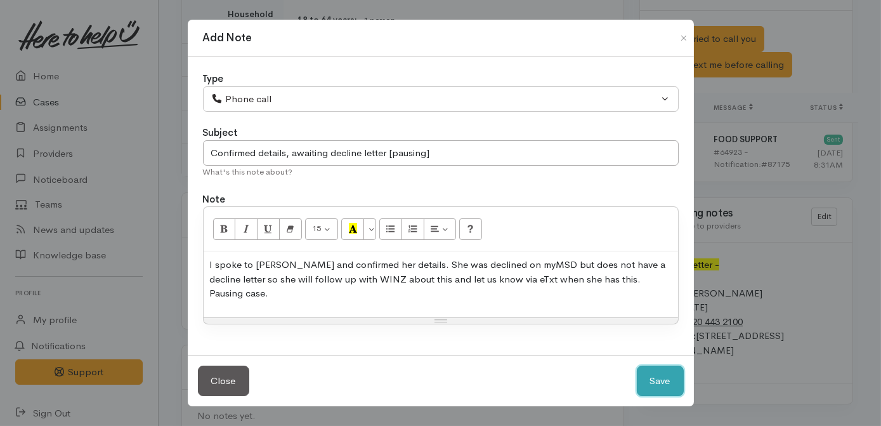
click at [666, 378] on button "Save" at bounding box center [660, 380] width 47 height 31
select select "1"
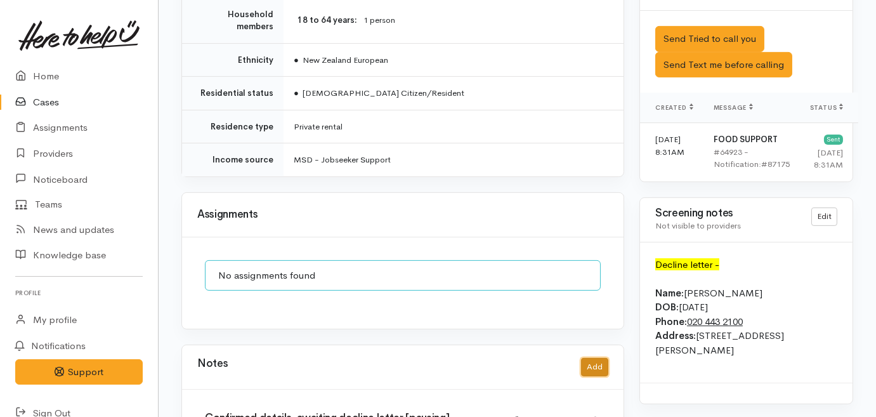
click at [600, 358] on button "Add" at bounding box center [594, 367] width 27 height 18
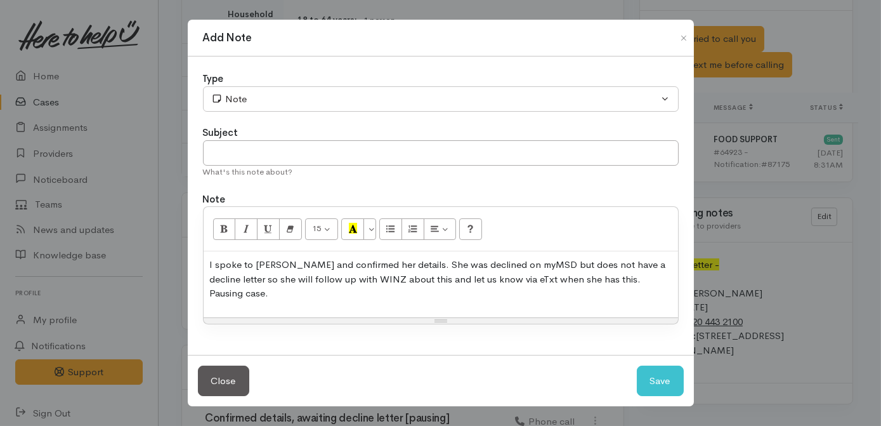
drag, startPoint x: 350, startPoint y: 310, endPoint x: 346, endPoint y: 293, distance: 17.6
click at [349, 318] on div "Resize" at bounding box center [441, 321] width 475 height 6
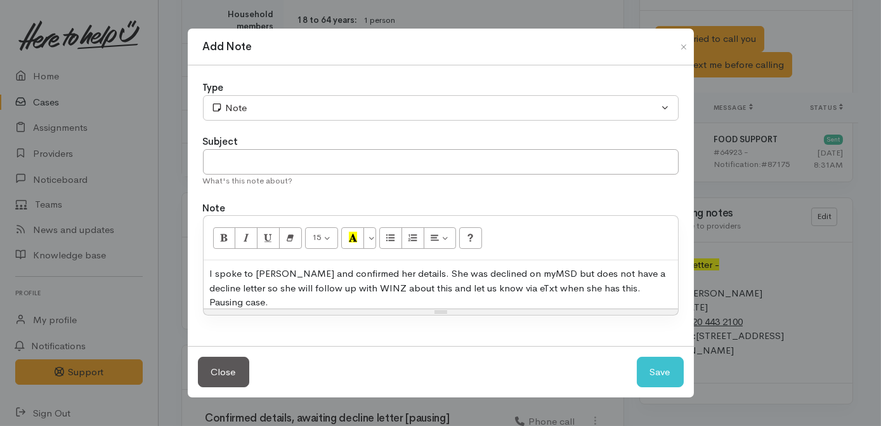
click at [346, 289] on p "I spoke to [PERSON_NAME] and confirmed her details. She was declined on myMSD b…" at bounding box center [441, 287] width 462 height 43
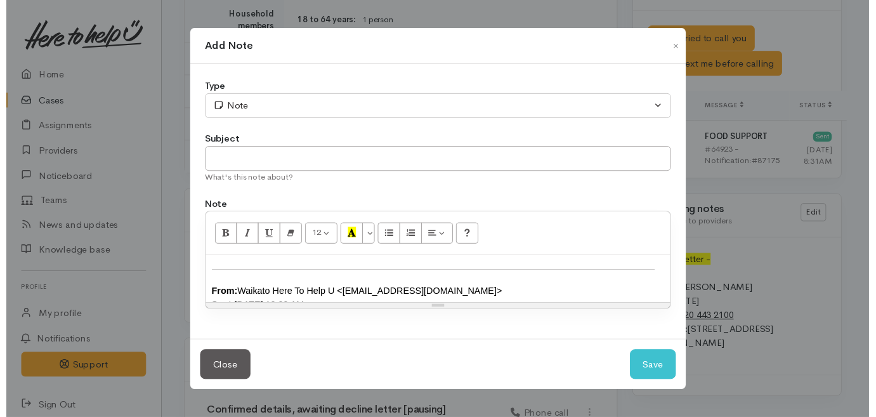
scroll to position [0, 0]
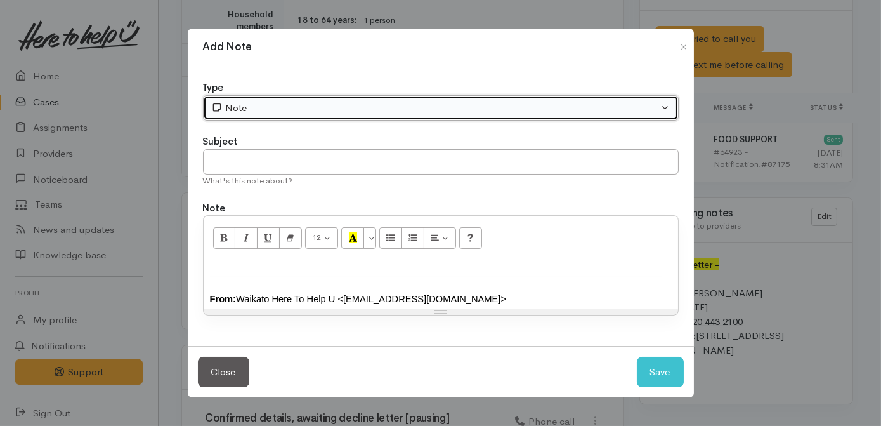
click at [258, 109] on div "Note" at bounding box center [435, 108] width 448 height 15
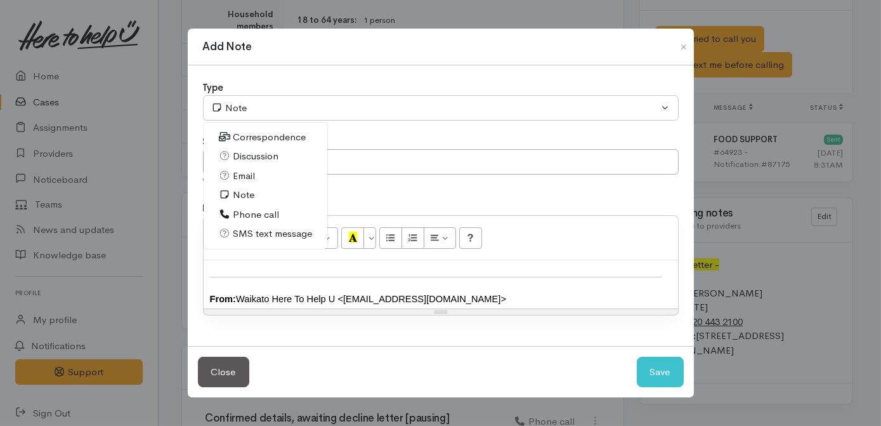
drag, startPoint x: 241, startPoint y: 235, endPoint x: 254, endPoint y: 170, distance: 66.0
click at [241, 234] on span "SMS text message" at bounding box center [272, 234] width 79 height 15
select select "5"
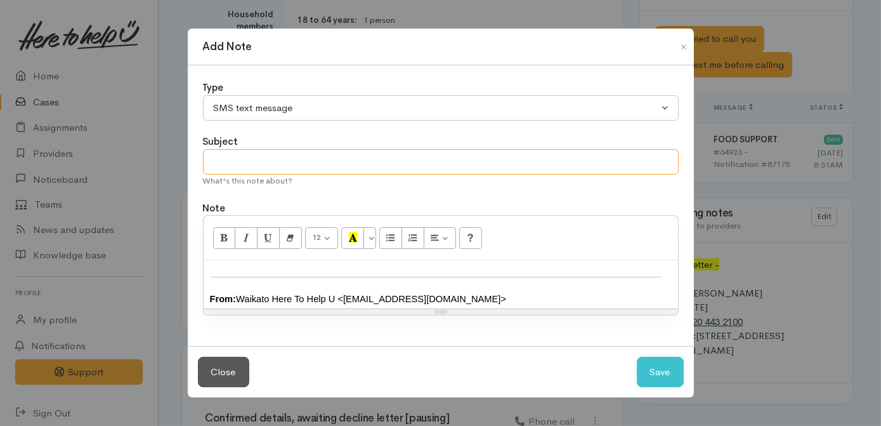
click at [256, 155] on input "text" at bounding box center [441, 162] width 476 height 26
type input "Decline letter eTxt"
drag, startPoint x: 671, startPoint y: 373, endPoint x: 661, endPoint y: 374, distance: 10.2
click at [671, 374] on button "Save" at bounding box center [660, 372] width 47 height 31
select select "1"
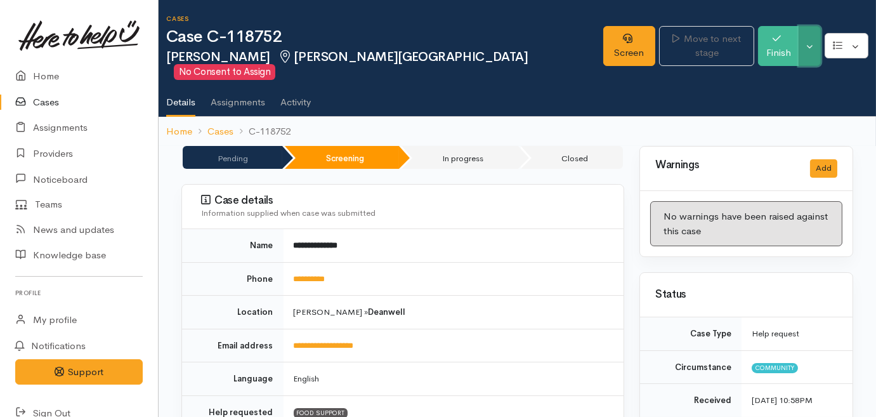
click at [813, 36] on button "Toggle Dropdown" at bounding box center [810, 46] width 22 height 40
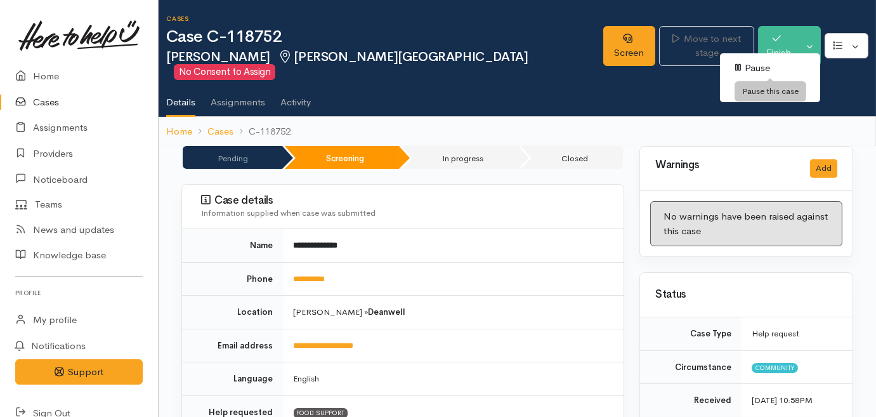
click at [760, 69] on link "Pause" at bounding box center [770, 68] width 100 height 20
